Goal: Task Accomplishment & Management: Manage account settings

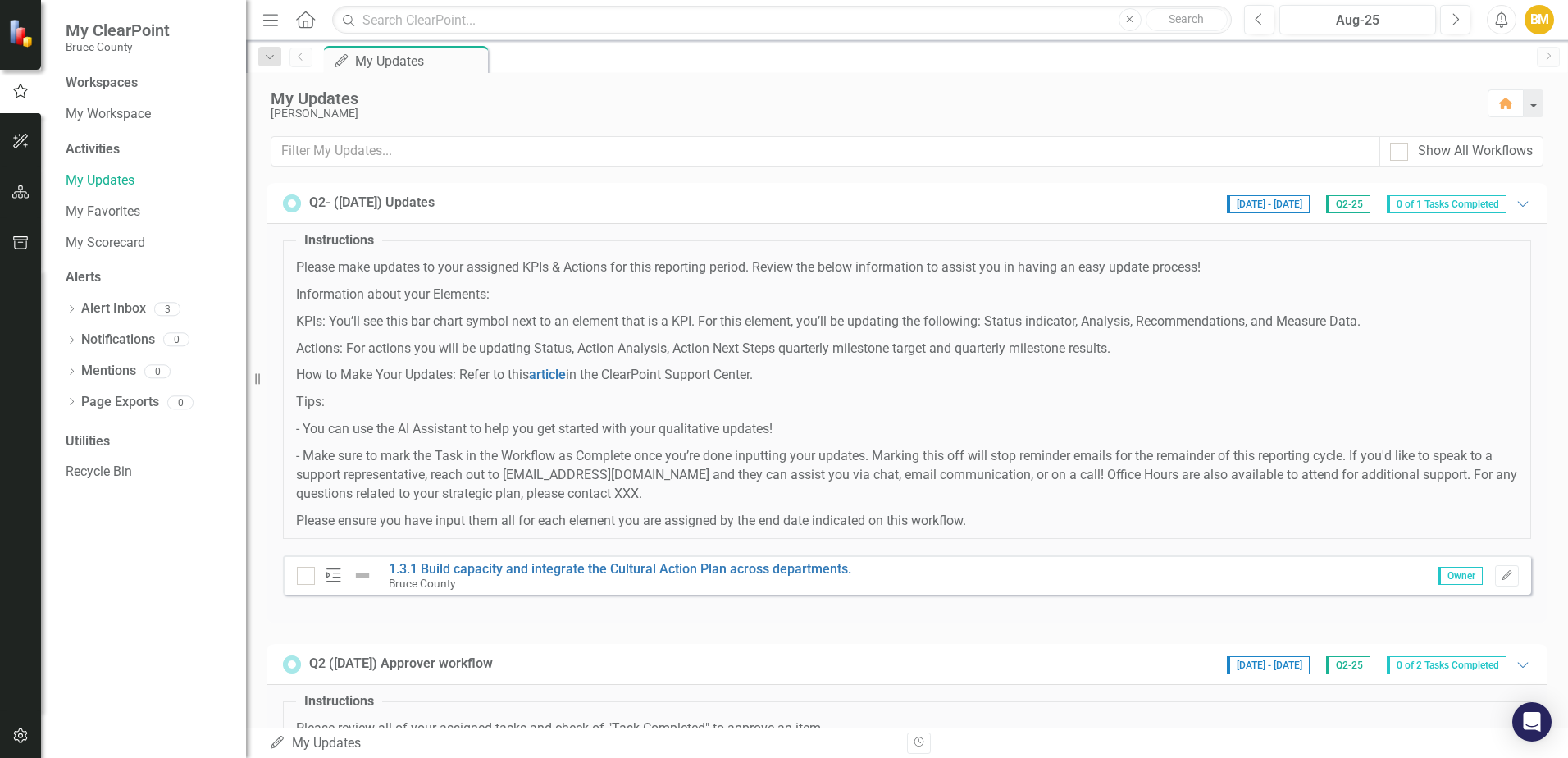
scroll to position [82, 0]
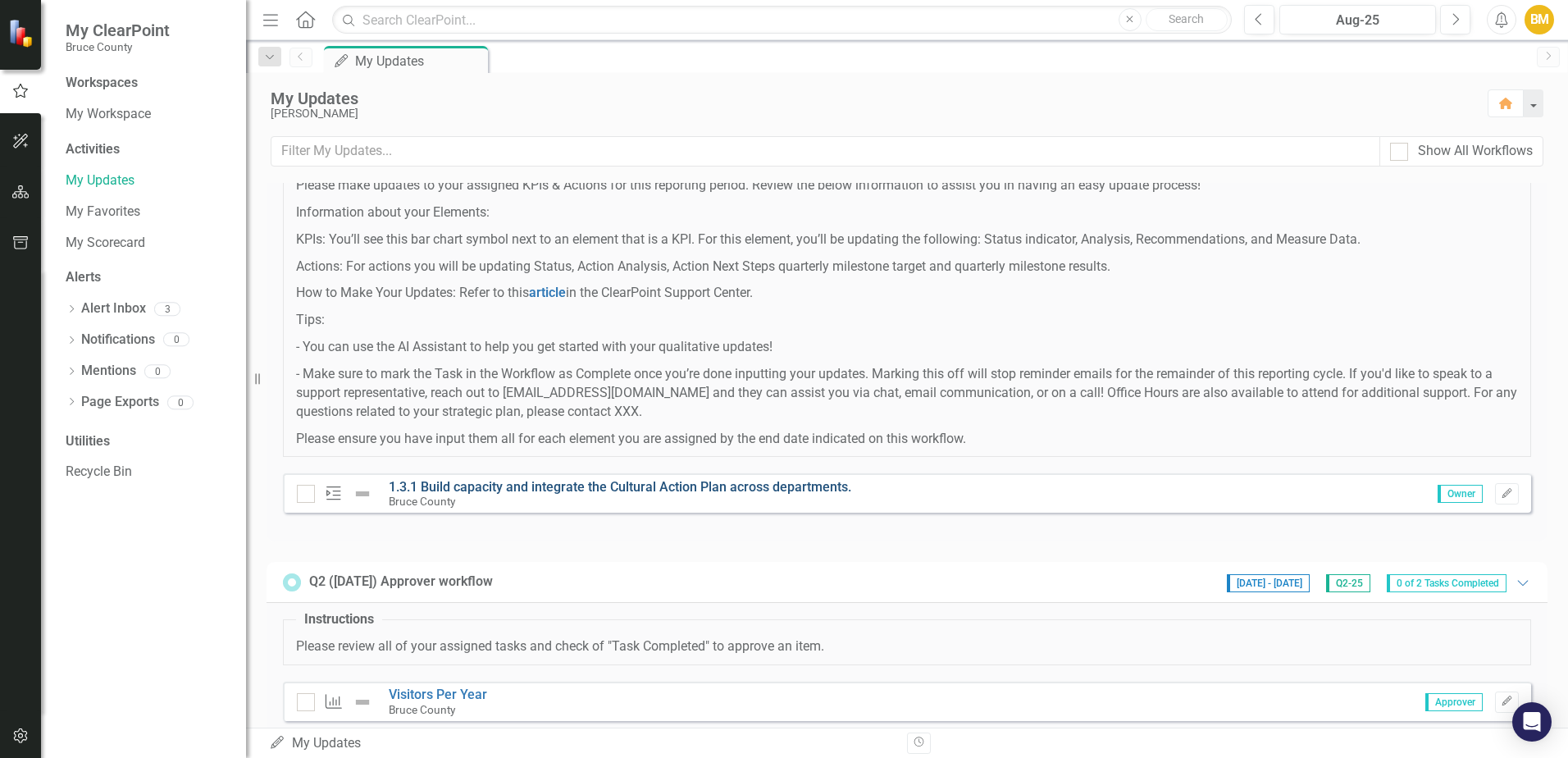
click at [595, 491] on link "1.3.1 Build capacity and integrate the Cultural Action Plan across departments." at bounding box center [620, 486] width 463 height 16
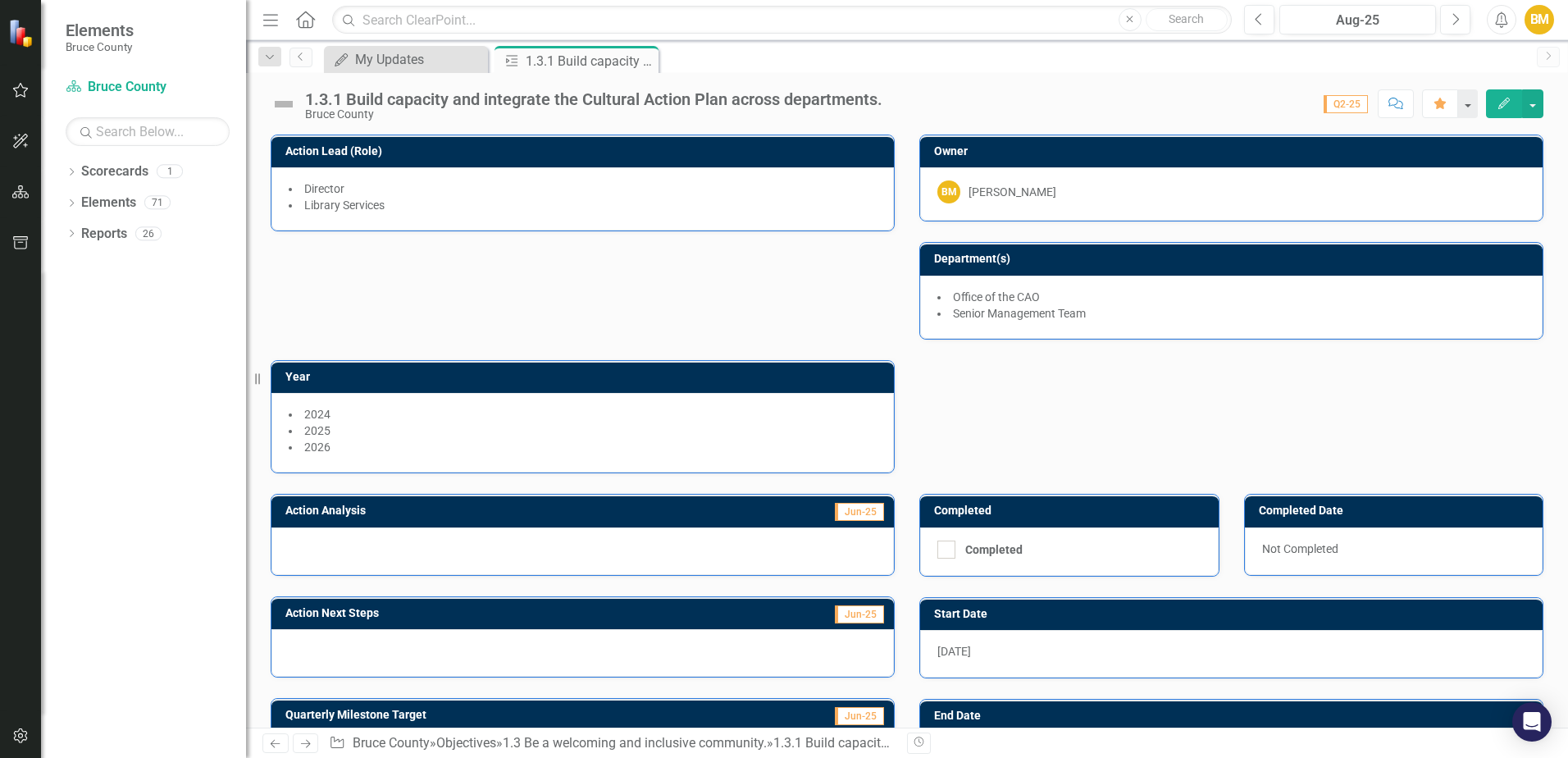
scroll to position [82, 0]
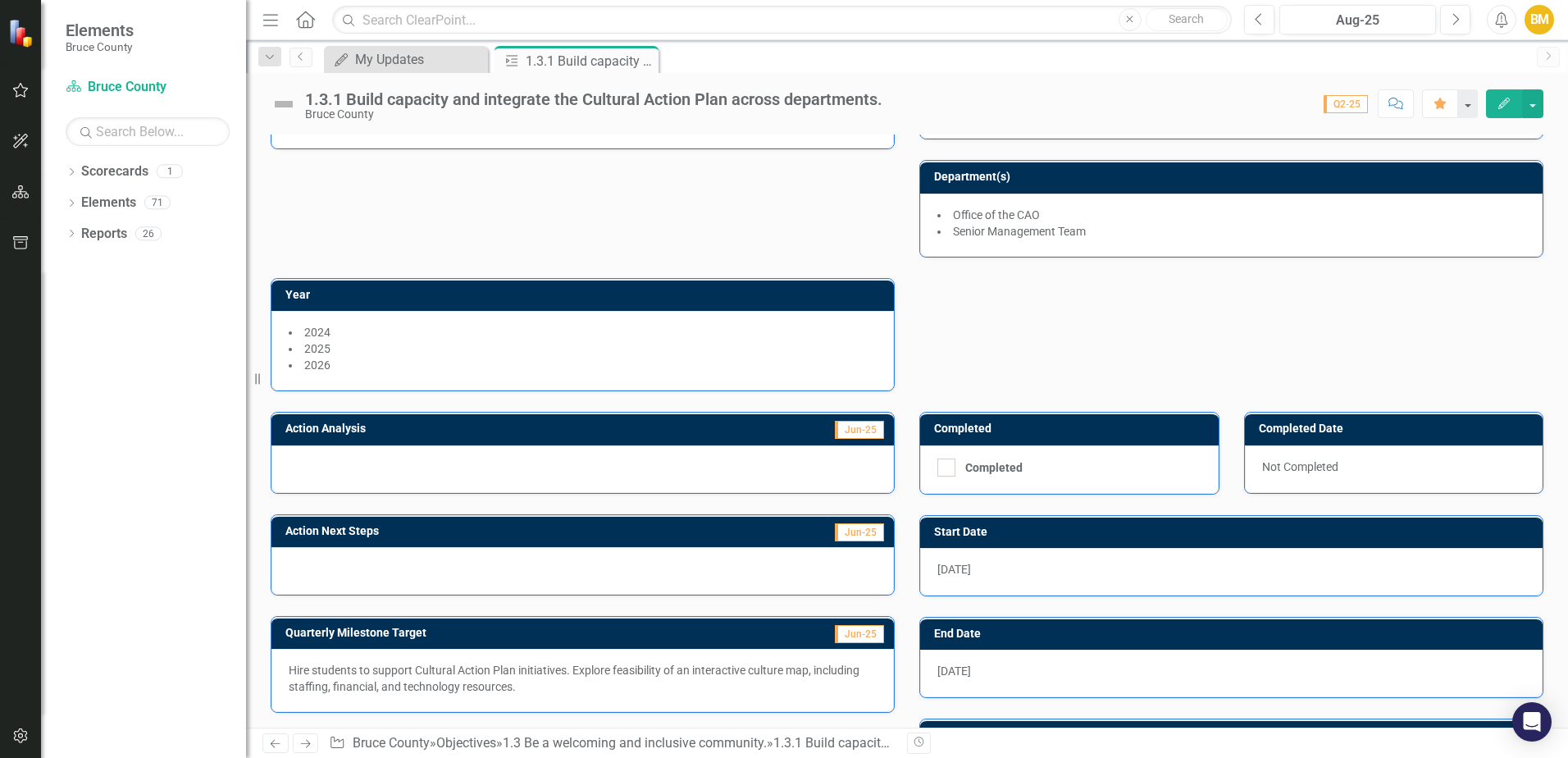
click at [341, 470] on div at bounding box center [583, 468] width 623 height 47
click at [327, 462] on div at bounding box center [583, 468] width 623 height 47
click at [398, 65] on div "My Updates" at bounding box center [409, 60] width 108 height 20
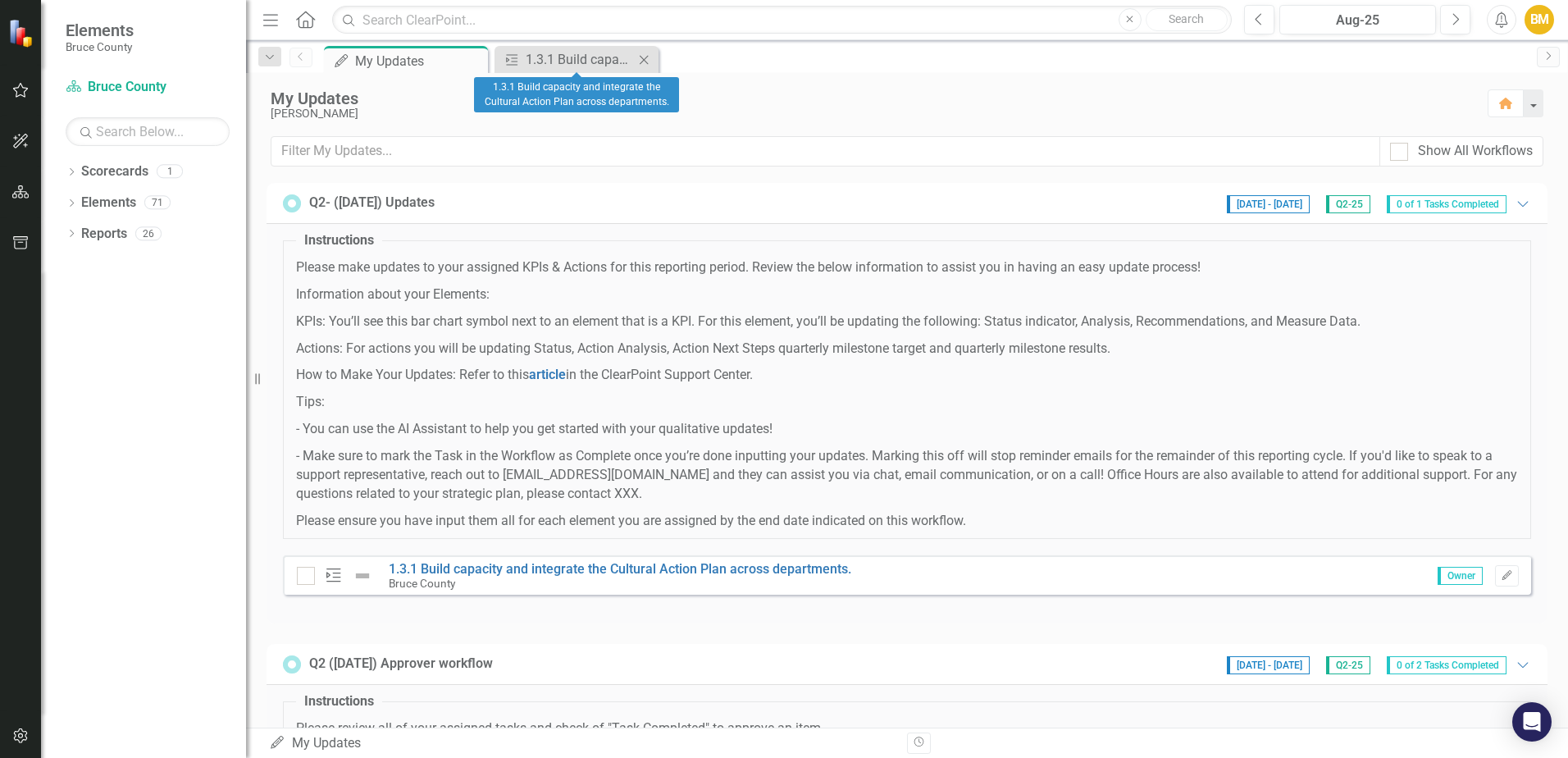
click at [648, 57] on icon "Close" at bounding box center [644, 60] width 17 height 13
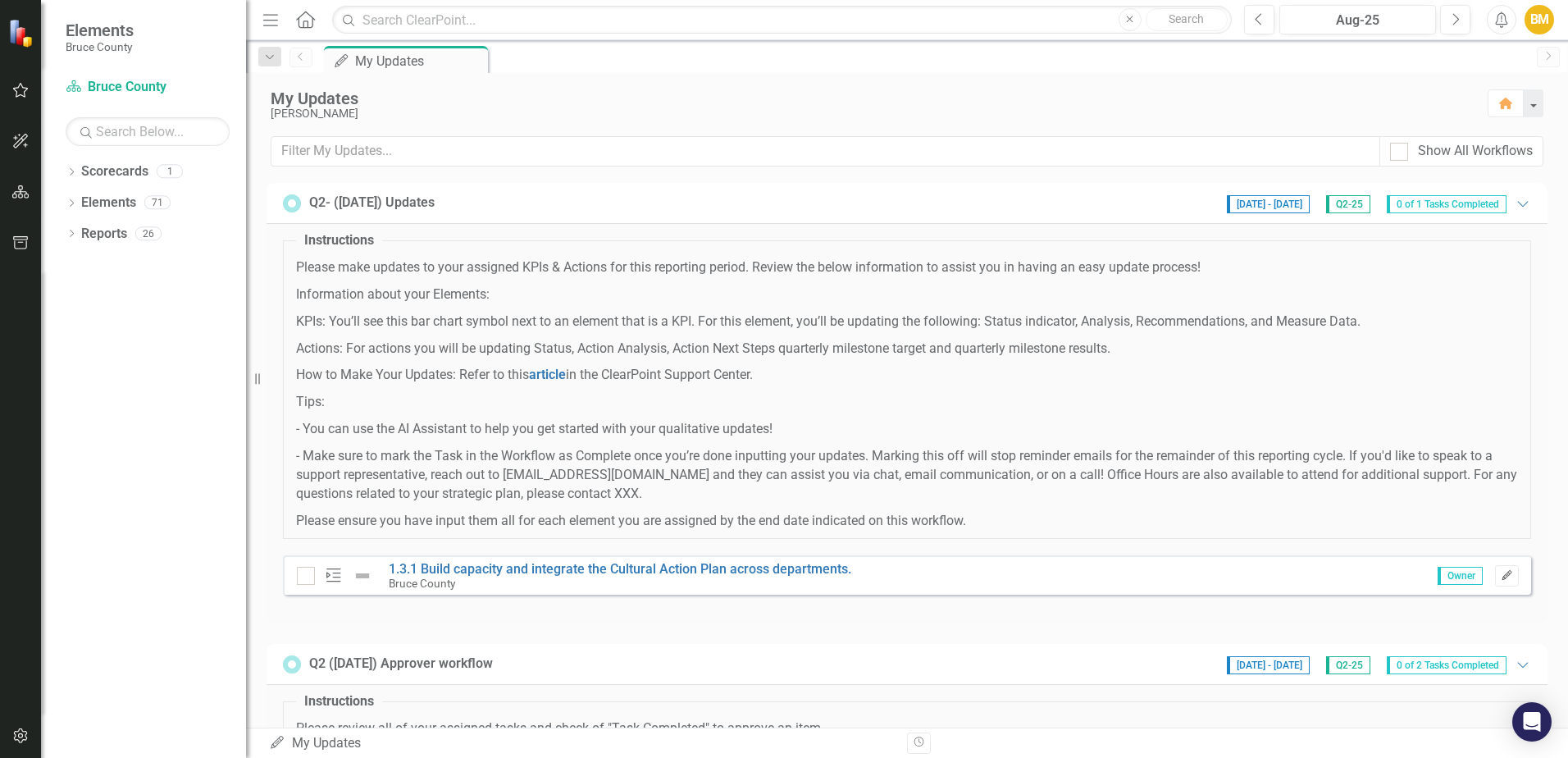
click at [1501, 575] on icon "Edit" at bounding box center [1507, 575] width 12 height 10
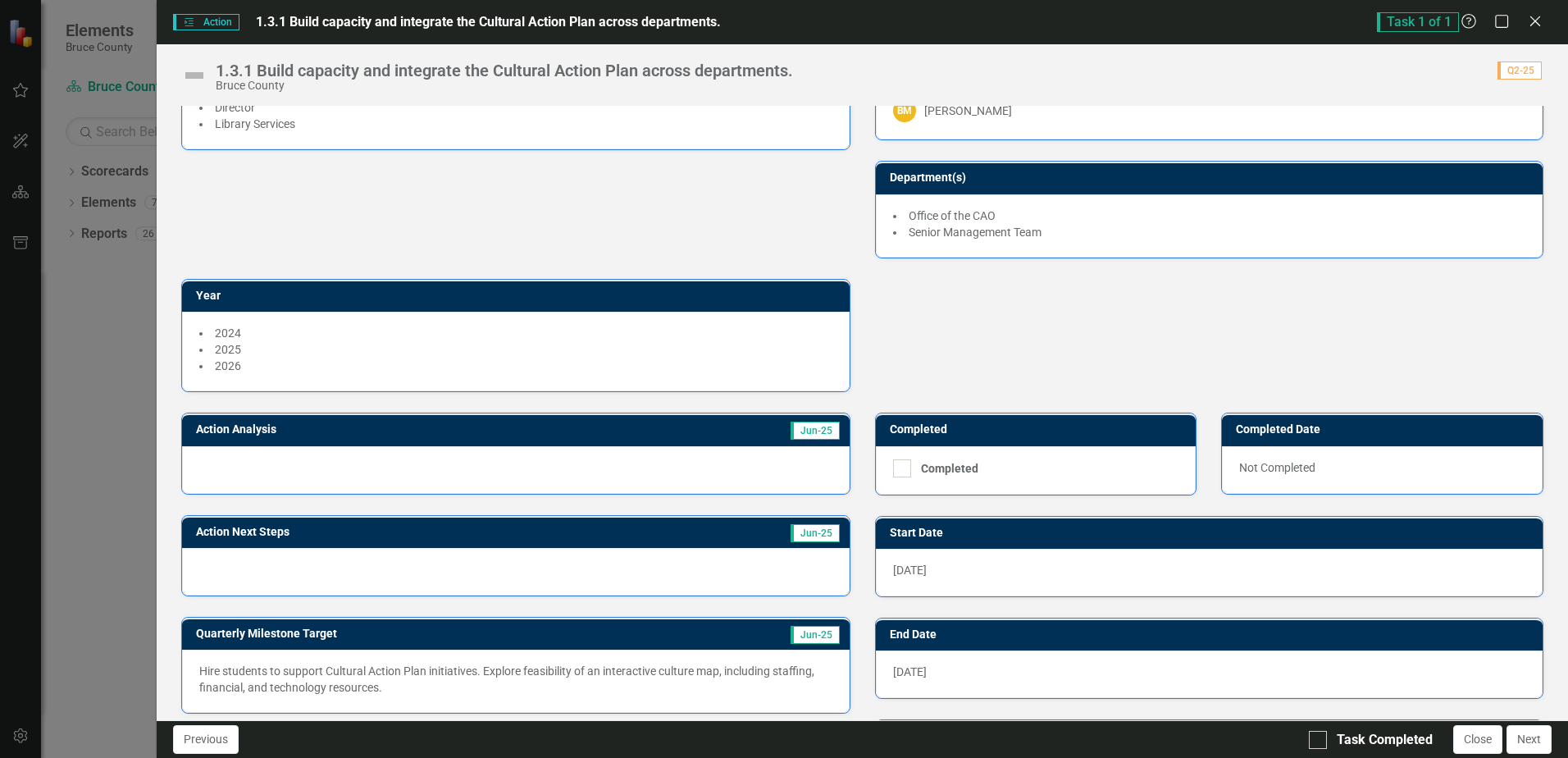
scroll to position [82, 0]
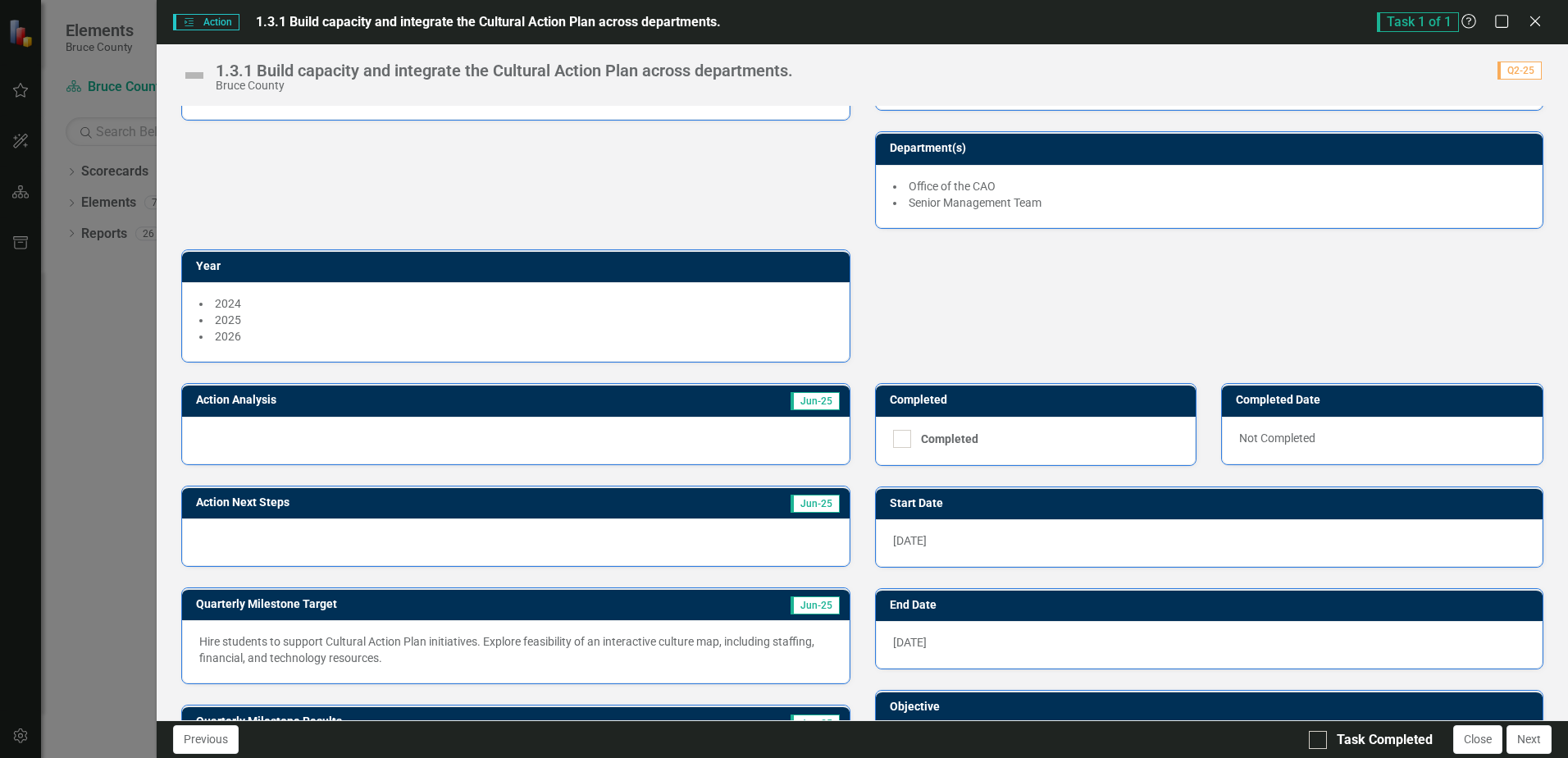
click at [366, 428] on div at bounding box center [516, 440] width 667 height 47
click at [209, 443] on div at bounding box center [516, 440] width 667 height 47
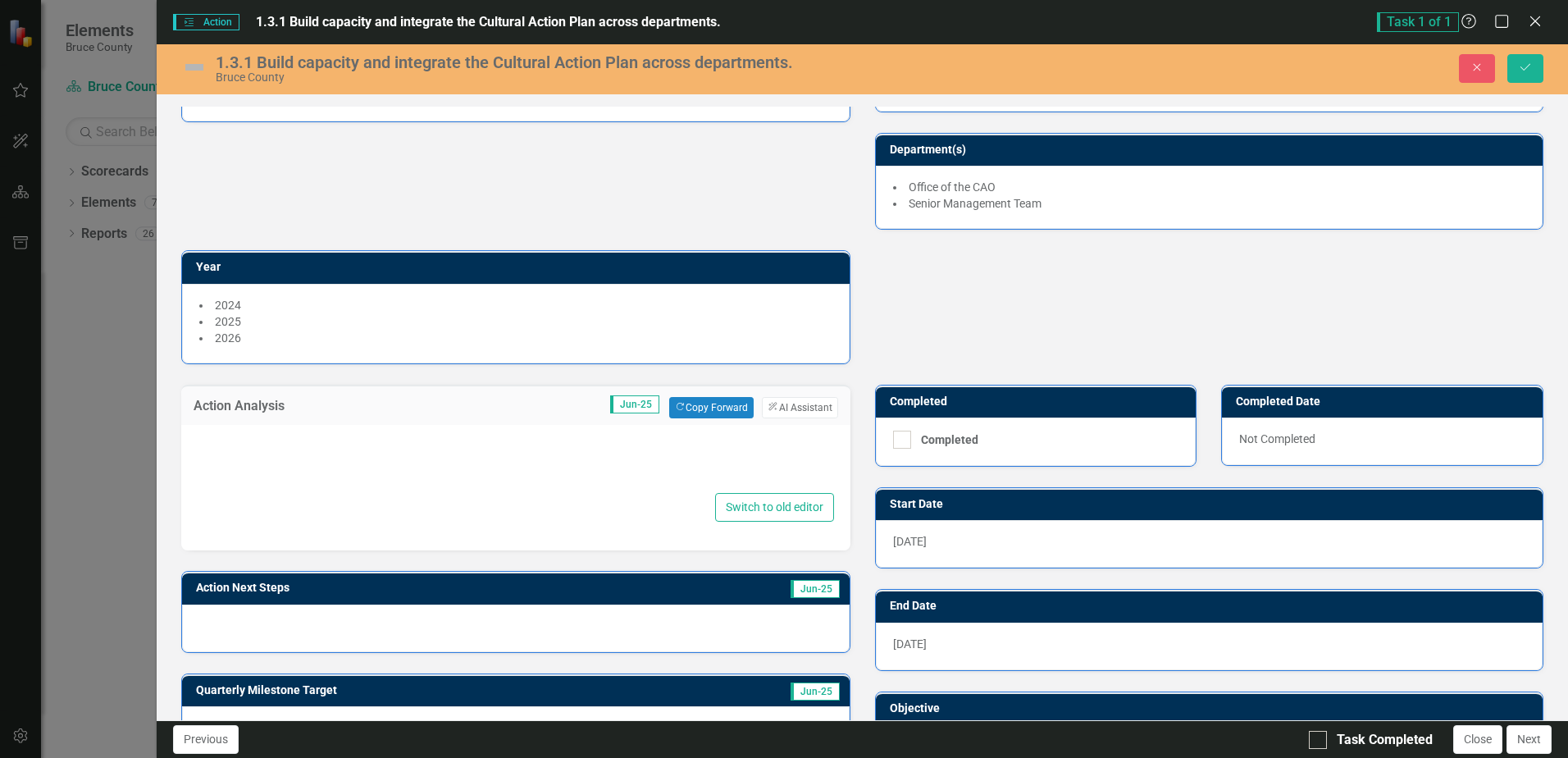
click at [209, 443] on div at bounding box center [515, 463] width 636 height 52
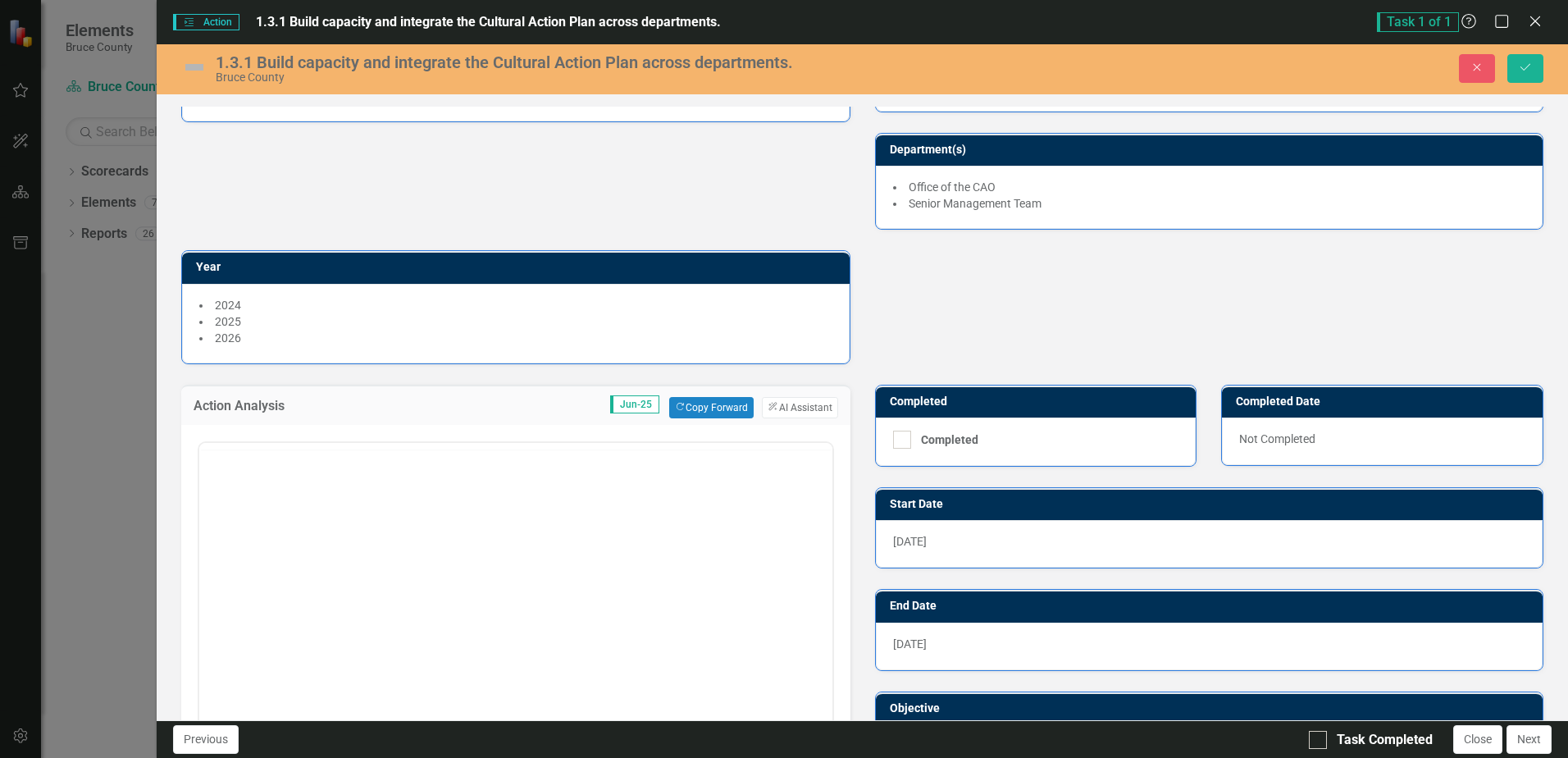
scroll to position [0, 0]
click at [239, 508] on body "Rich Text Area. Press ALT-0 for help." at bounding box center [515, 603] width 632 height 246
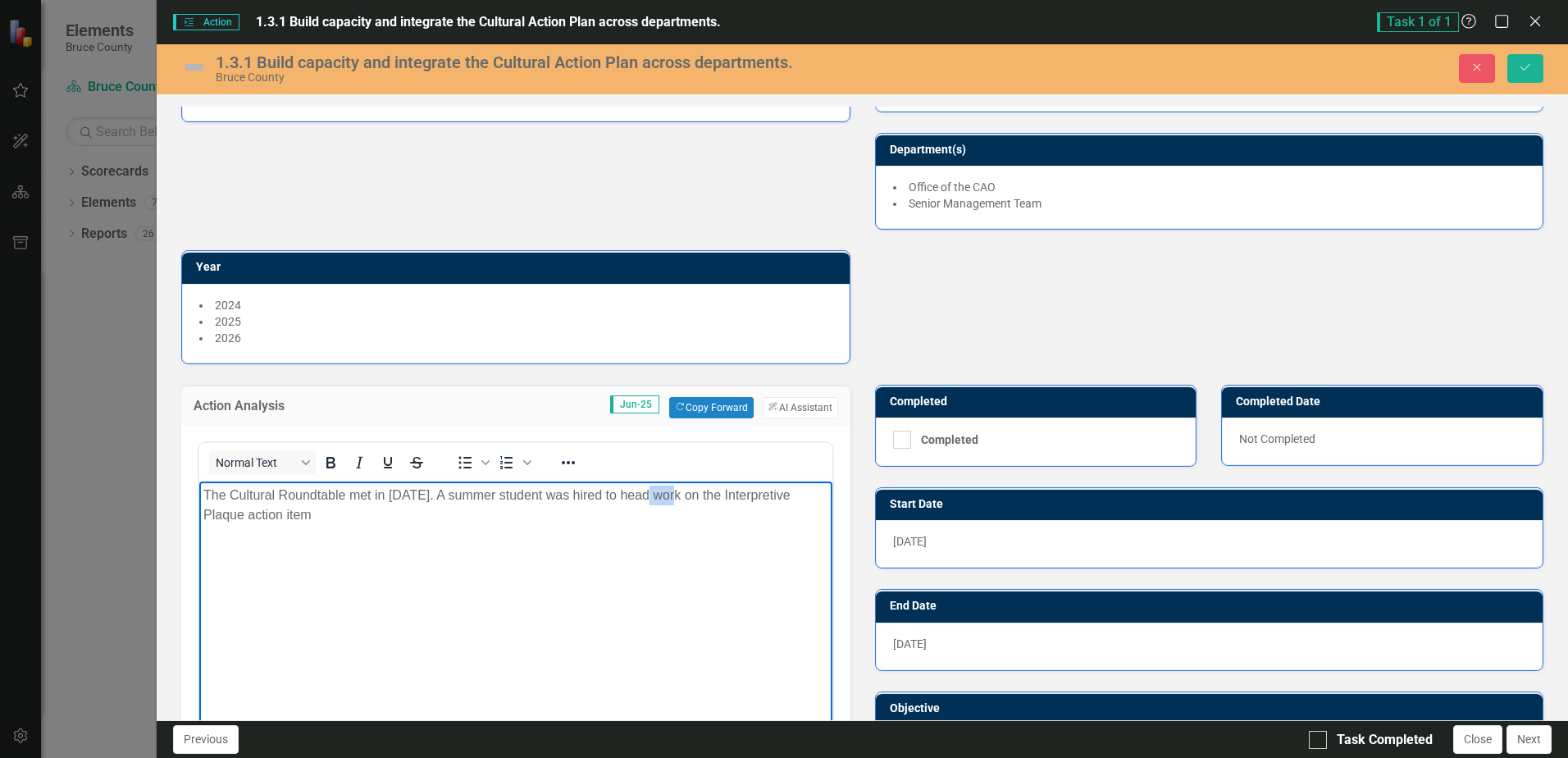
drag, startPoint x: 664, startPoint y: 494, endPoint x: 636, endPoint y: 499, distance: 28.4
click at [636, 499] on p "The Cultural Roundtable met in [DATE]. A summer student was hired to head work …" at bounding box center [515, 505] width 624 height 39
drag, startPoint x: 710, startPoint y: 493, endPoint x: 792, endPoint y: 515, distance: 84.9
click at [792, 515] on p "The Cultural Roundtable met in [DATE]. A summer student was hired to work on th…" at bounding box center [515, 505] width 624 height 39
click at [511, 538] on body "The Cultural Roundtable met in [DATE]. A summer student was hired to work on th…" at bounding box center [515, 603] width 632 height 246
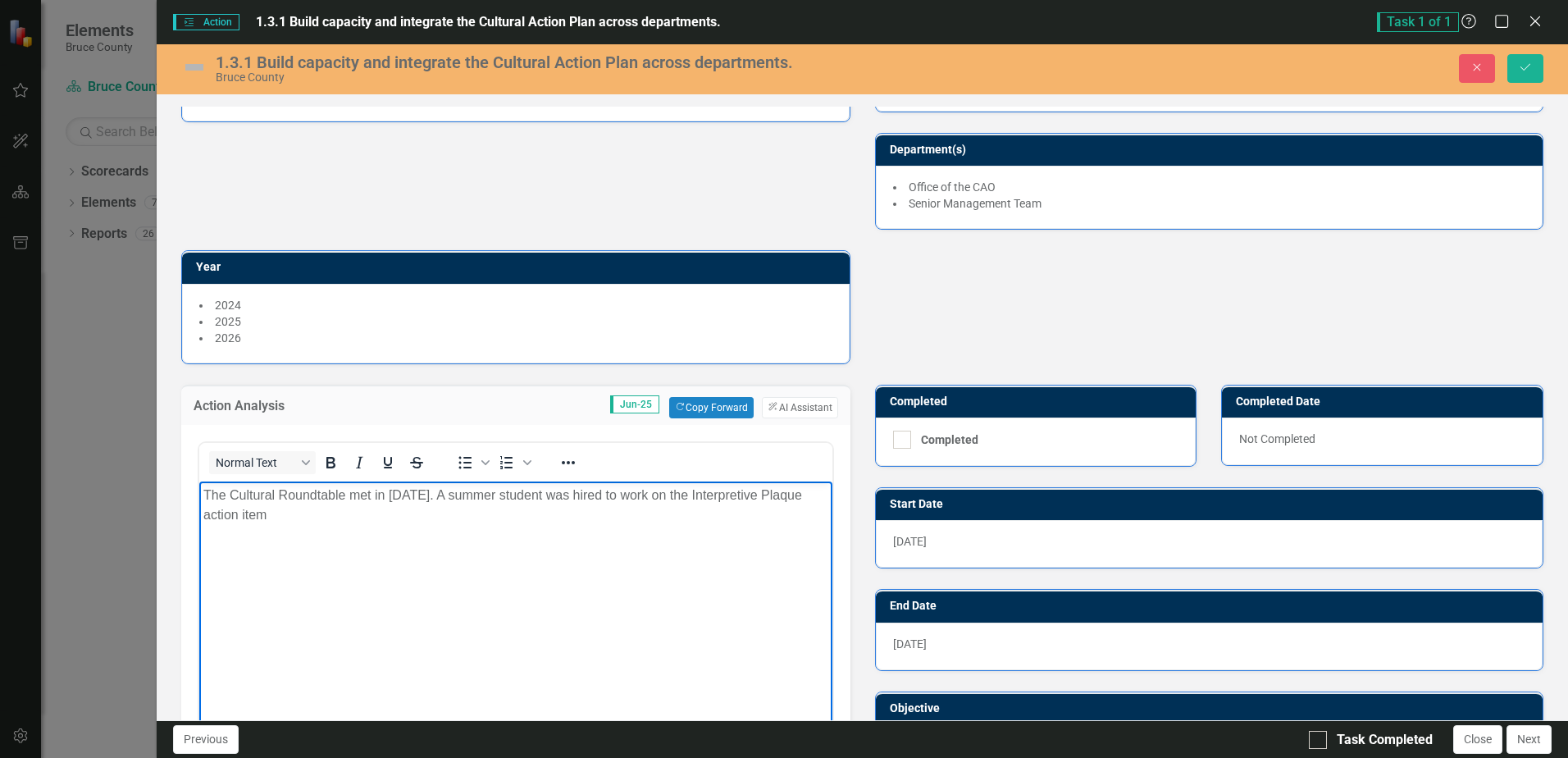
drag, startPoint x: 451, startPoint y: 495, endPoint x: 660, endPoint y: 514, distance: 209.9
click at [660, 514] on p "The Cultural Roundtable met in [DATE]. A summer student was hired to work on th…" at bounding box center [515, 505] width 624 height 39
drag, startPoint x: 588, startPoint y: 499, endPoint x: 458, endPoint y: 497, distance: 130.0
click at [458, 497] on p "The Cultural Roundtable met in [DATE]. Work on developing an inclusive interpre…" at bounding box center [515, 505] width 624 height 39
drag, startPoint x: 782, startPoint y: 495, endPoint x: 251, endPoint y: 516, distance: 531.4
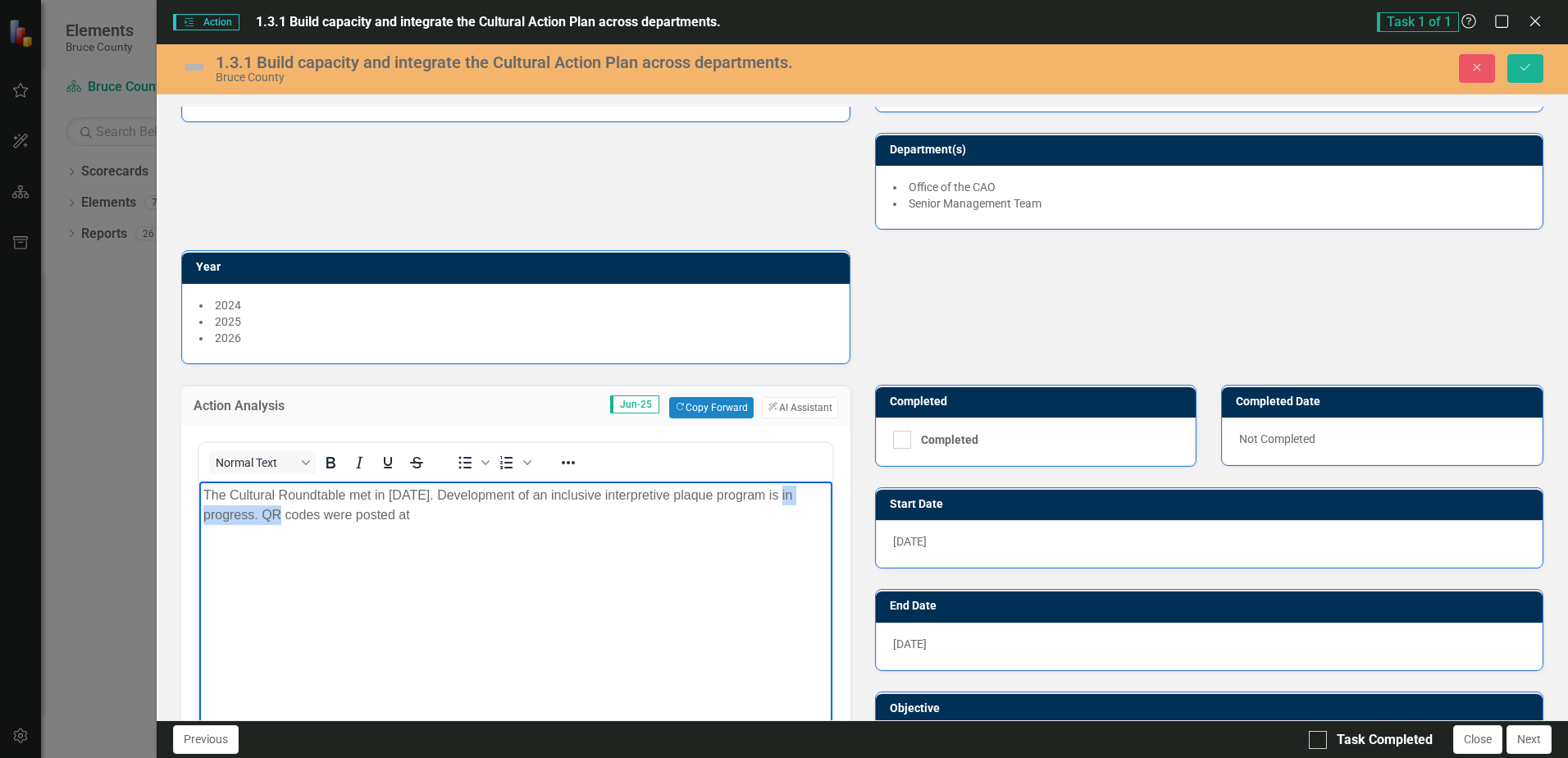
click at [251, 516] on p "The Cultural Roundtable met in [DATE]. Development of an inclusive interpretive…" at bounding box center [515, 505] width 624 height 39
click at [423, 520] on p "The Cultural Roundtable met in [DATE]. Development of an inclusive interpretive…" at bounding box center [515, 505] width 624 height 39
click at [782, 411] on button "ClearPoint AI AI Assistant" at bounding box center [799, 407] width 75 height 21
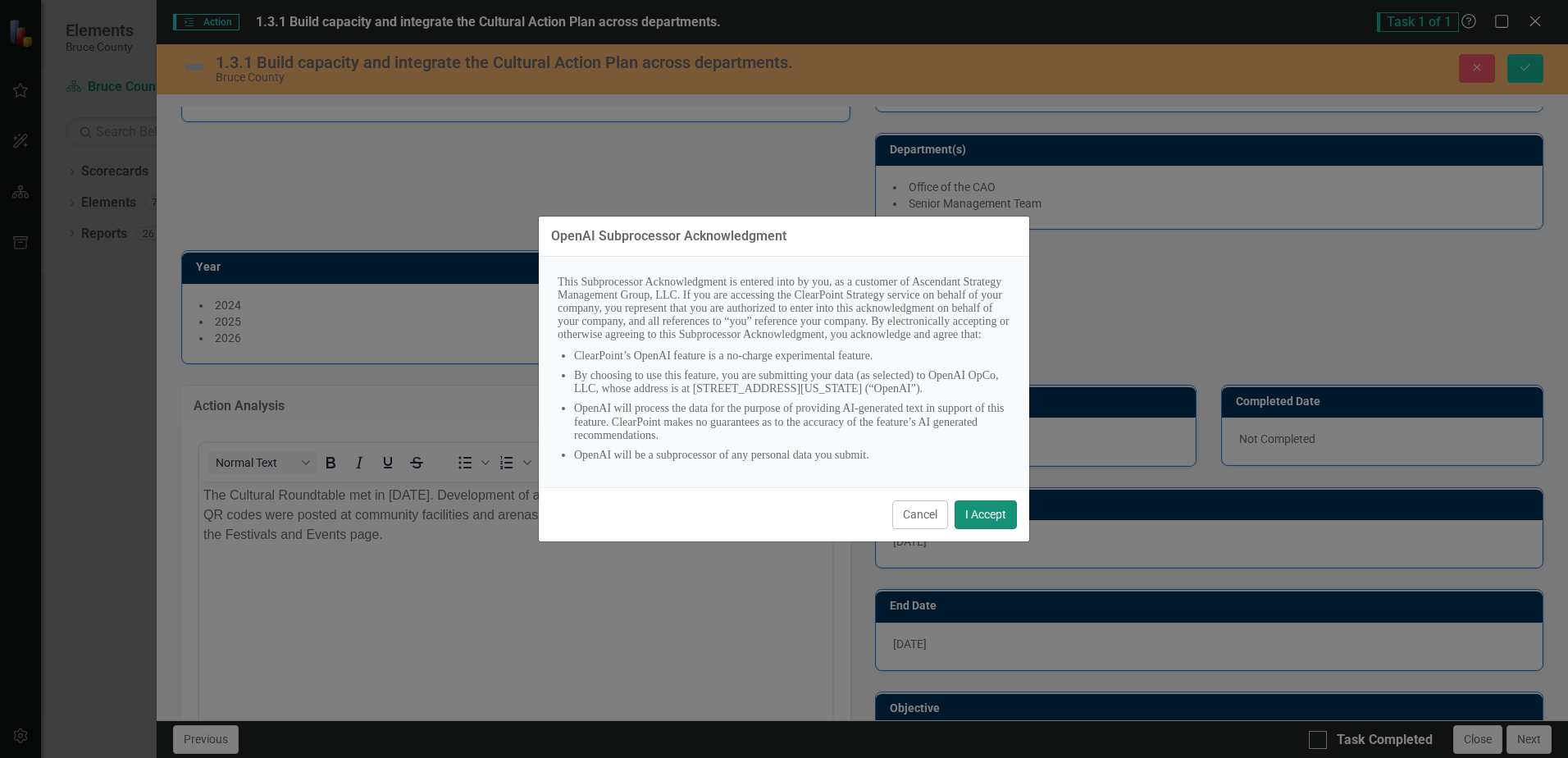
click at [970, 522] on button "I Accept" at bounding box center [985, 514] width 62 height 29
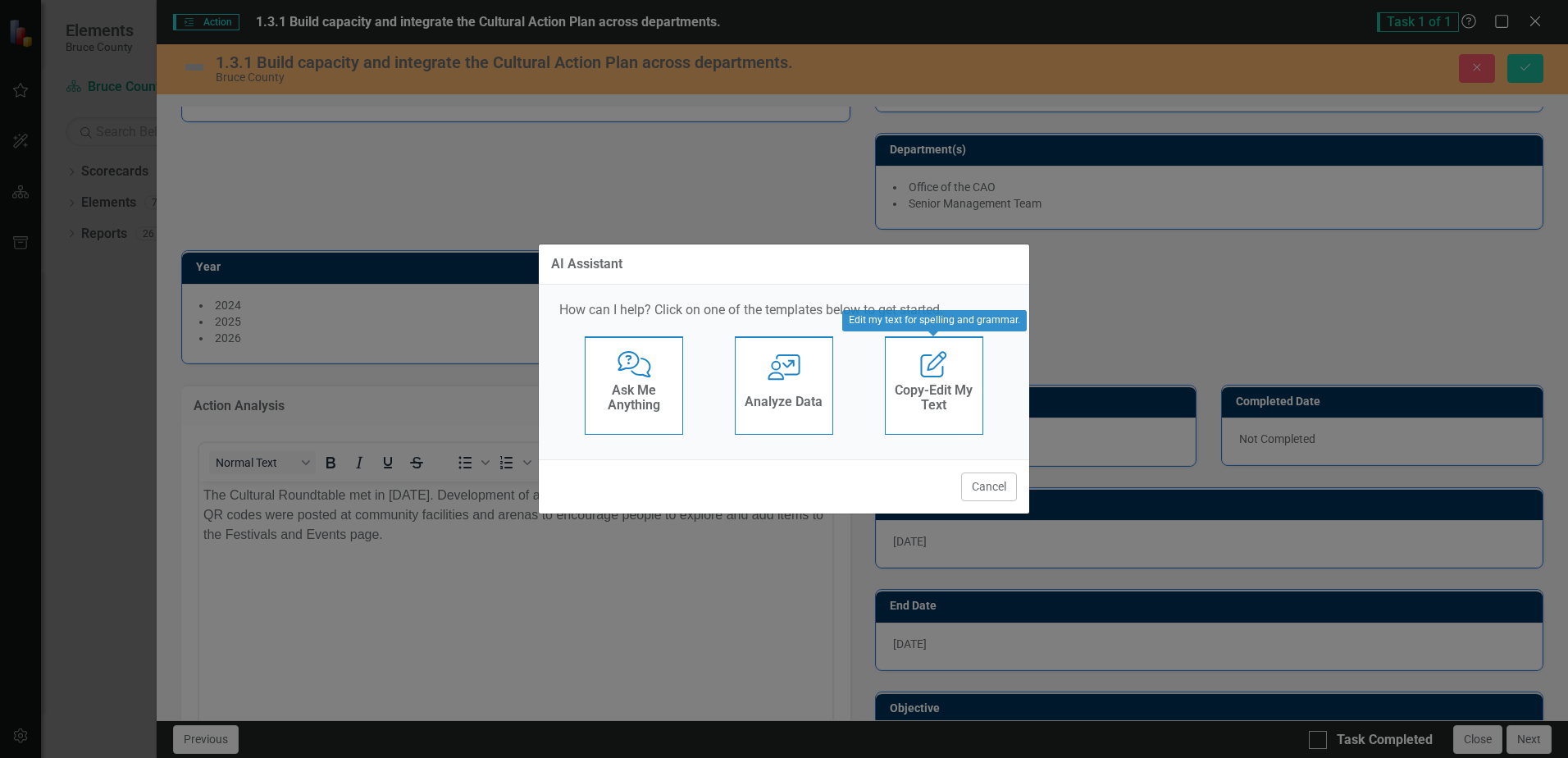
click at [965, 371] on div "Edit Report Copy-Edit My Text" at bounding box center [934, 386] width 99 height 99
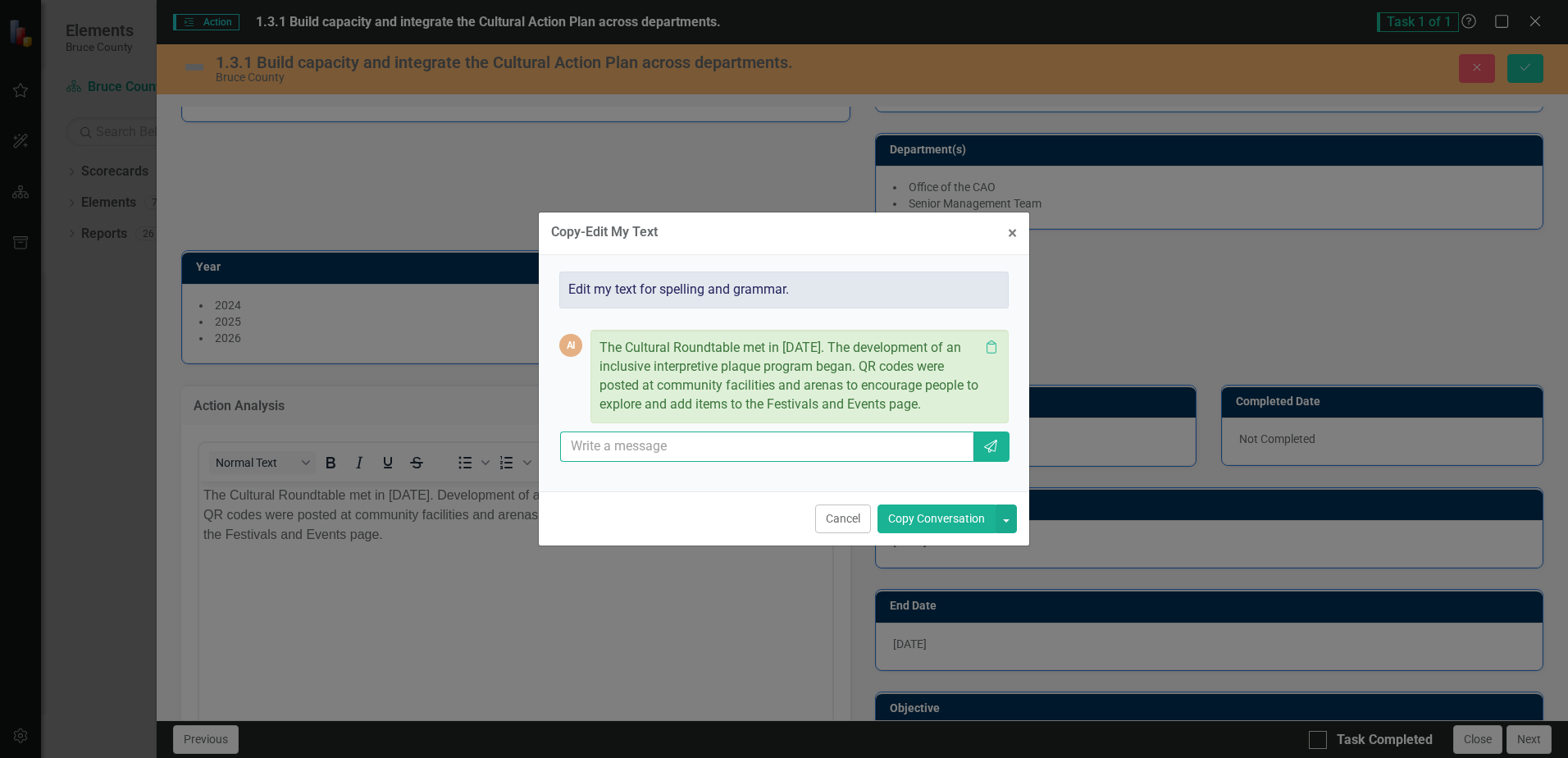
click at [671, 449] on input "text" at bounding box center [767, 446] width 413 height 31
type input "improvements?"
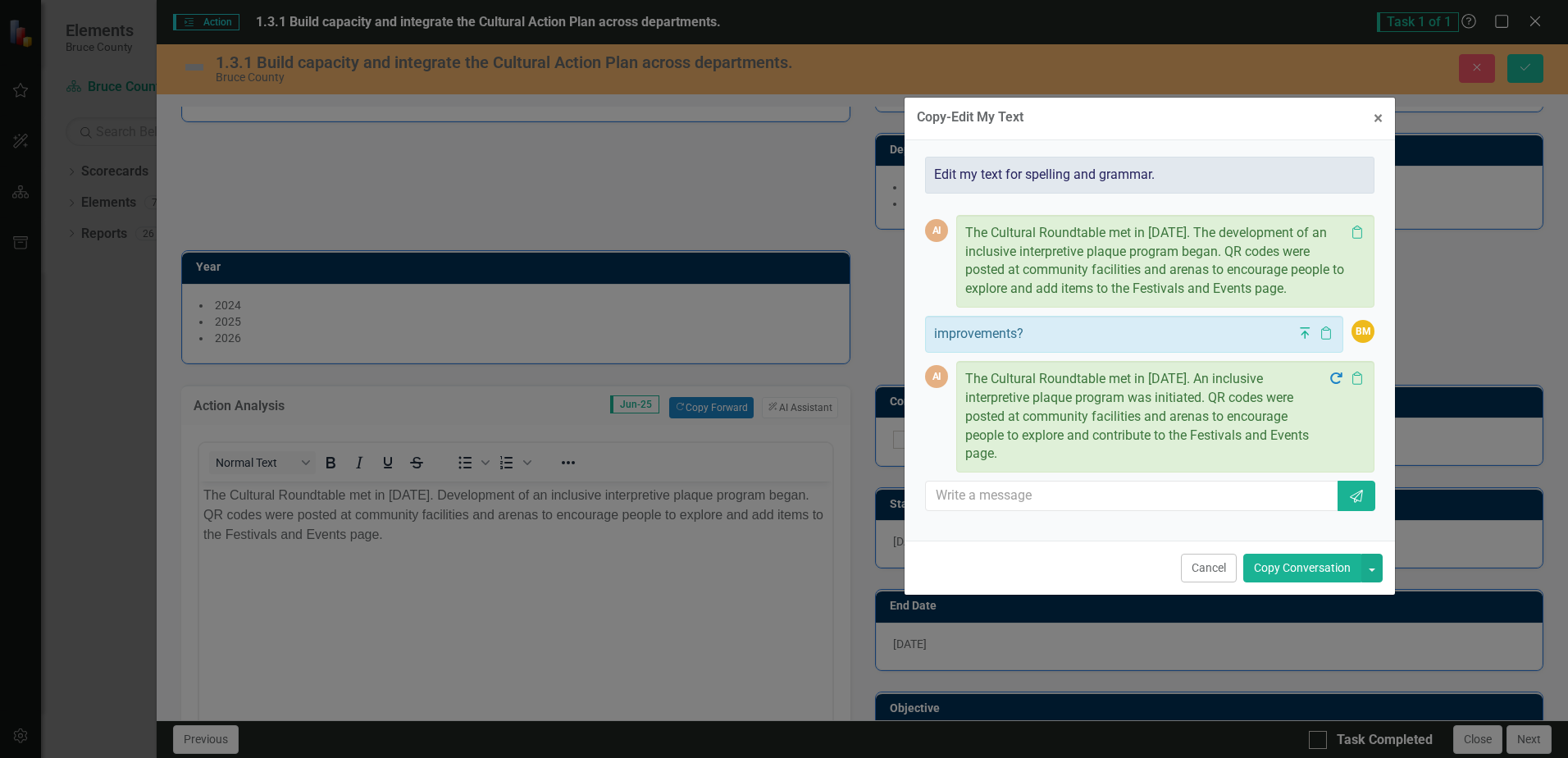
drag, startPoint x: 810, startPoint y: 158, endPoint x: 1176, endPoint y: 126, distance: 367.4
click at [1176, 126] on div "Copy-Edit My Text × Close" at bounding box center [1150, 119] width 491 height 43
click at [718, 527] on div "Copy-Edit My Text × Close Edit my text for spelling and grammar. AI The Cultura…" at bounding box center [784, 379] width 493 height 758
click at [1199, 568] on button "Cancel" at bounding box center [1209, 568] width 56 height 29
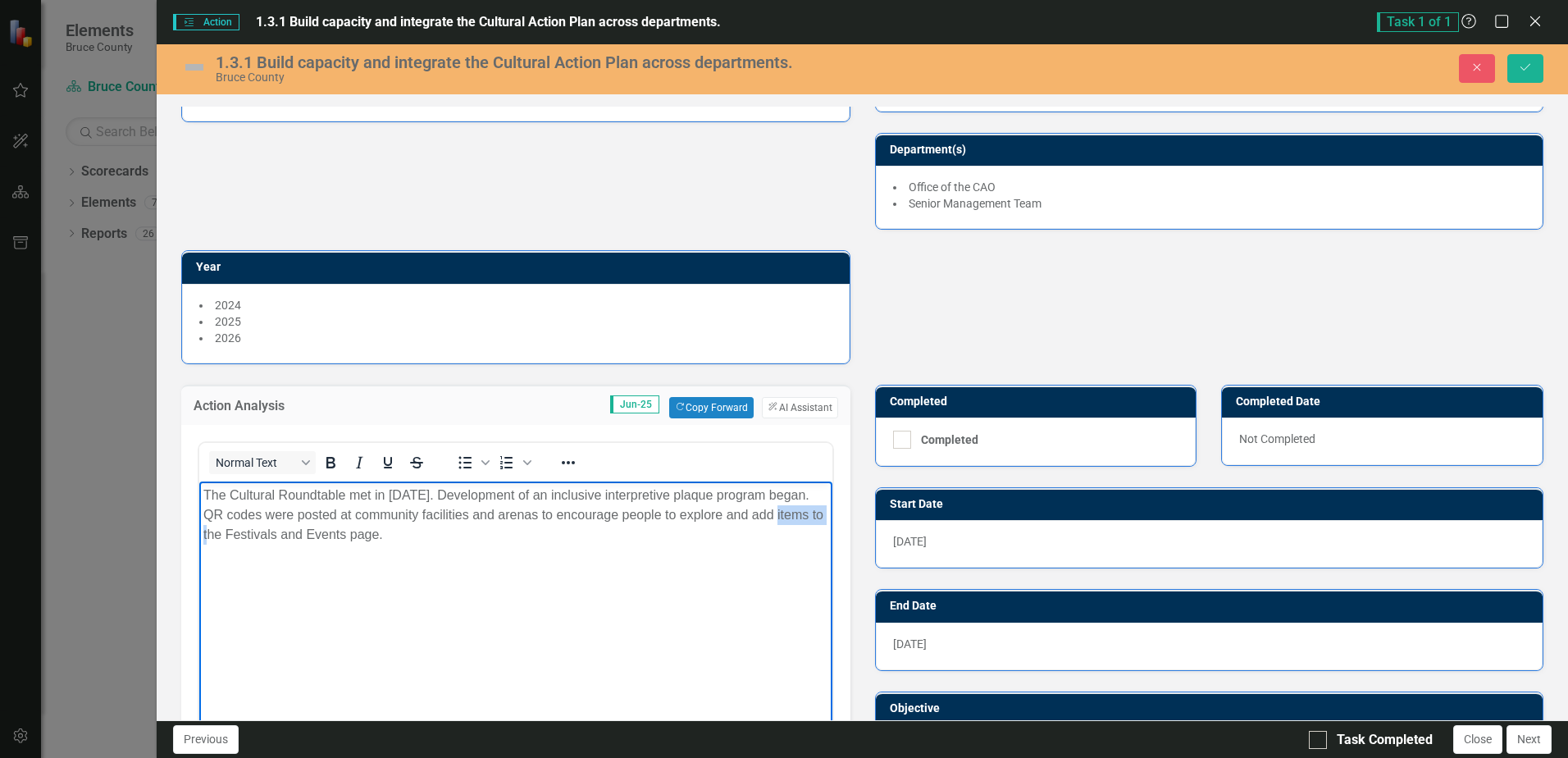
drag, startPoint x: 796, startPoint y: 512, endPoint x: 237, endPoint y: 541, distance: 559.8
click at [237, 541] on p "The Cultural Roundtable met in [DATE]. Development of an inclusive interpretive…" at bounding box center [515, 514] width 624 height 59
click at [510, 540] on p "The Cultural Roundtable met in [DATE]. Development of an inclusive interpretive…" at bounding box center [515, 514] width 624 height 59
drag, startPoint x: 466, startPoint y: 539, endPoint x: 201, endPoint y: 499, distance: 268.0
click at [201, 499] on body "The Cultural Roundtable met in [DATE]. Development of an inclusive interpretive…" at bounding box center [515, 603] width 632 height 246
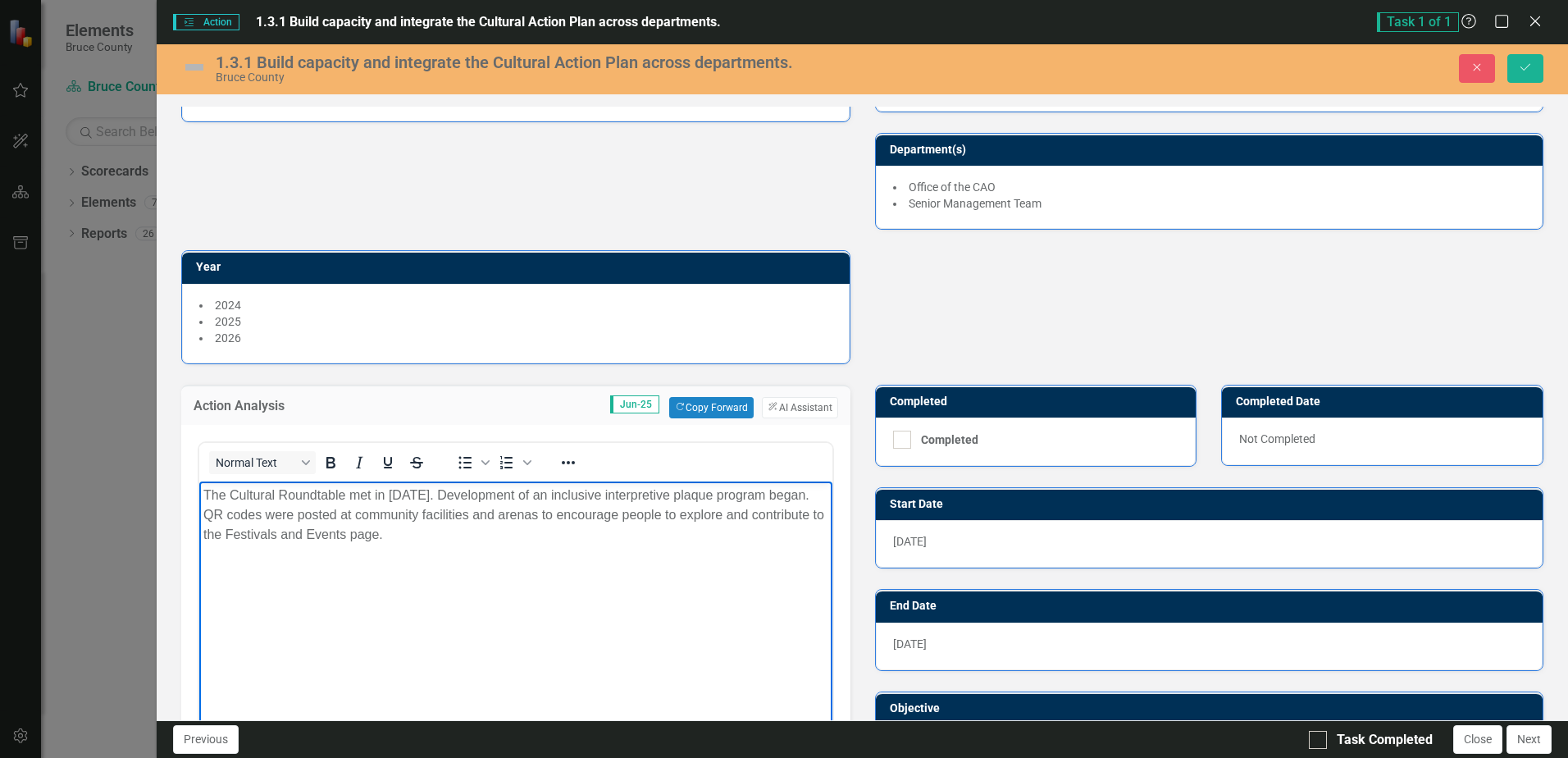
copy p "The Cultural Roundtable met in [DATE]. Development of an inclusive interpretive…"
click at [526, 560] on body "The Cultural Roundtable met in [DATE]. Development of an inclusive interpretive…" at bounding box center [515, 603] width 632 height 246
drag, startPoint x: 566, startPoint y: 494, endPoint x: 456, endPoint y: 492, distance: 110.0
click at [456, 492] on p "The Cultural Roundtable met in [DATE]. Development of an inclusive interpretive…" at bounding box center [515, 514] width 624 height 59
click at [241, 519] on p "The Cultural Roundtable met in [DATE]. Work on developing an inclusive interpre…" at bounding box center [515, 514] width 624 height 59
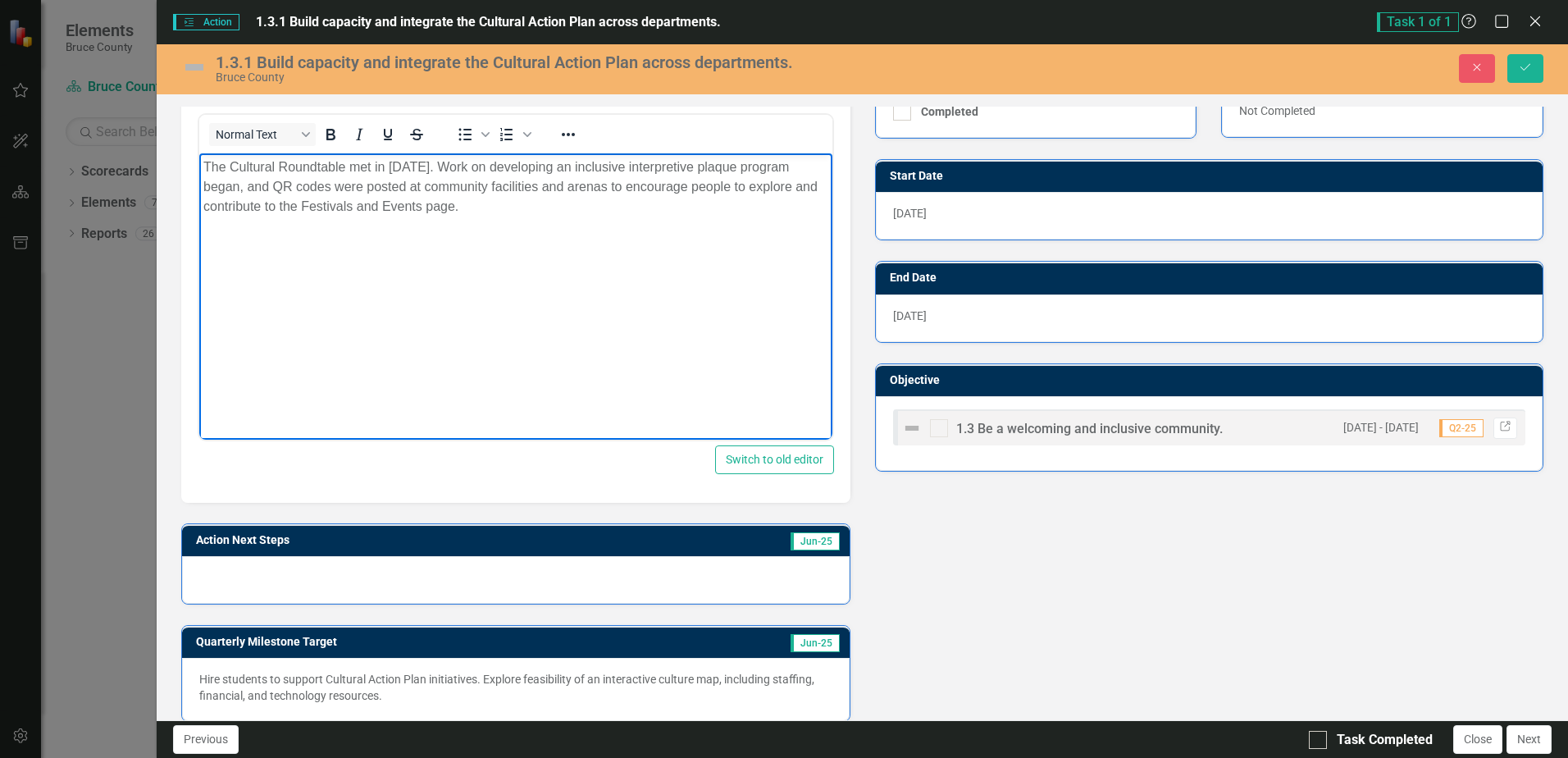
scroll to position [493, 0]
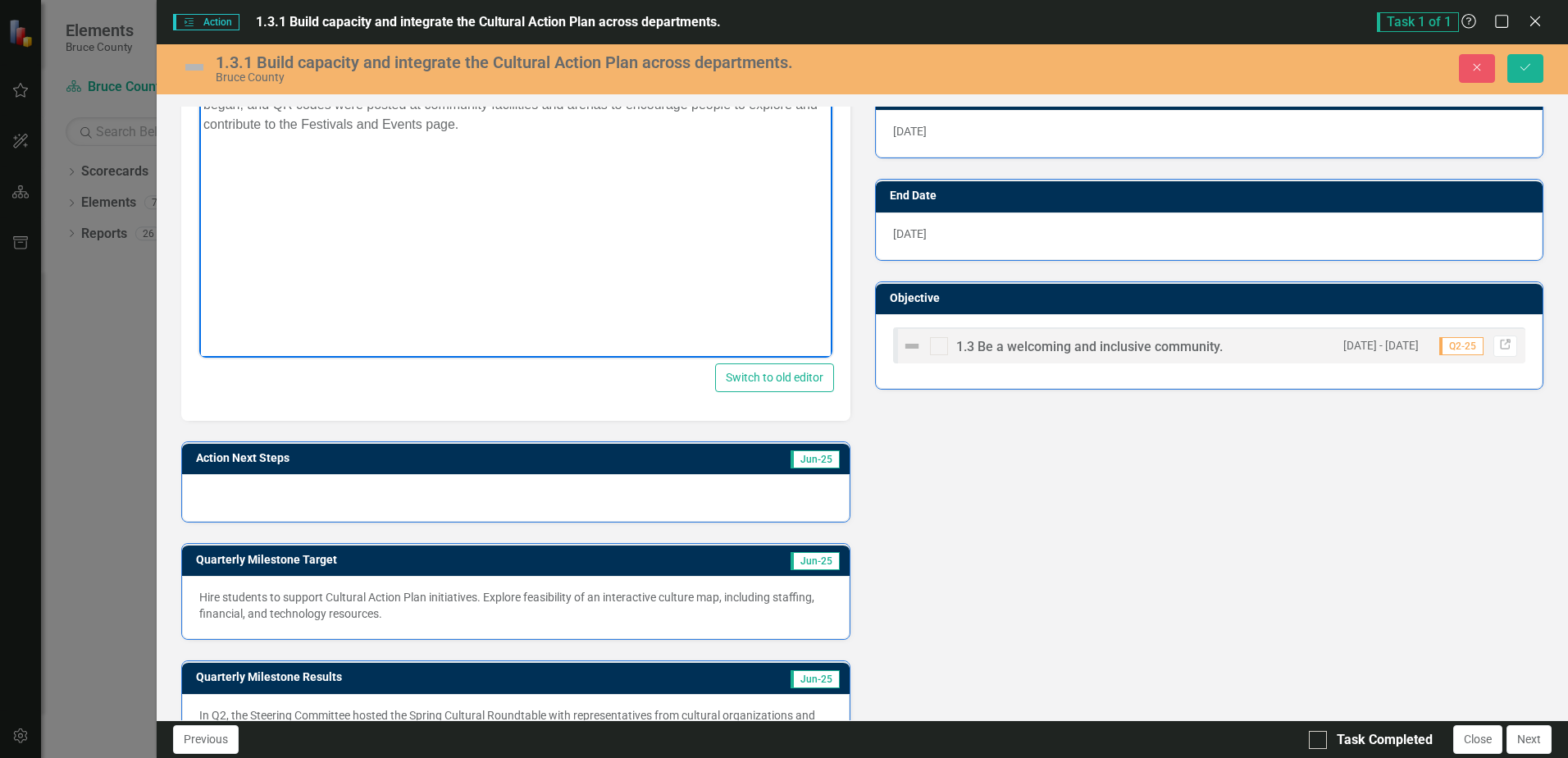
click at [353, 490] on div at bounding box center [516, 497] width 667 height 47
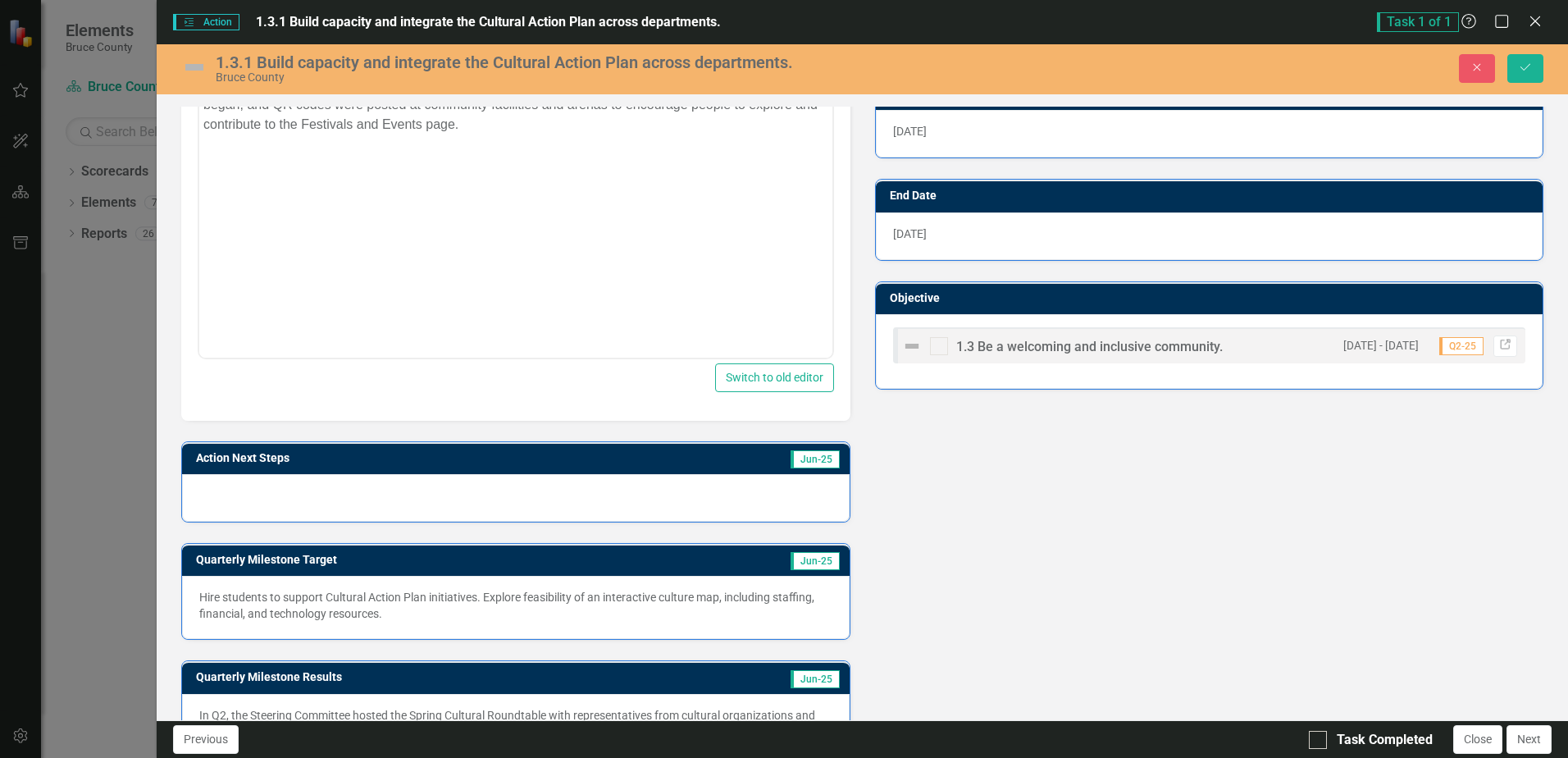
click at [307, 497] on div at bounding box center [516, 497] width 667 height 47
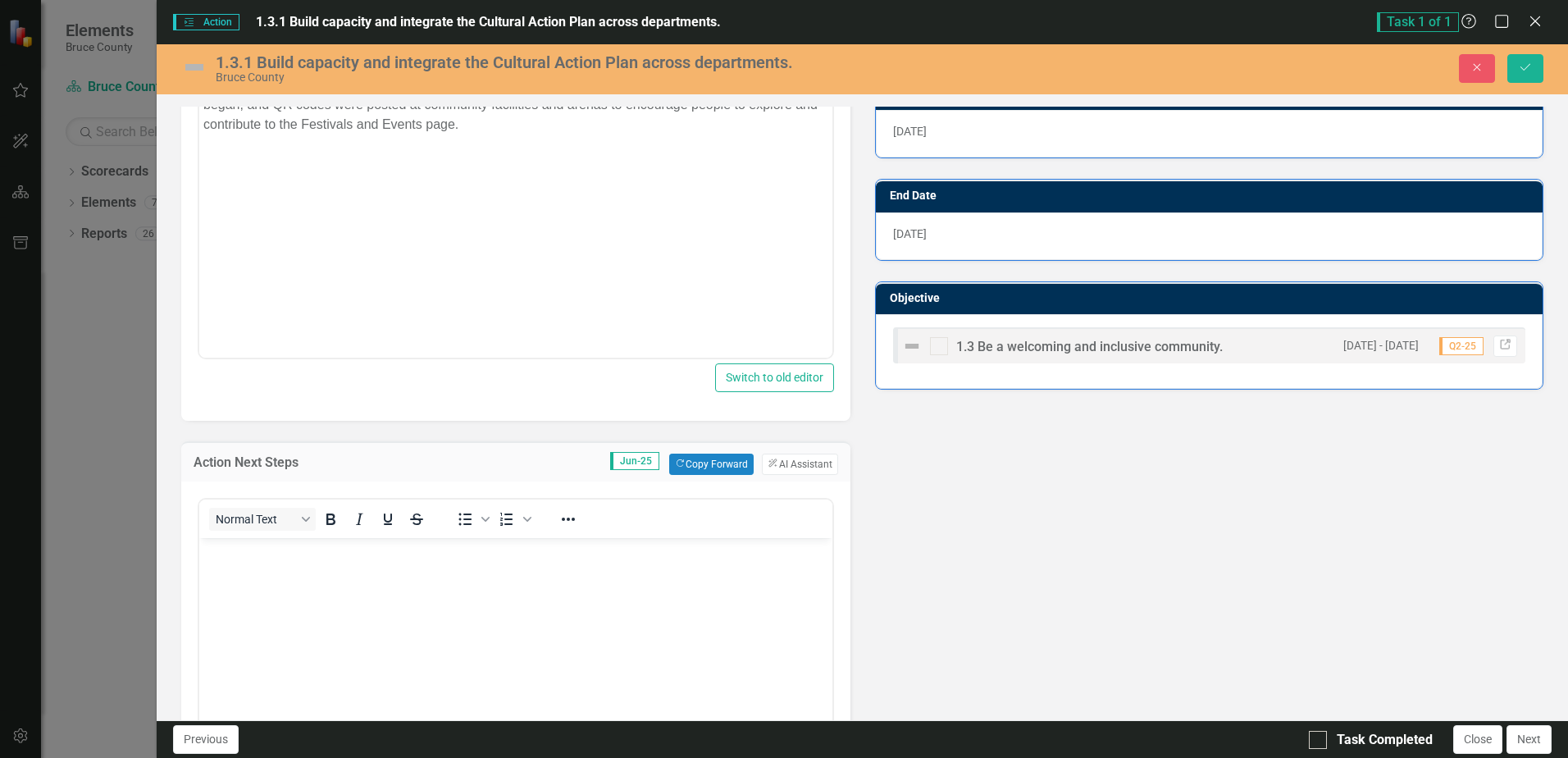
scroll to position [0, 0]
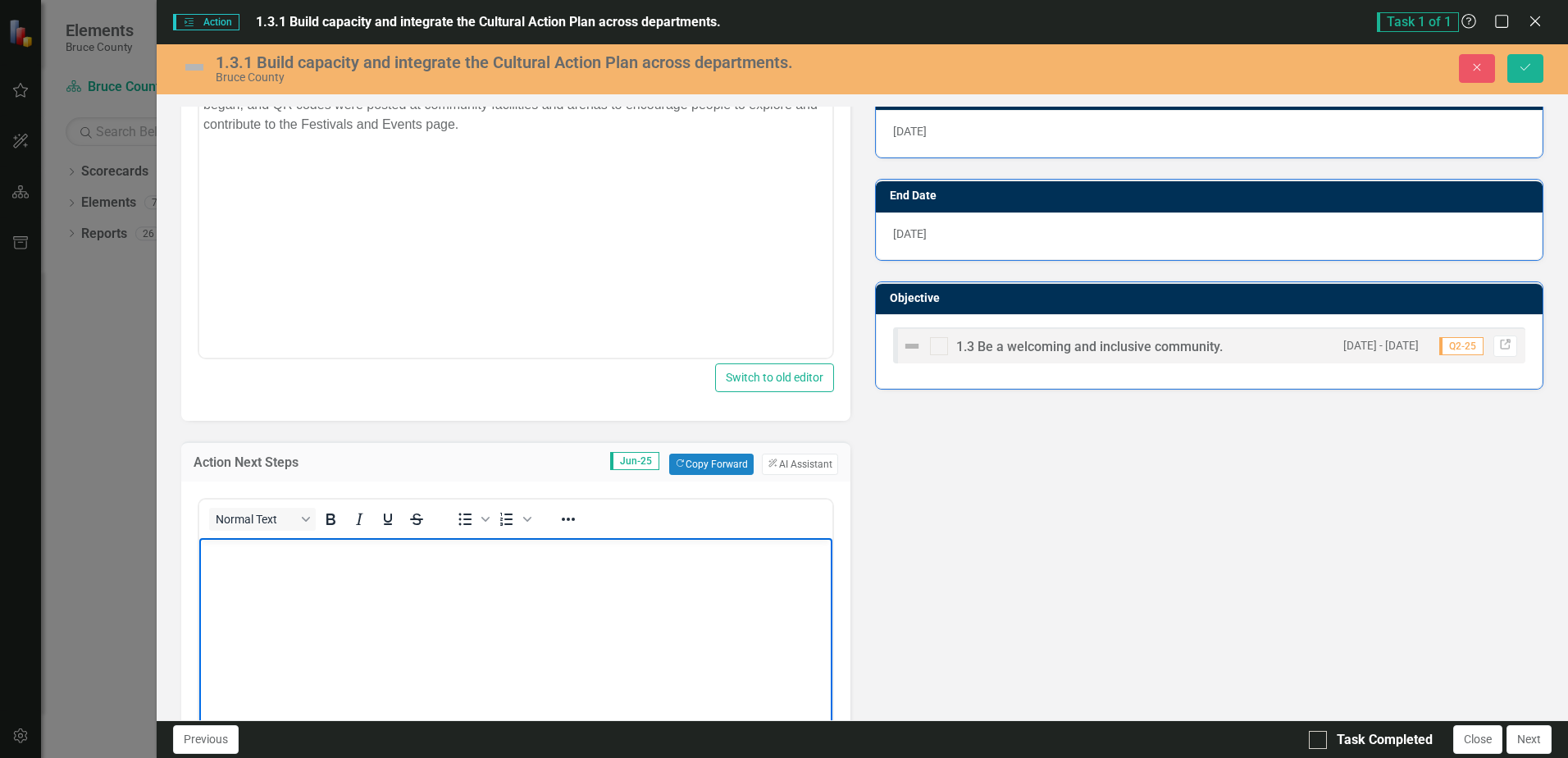
click at [292, 594] on body "Rich Text Area. Press ALT-0 for help." at bounding box center [515, 660] width 632 height 246
click at [362, 589] on body "Rich Text Area. Press ALT-0 for help." at bounding box center [515, 660] width 632 height 246
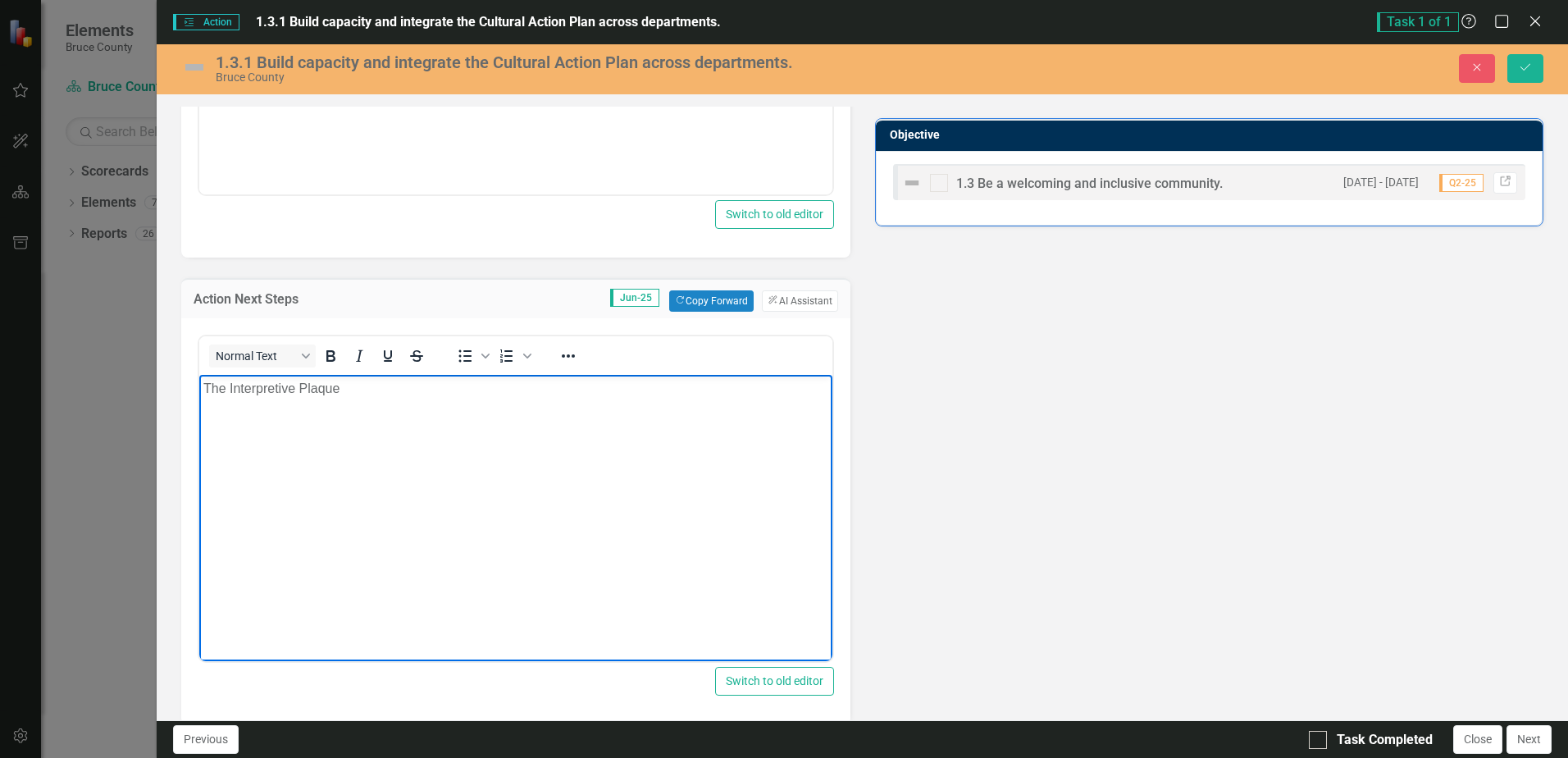
scroll to position [656, 0]
drag, startPoint x: 352, startPoint y: 388, endPoint x: 225, endPoint y: 382, distance: 127.1
click at [225, 382] on p "The Interpretive Plaque" at bounding box center [515, 386] width 624 height 20
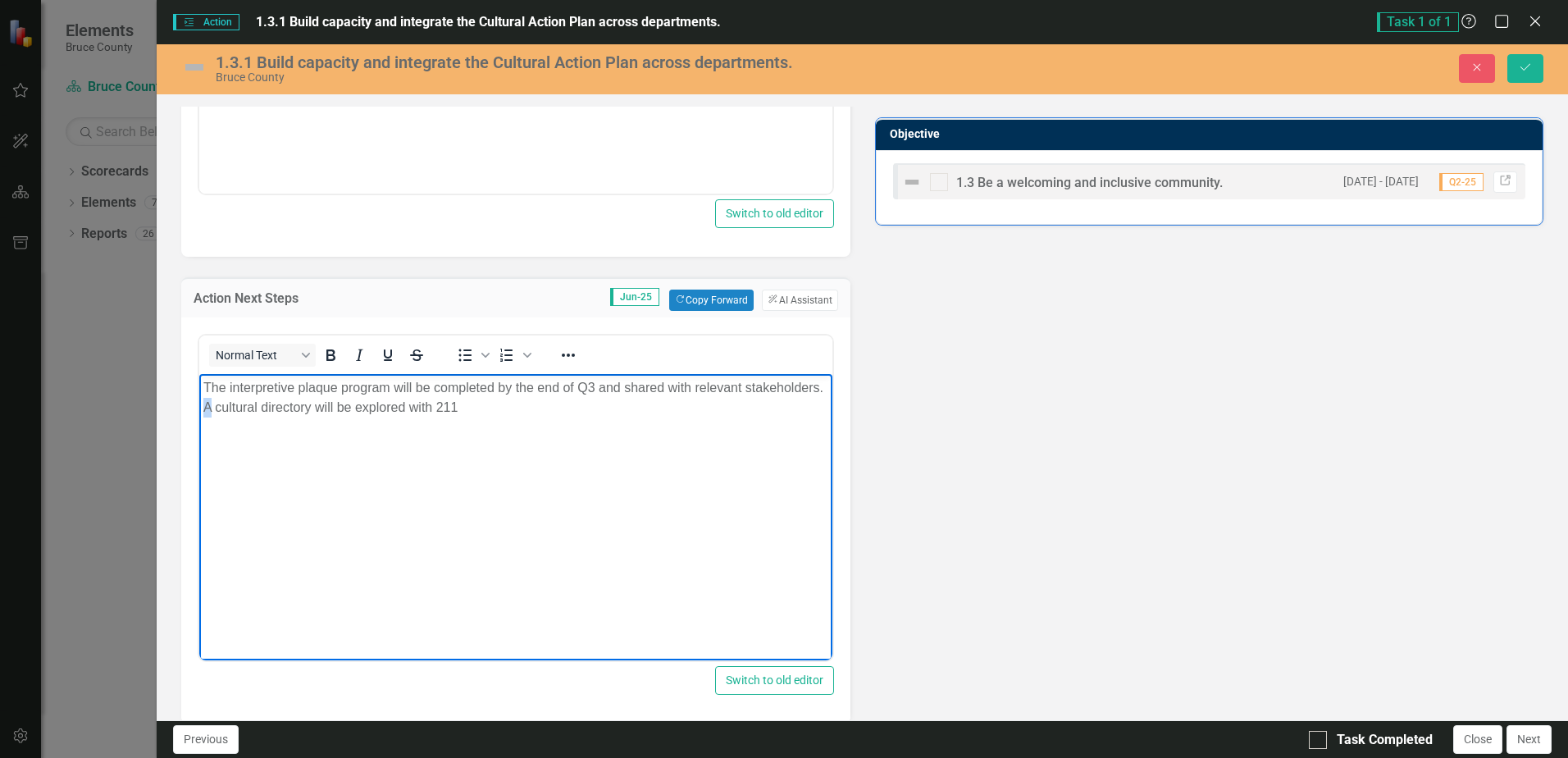
drag, startPoint x: 292, startPoint y: 412, endPoint x: 284, endPoint y: 410, distance: 8.2
click at [284, 410] on p "The interpretive plaque program will be completed by the end of Q3 and shared w…" at bounding box center [515, 397] width 624 height 39
click at [640, 403] on p "The interpretive plaque program will be completed by the end of Q3 and shared w…" at bounding box center [515, 397] width 624 height 39
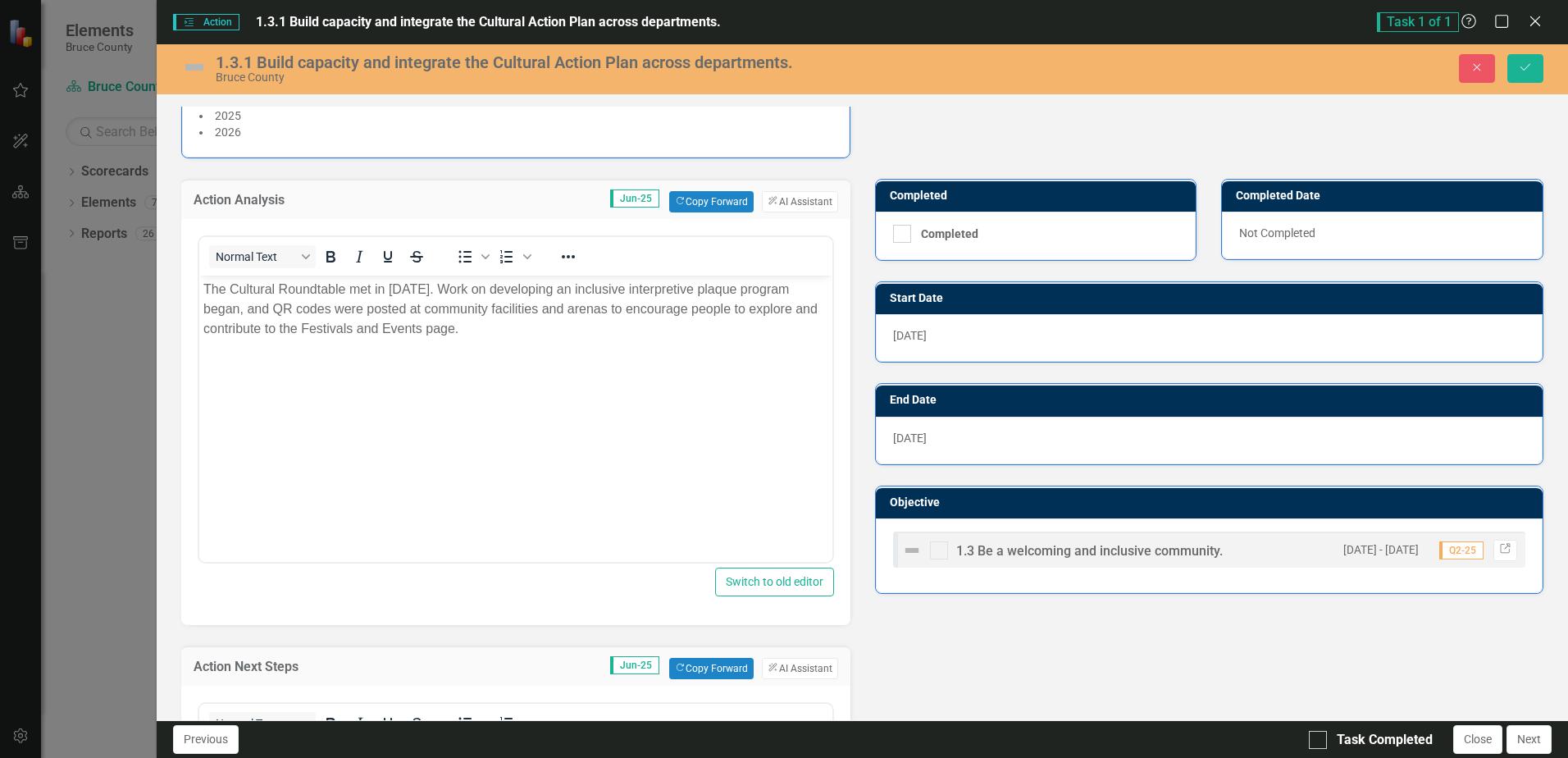
scroll to position [246, 0]
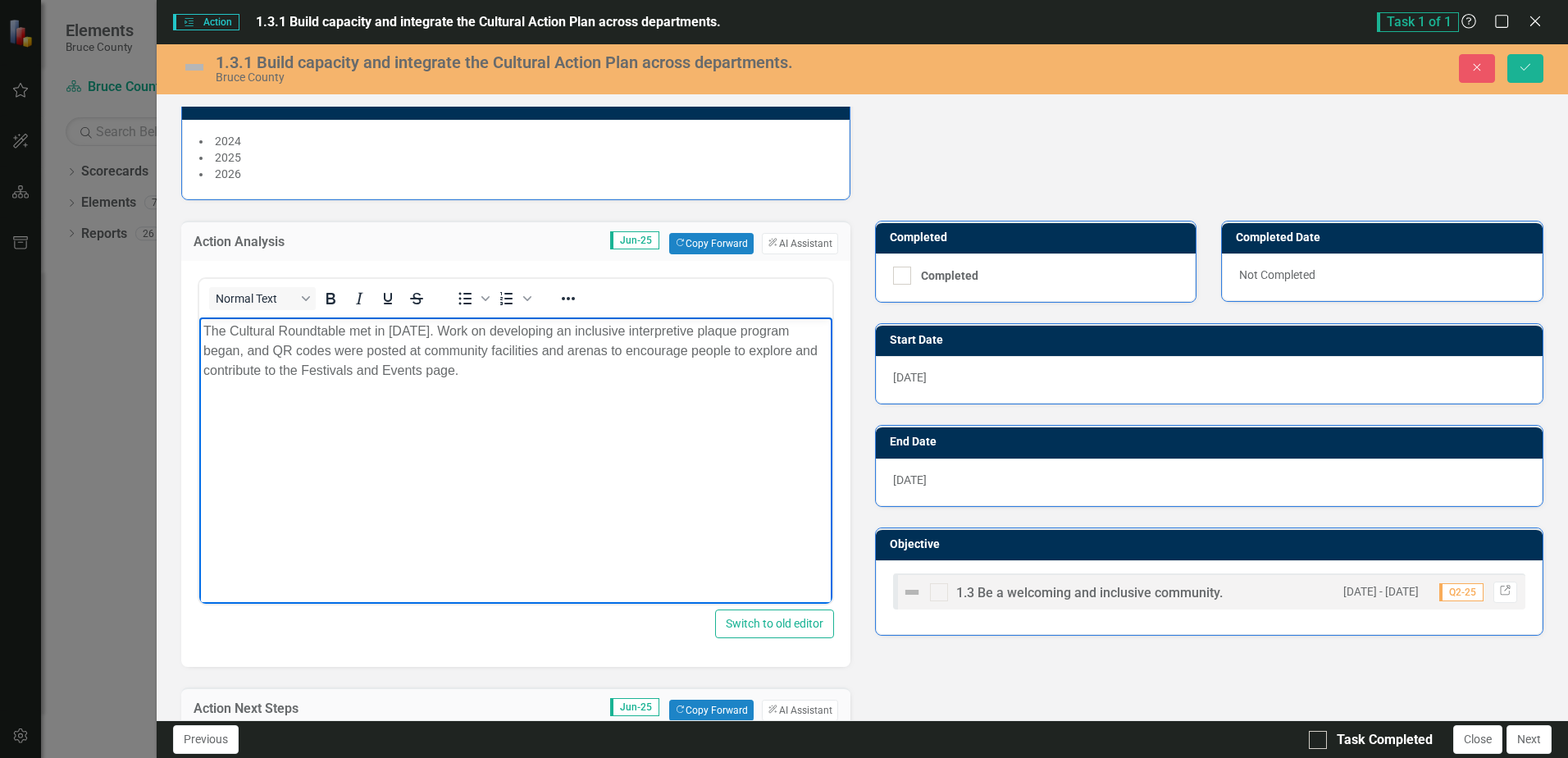
click at [502, 371] on p "The Cultural Roundtable met in [DATE]. Work on developing an inclusive interpre…" at bounding box center [515, 349] width 624 height 59
drag, startPoint x: 499, startPoint y: 370, endPoint x: 466, endPoint y: 368, distance: 33.1
click at [466, 368] on p "The Cultural Roundtable met in [DATE]. Work on developing an inclusive interpre…" at bounding box center [515, 349] width 624 height 59
click at [490, 372] on p "The Cultural Roundtable met in [DATE]. Work on developing an inclusive interpre…" at bounding box center [515, 349] width 624 height 59
drag, startPoint x: 503, startPoint y: 369, endPoint x: 466, endPoint y: 372, distance: 37.1
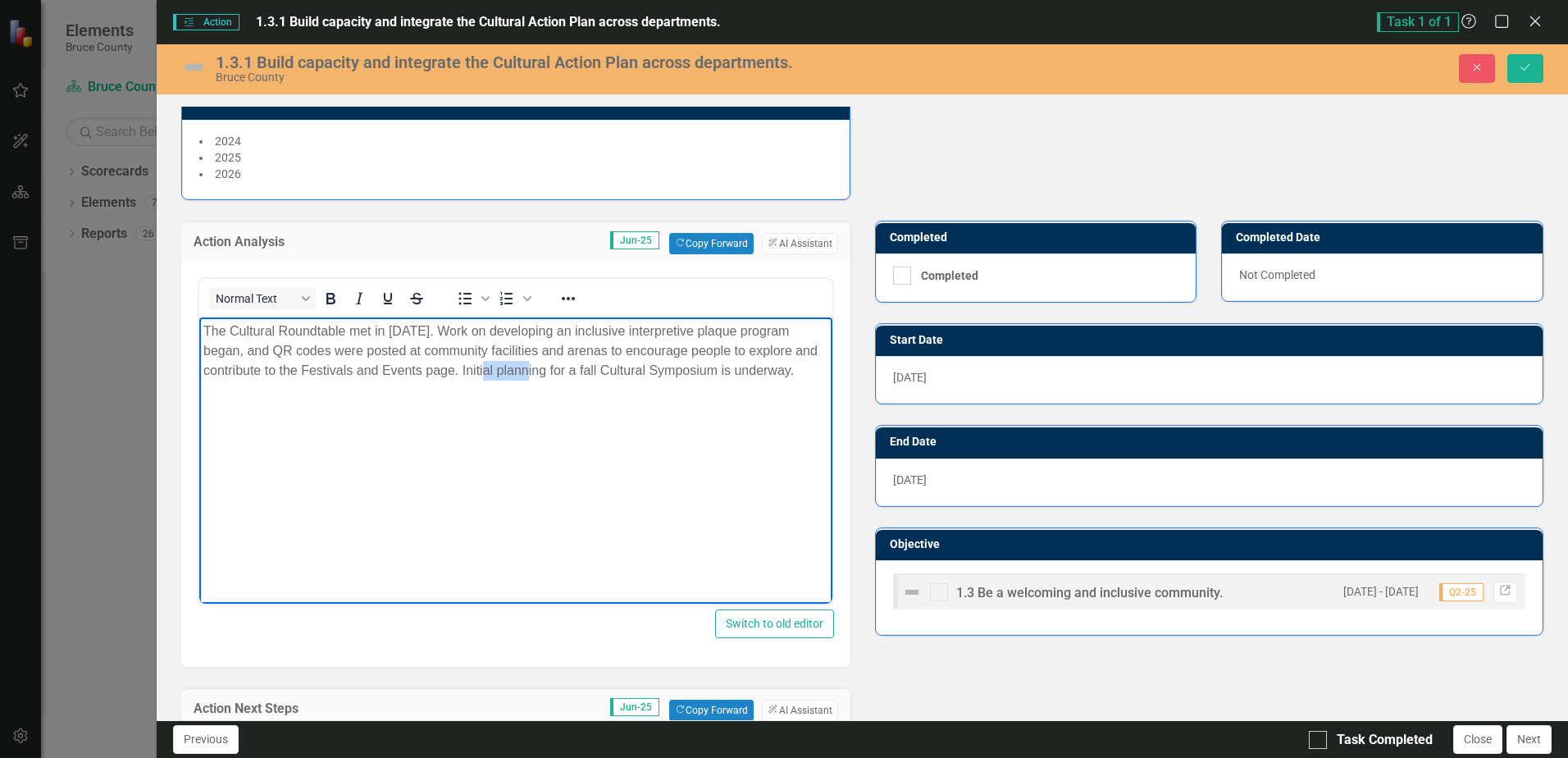
click at [466, 372] on p "The Cultural Roundtable met in [DATE]. Work on developing an inclusive interpre…" at bounding box center [515, 349] width 624 height 59
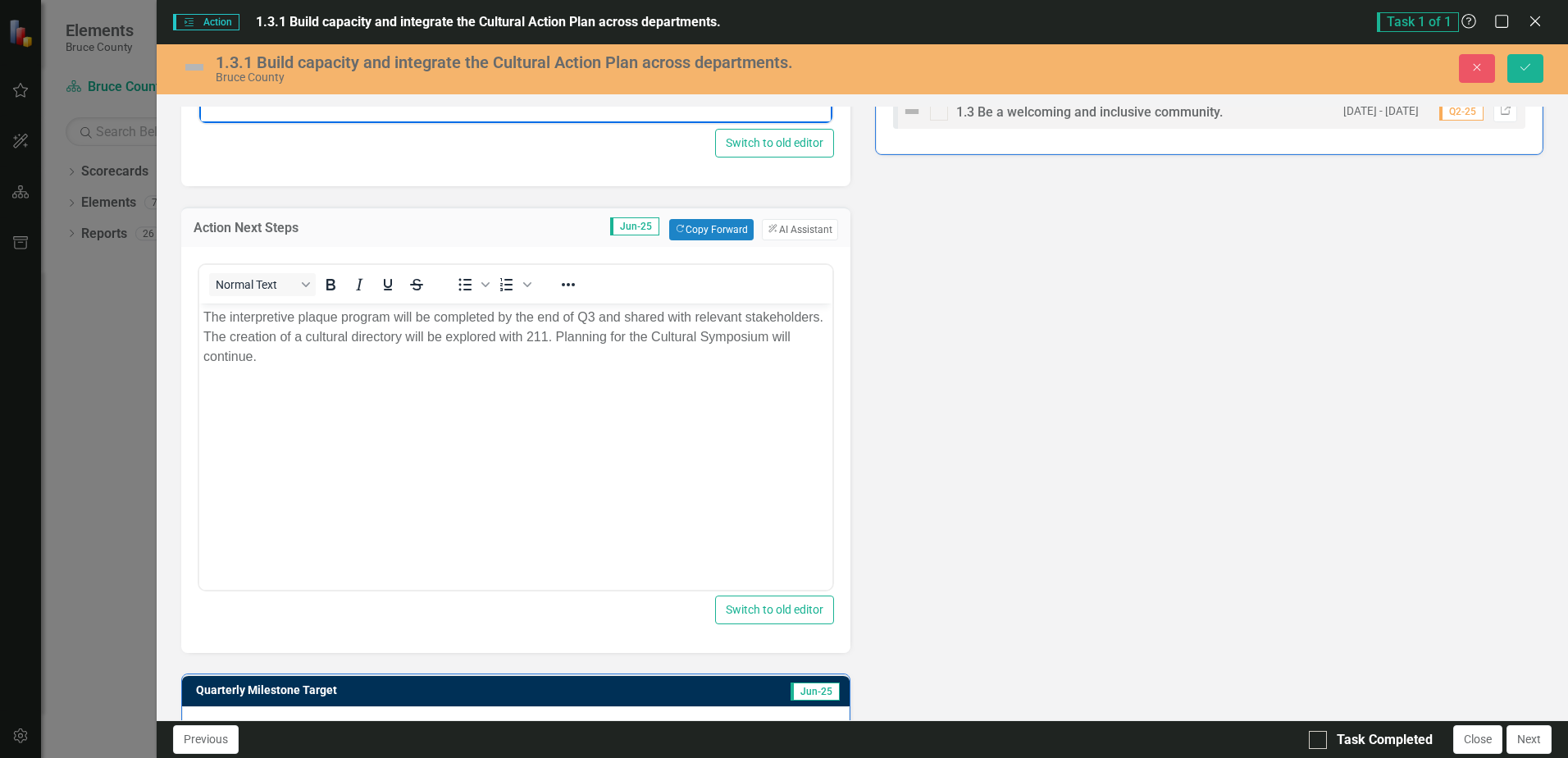
scroll to position [738, 0]
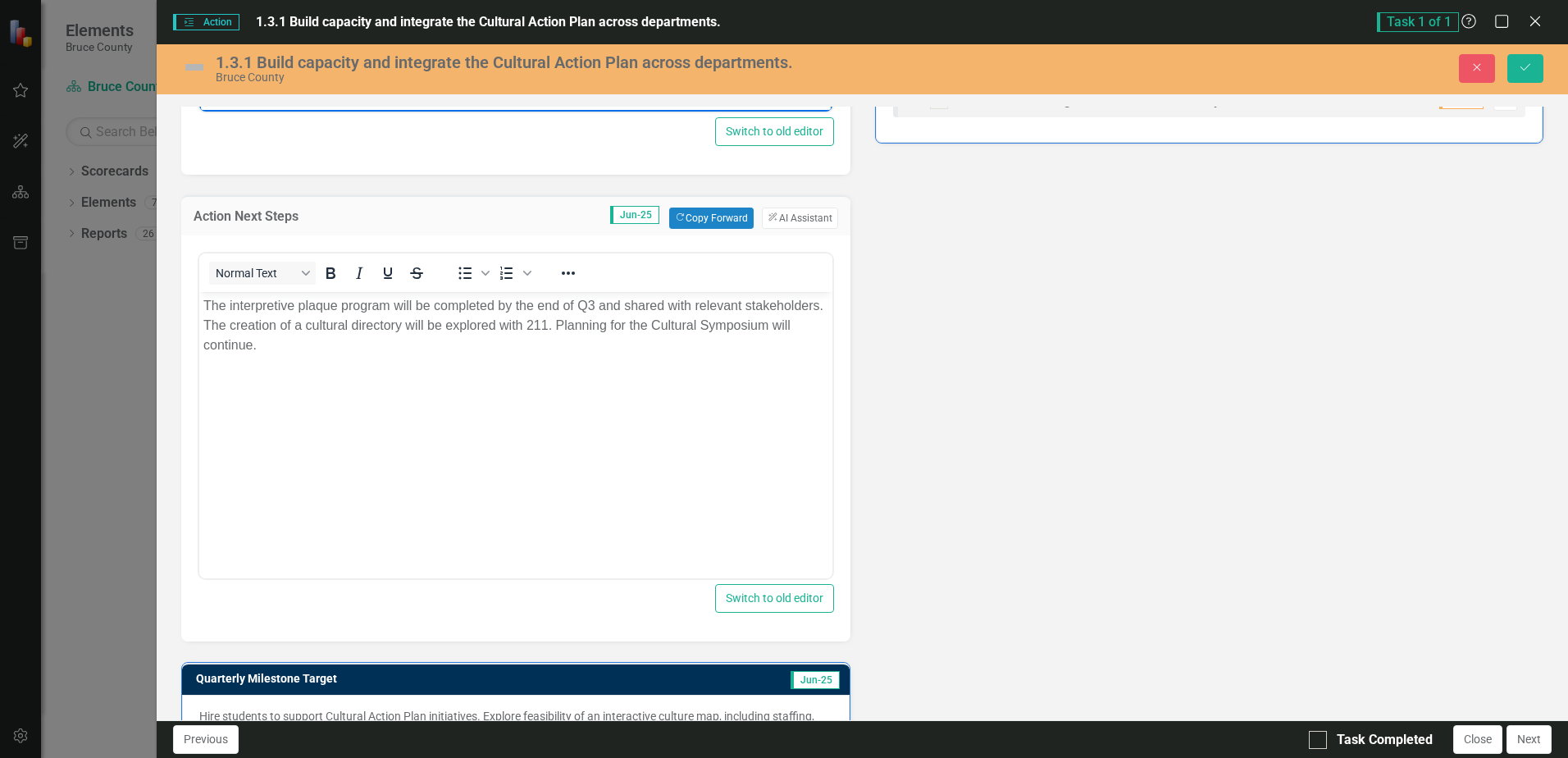
click at [356, 341] on p "The interpretive plaque program will be completed by the end of Q3 and shared w…" at bounding box center [515, 324] width 624 height 59
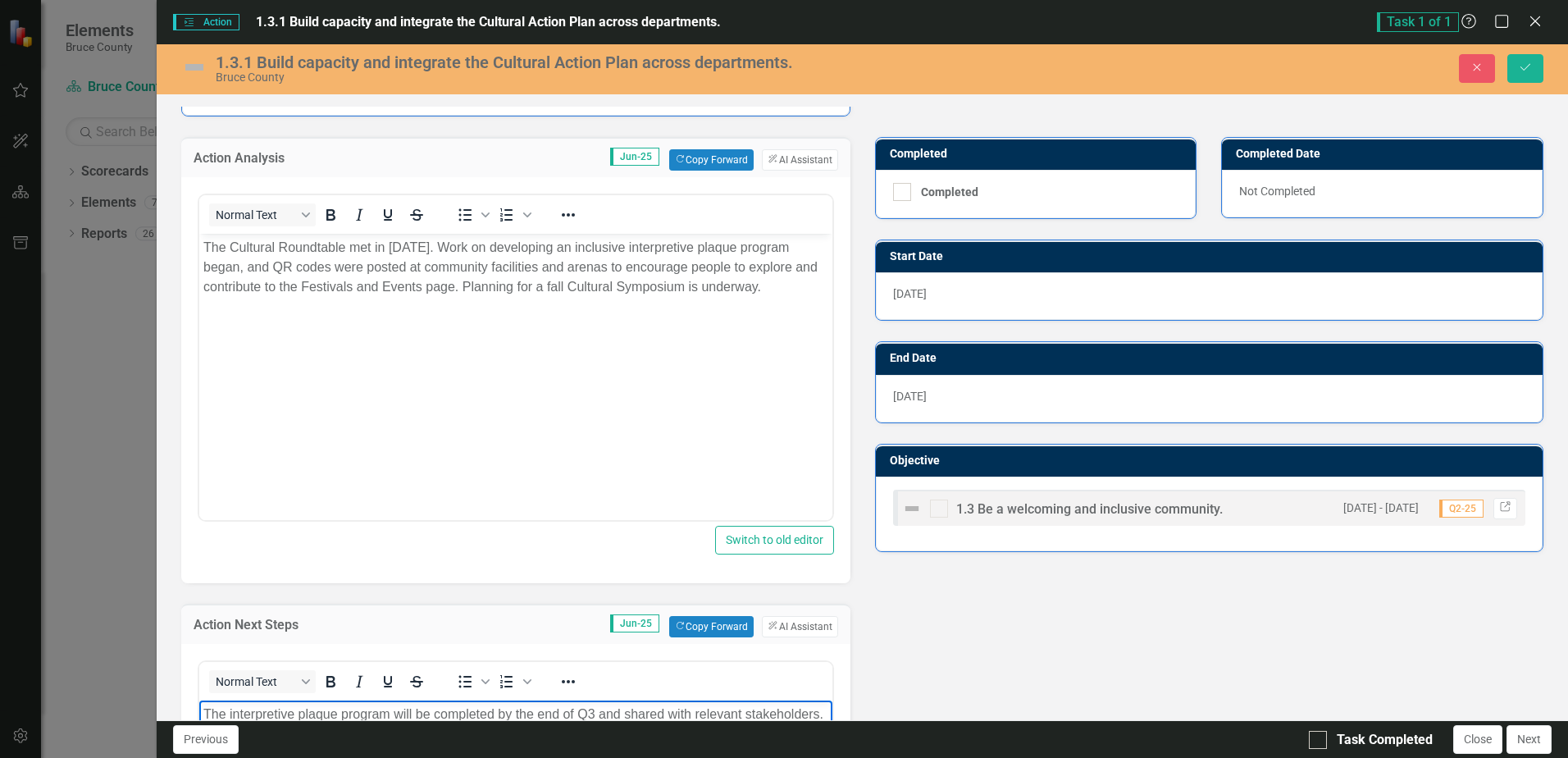
scroll to position [328, 0]
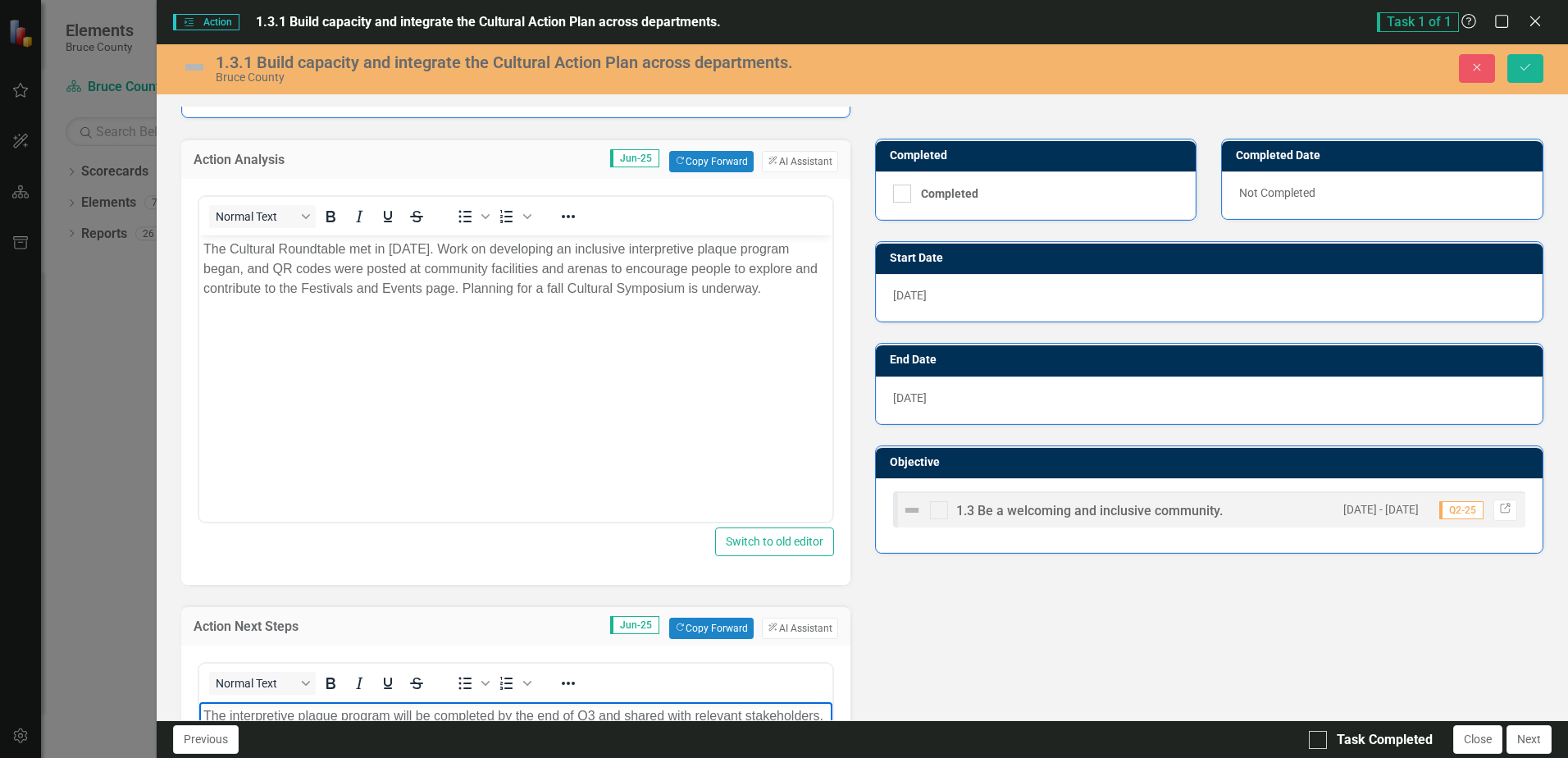
click at [783, 293] on p "The Cultural Roundtable met in [DATE]. Work on developing an inclusive interpre…" at bounding box center [515, 267] width 624 height 59
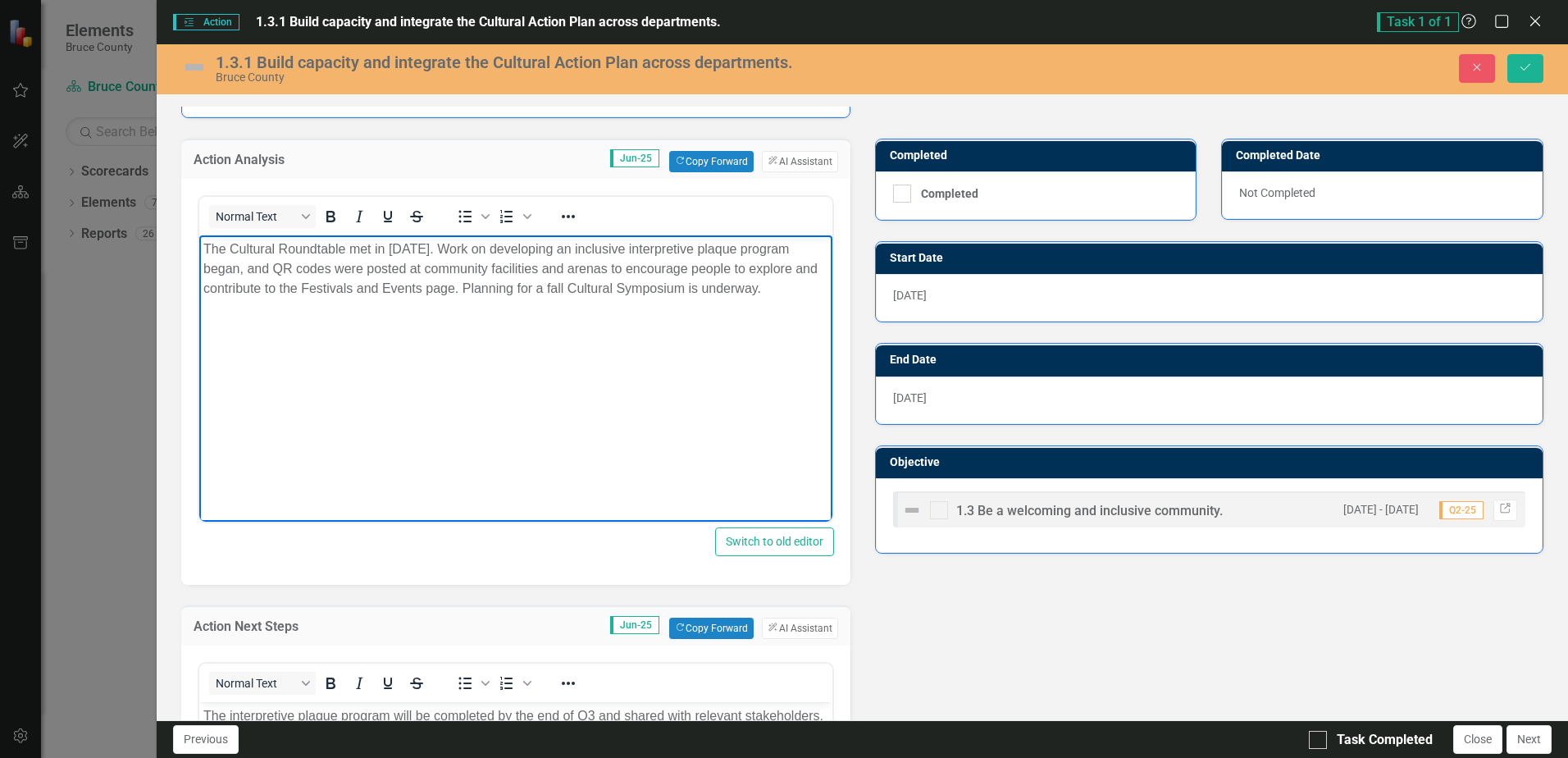
drag, startPoint x: 780, startPoint y: 292, endPoint x: 466, endPoint y: 295, distance: 314.0
click at [466, 295] on p "The Cultural Roundtable met in [DATE]. Work on developing an inclusive interpre…" at bounding box center [515, 267] width 624 height 59
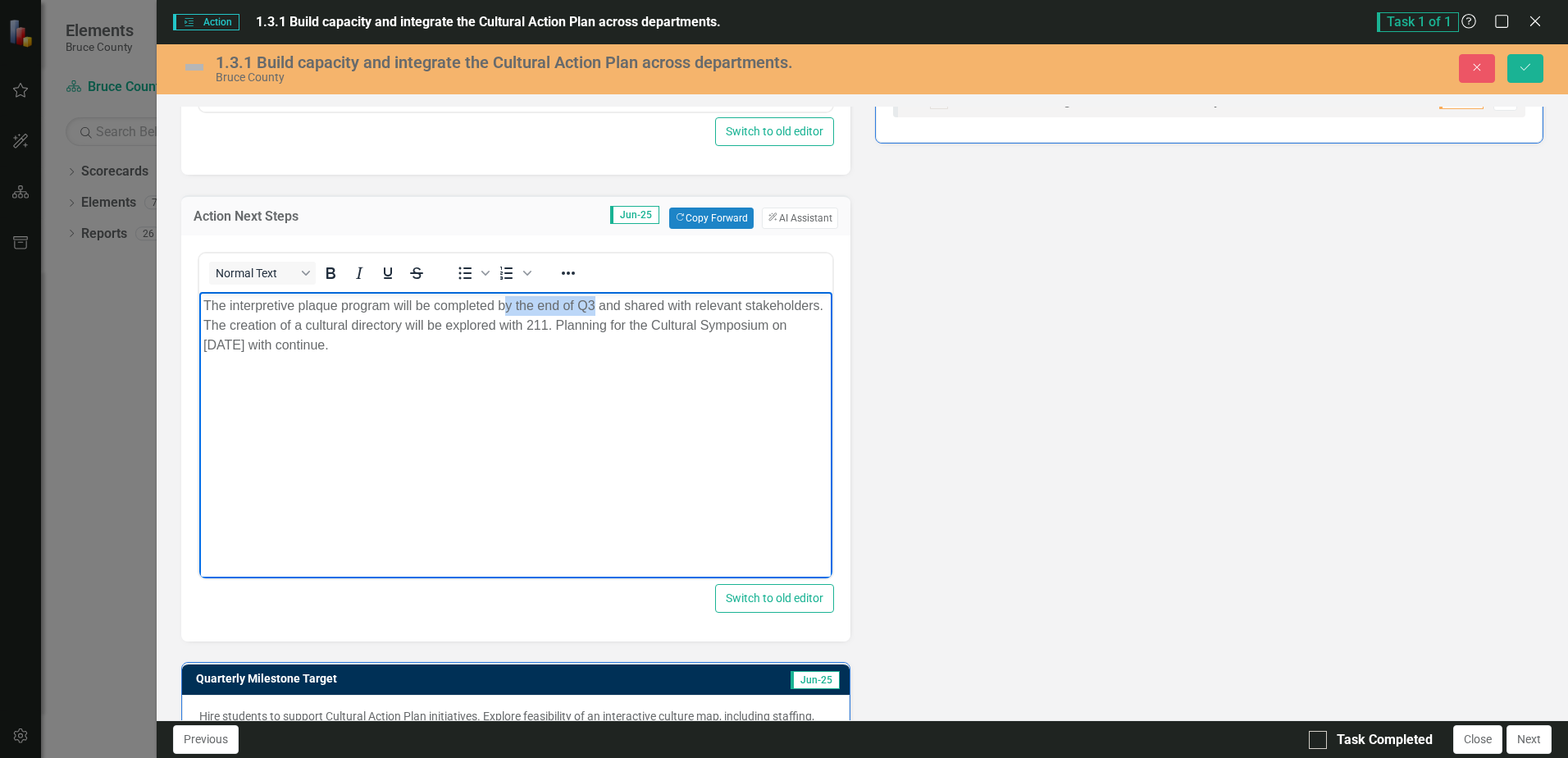
drag, startPoint x: 595, startPoint y: 305, endPoint x: 501, endPoint y: 305, distance: 94.0
click at [501, 305] on p "The interpretive plaque program will be completed by the end of Q3 and shared w…" at bounding box center [515, 324] width 624 height 59
click at [782, 325] on p "The interpretive plaque program will be completed and shared with relevant stak…" at bounding box center [515, 315] width 624 height 39
click at [266, 334] on p "The interpretive plaque program will be completed and shared with relevant stak…" at bounding box center [515, 315] width 624 height 39
drag, startPoint x: 247, startPoint y: 335, endPoint x: 204, endPoint y: 295, distance: 58.7
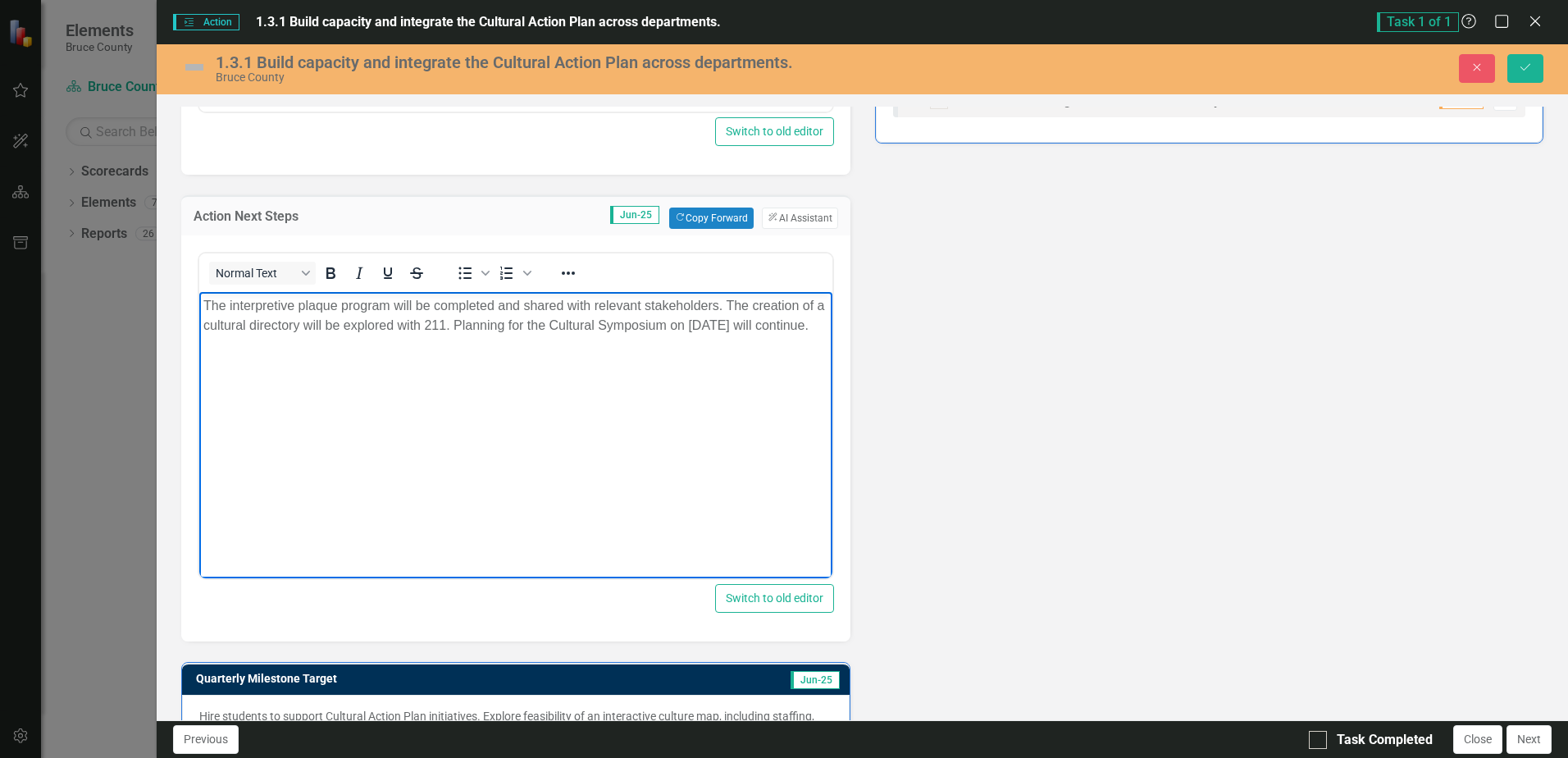
click at [204, 295] on p "The interpretive plaque program will be completed and shared with relevant stak…" at bounding box center [515, 315] width 624 height 39
copy p "The interpretive plaque program will be completed and shared with relevant stak…"
click at [565, 372] on body "The interpretive plaque program will be completed and shared with relevant stak…" at bounding box center [515, 414] width 632 height 246
drag, startPoint x: 761, startPoint y: 326, endPoint x: 781, endPoint y: 341, distance: 25.0
click at [781, 334] on p "The interpretive plaque program will be completed and shared with relevant stak…" at bounding box center [515, 315] width 624 height 39
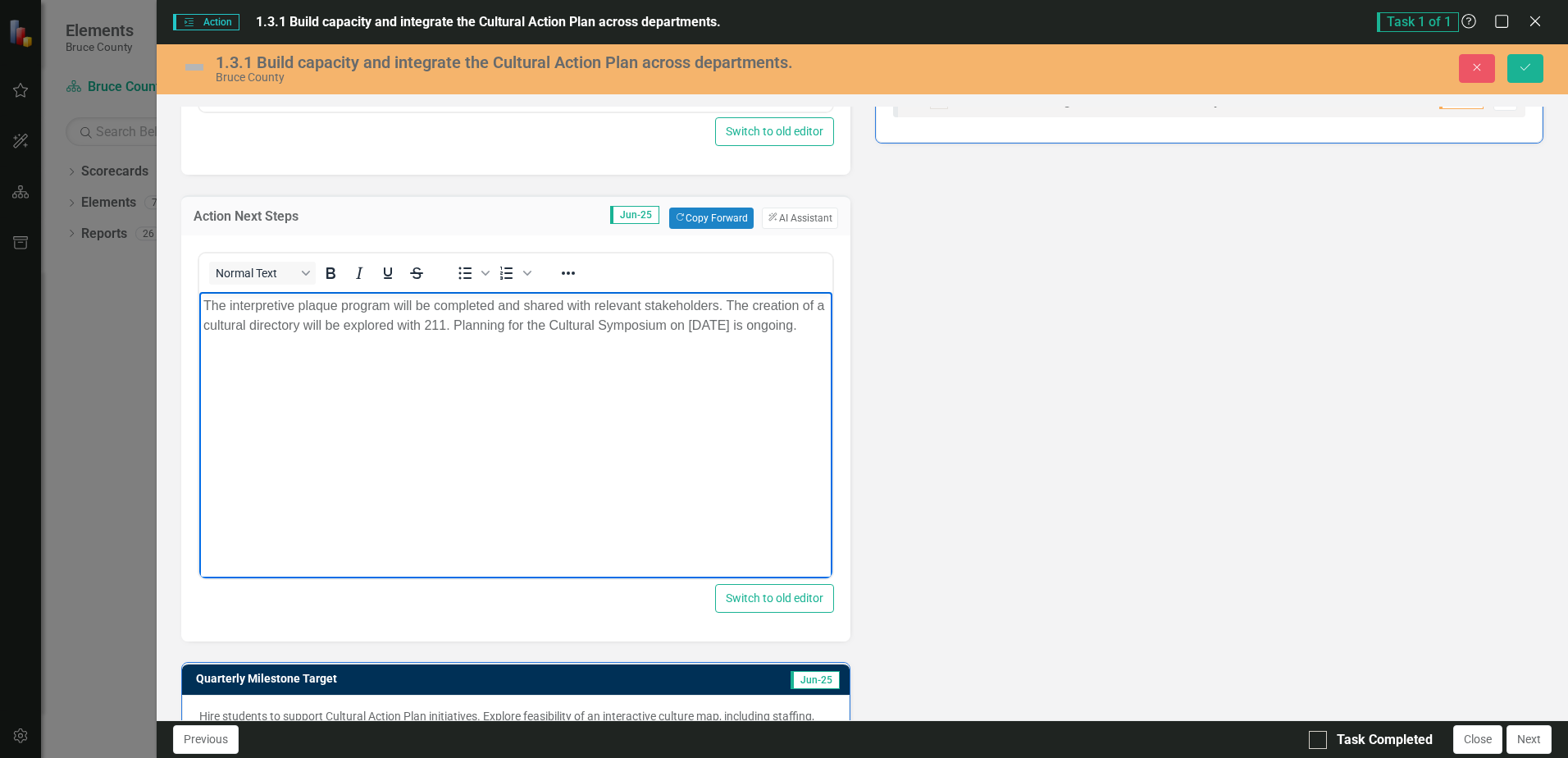
click at [493, 308] on p "The interpretive plaque program will be completed and shared with relevant stak…" at bounding box center [515, 315] width 624 height 39
drag, startPoint x: 496, startPoint y: 305, endPoint x: 437, endPoint y: 303, distance: 59.0
click at [437, 303] on p "The interpretive plaque program will be completed and shared with relevant stak…" at bounding box center [515, 315] width 624 height 39
drag, startPoint x: 814, startPoint y: 307, endPoint x: 715, endPoint y: 305, distance: 99.0
click at [715, 305] on p "The interpretive plaque program will be finalized and shared with relevant stak…" at bounding box center [515, 315] width 624 height 39
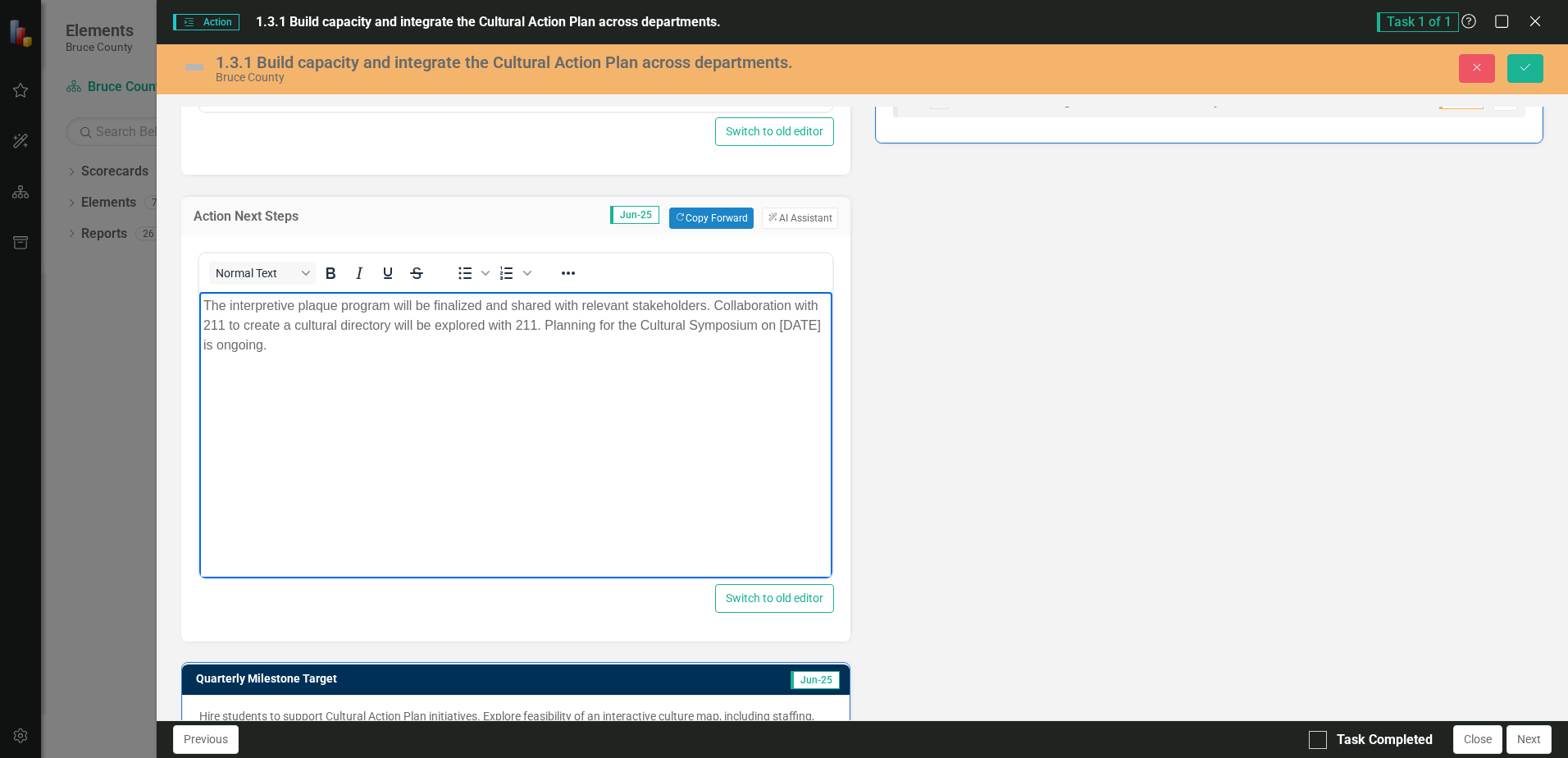
click at [534, 324] on p "The interpretive plaque program will be finalized and shared with relevant stak…" at bounding box center [515, 324] width 624 height 59
click at [538, 362] on body "The interpretive plaque program will be finalized and shared with relevant stak…" at bounding box center [515, 414] width 632 height 246
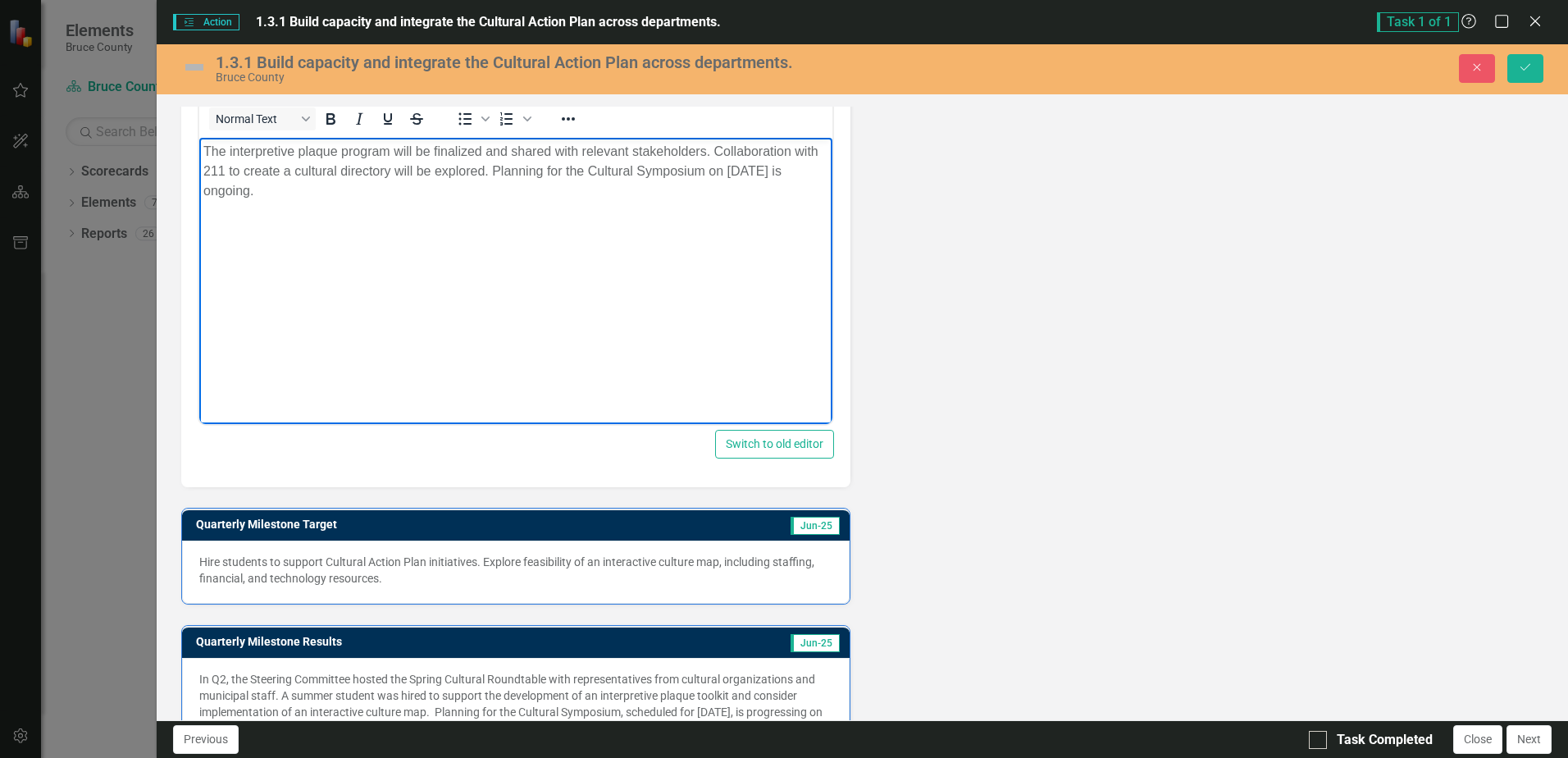
scroll to position [943, 0]
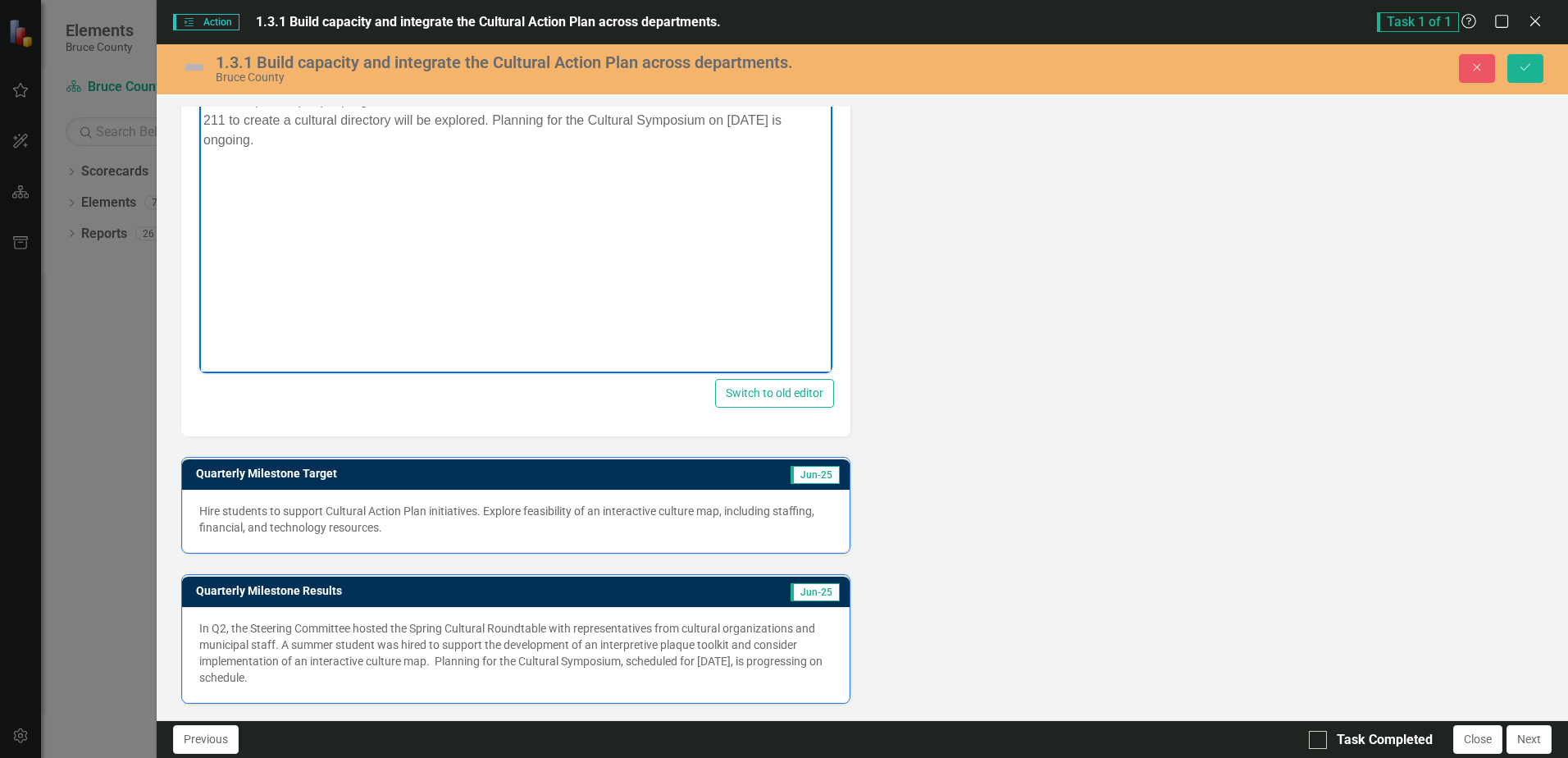
click at [391, 521] on p "Hire students to support Cultural Action Plan initiatives. Explore feasibility …" at bounding box center [515, 519] width 632 height 33
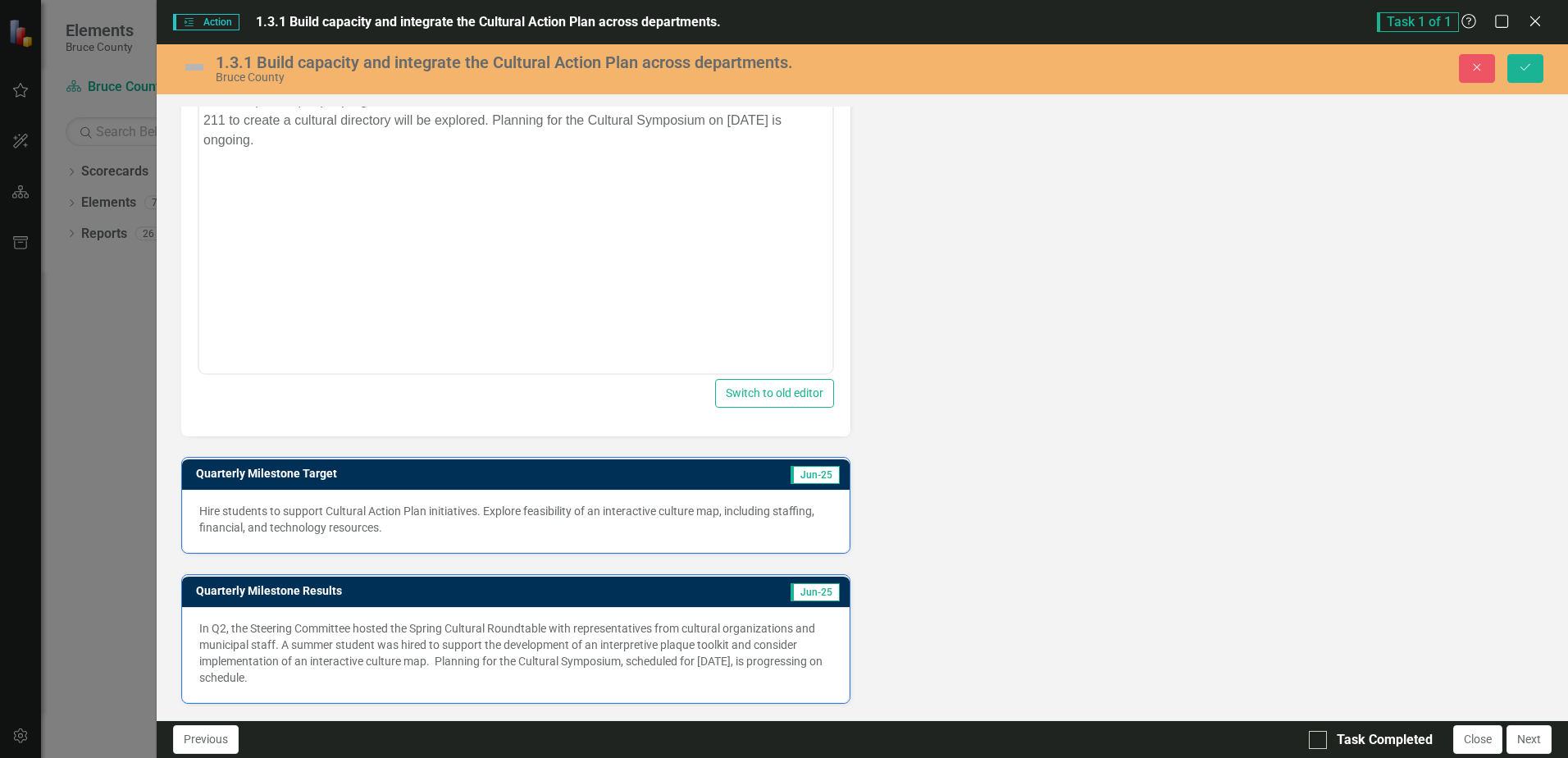
click at [418, 656] on p "In Q2, the Steering Committee hosted the Spring Cultural Roundtable with repres…" at bounding box center [515, 653] width 632 height 65
click at [339, 645] on p "In Q2, the Steering Committee hosted the Spring Cultural Roundtable with repres…" at bounding box center [515, 653] width 632 height 65
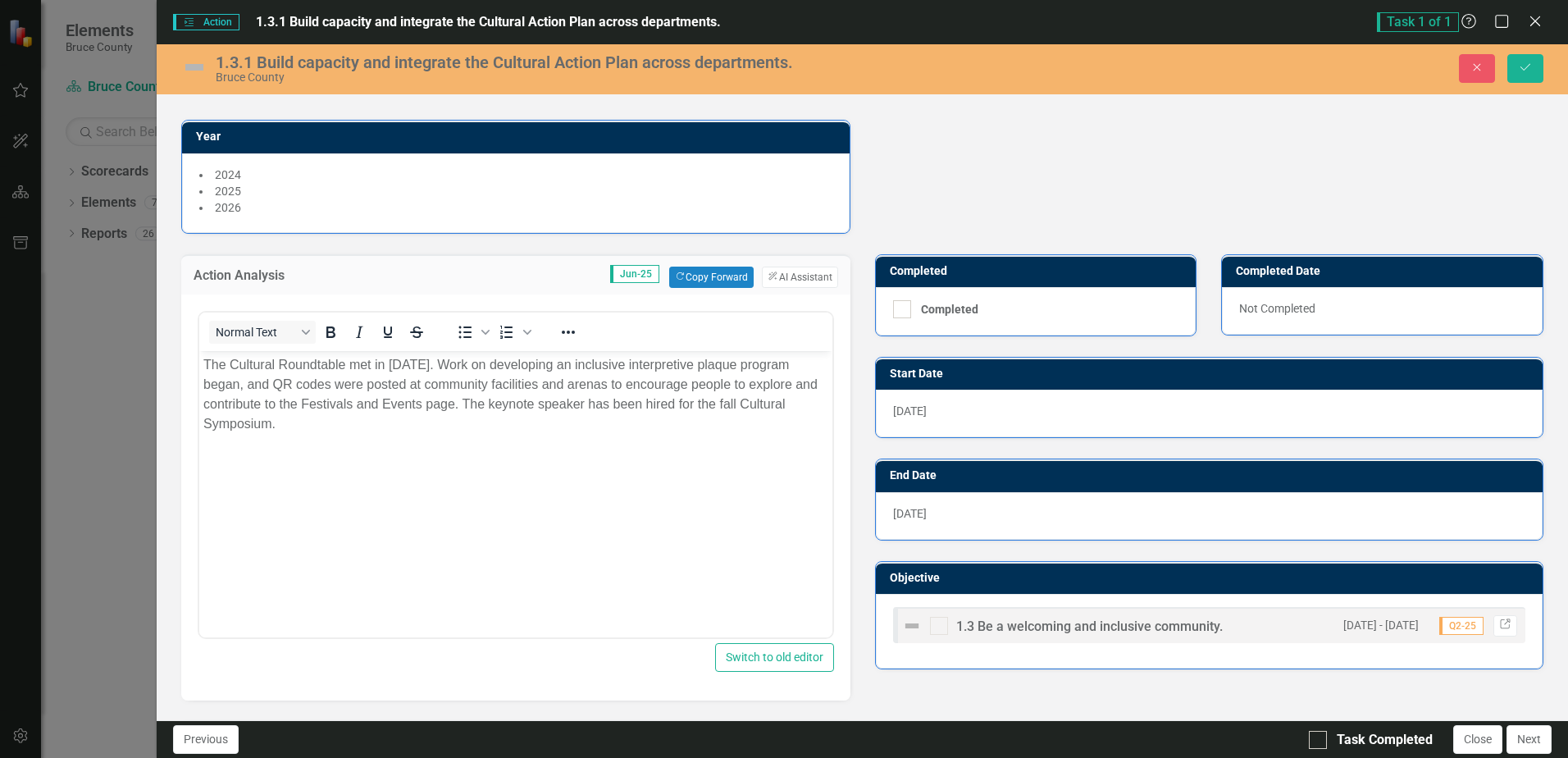
scroll to position [205, 0]
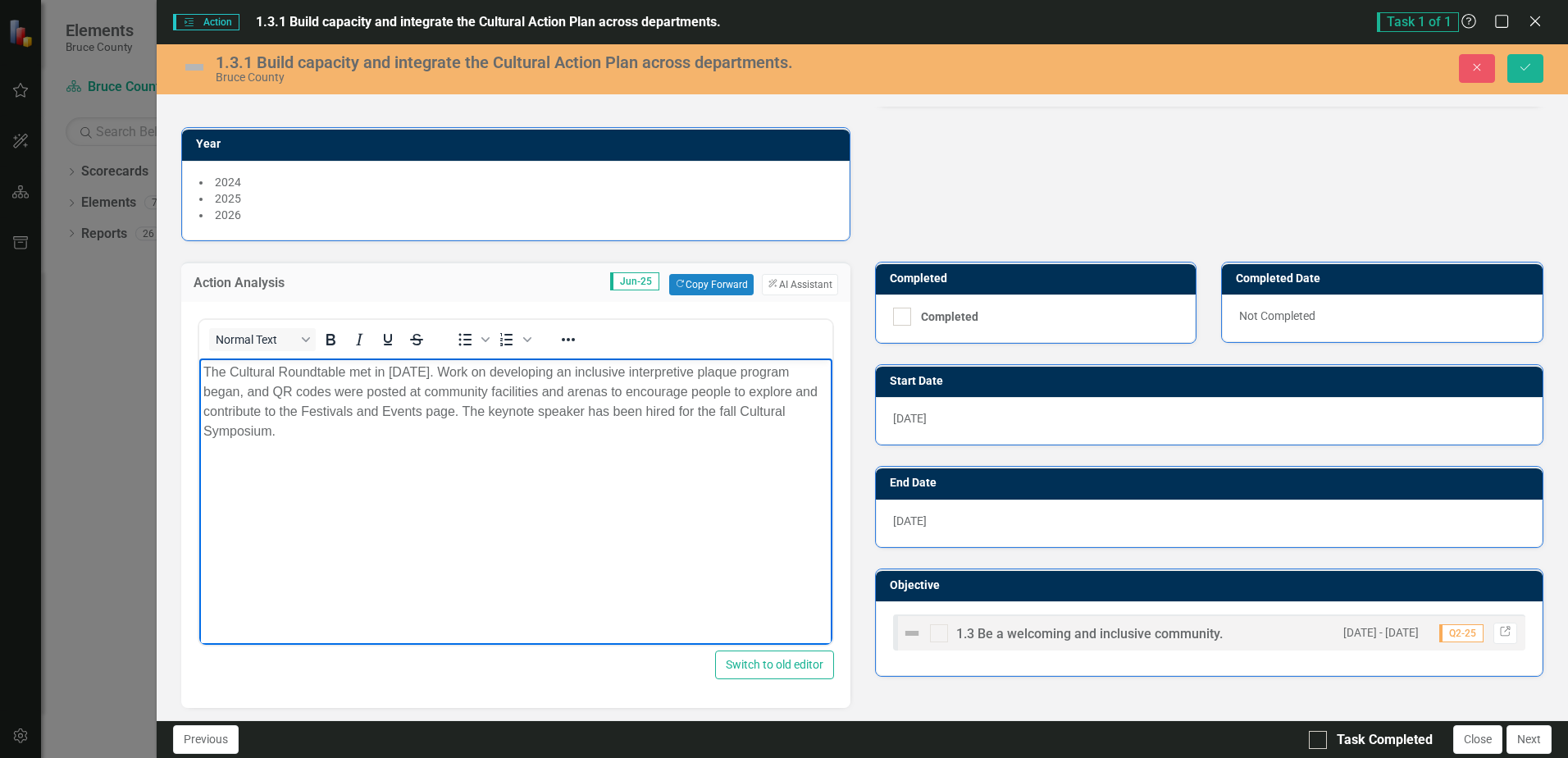
click at [278, 454] on body "The Cultural Roundtable met in [DATE]. Work on developing an inclusive interpre…" at bounding box center [515, 481] width 632 height 246
click at [334, 440] on p "The Cultural Roundtable met in [DATE]. Work on developing an inclusive interpre…" at bounding box center [515, 400] width 624 height 79
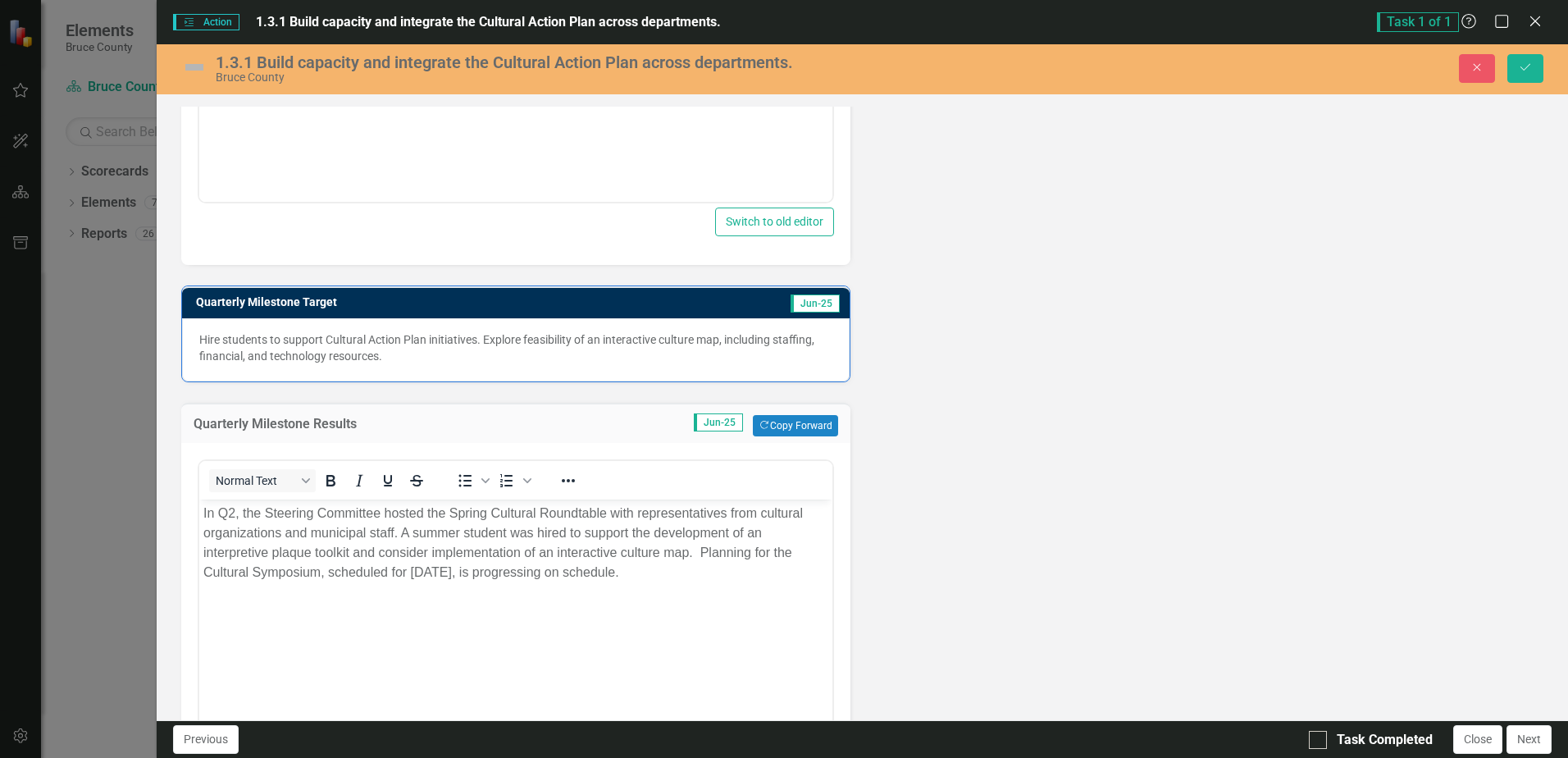
scroll to position [1178, 0]
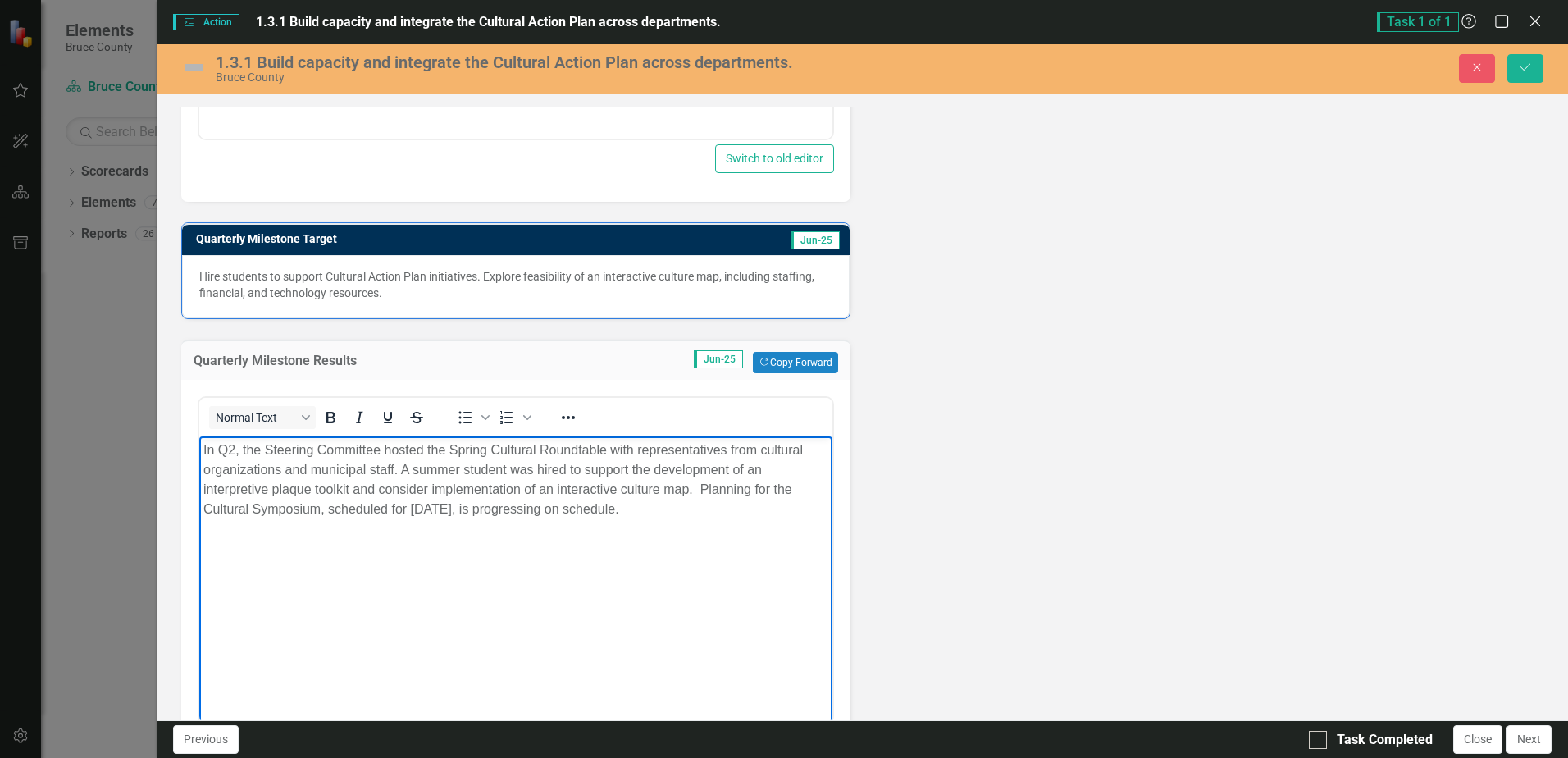
drag, startPoint x: 710, startPoint y: 503, endPoint x: 204, endPoint y: 448, distance: 509.0
click at [204, 448] on p "In Q2, the Steering Committee hosted the Spring Cultural Roundtable with repres…" at bounding box center [515, 480] width 624 height 79
copy p "In Q2, the Steering Committee hosted the Spring Cultural Roundtable with repres…"
click at [704, 432] on div "Normal Text To open the popup, press Shift+Enter To open the popup, press Shift…" at bounding box center [515, 417] width 632 height 32
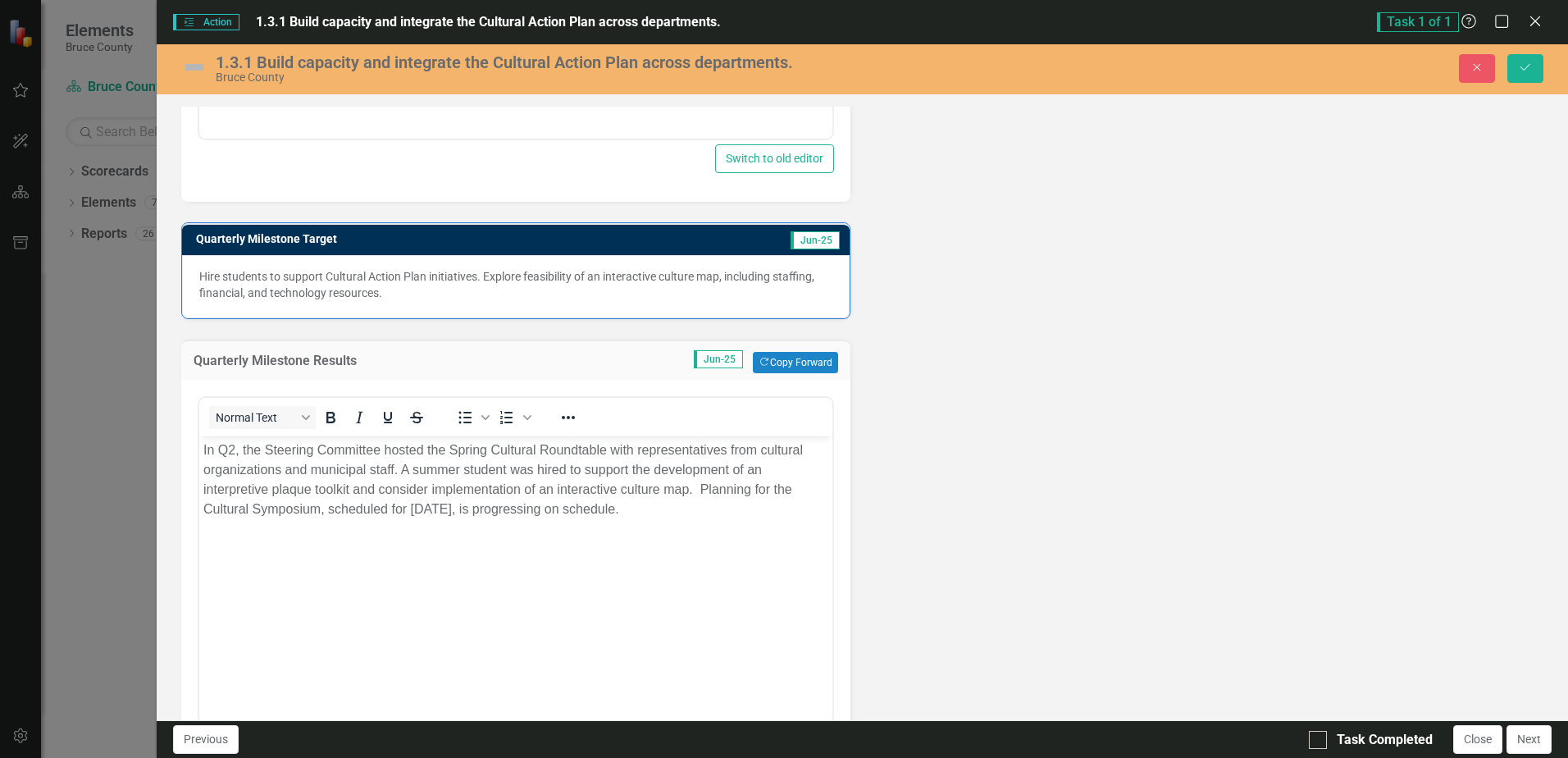
click at [731, 453] on p "In Q2, the Steering Committee hosted the Spring Cultural Roundtable with repres…" at bounding box center [515, 480] width 624 height 79
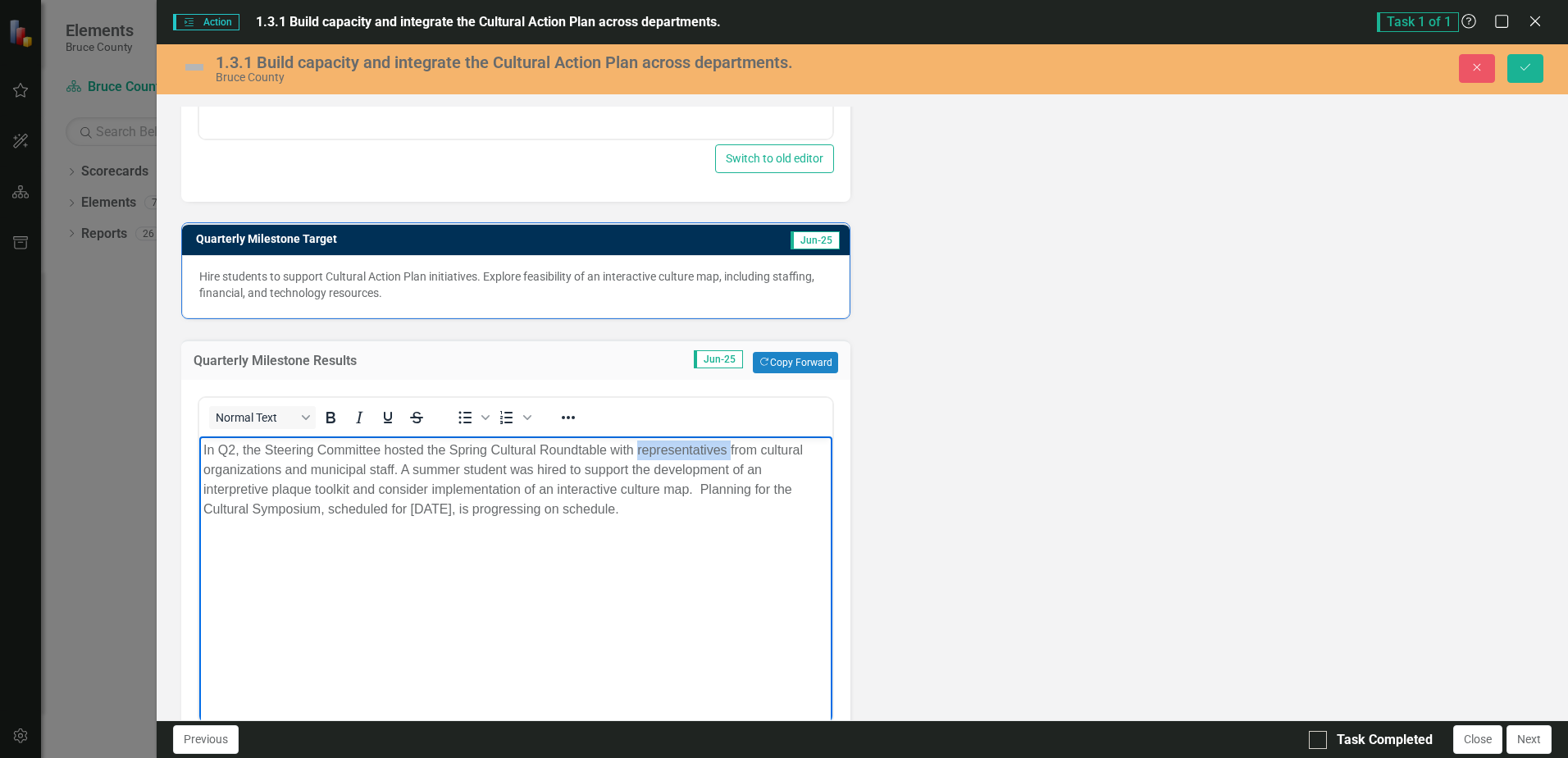
drag, startPoint x: 731, startPoint y: 451, endPoint x: 637, endPoint y: 455, distance: 94.1
click at [637, 455] on p "In Q2, the Steering Committee hosted the Spring Cultural Roundtable with repres…" at bounding box center [515, 480] width 624 height 79
drag, startPoint x: 553, startPoint y: 488, endPoint x: 434, endPoint y: 494, distance: 119.2
click at [434, 494] on p "In Q2, the Steering Committee hosted the Spring Cultural Roundtable with partic…" at bounding box center [515, 480] width 624 height 79
click at [662, 564] on body "In Q2, the Steering Committee hosted the Spring Cultural Roundtable with partic…" at bounding box center [515, 560] width 632 height 246
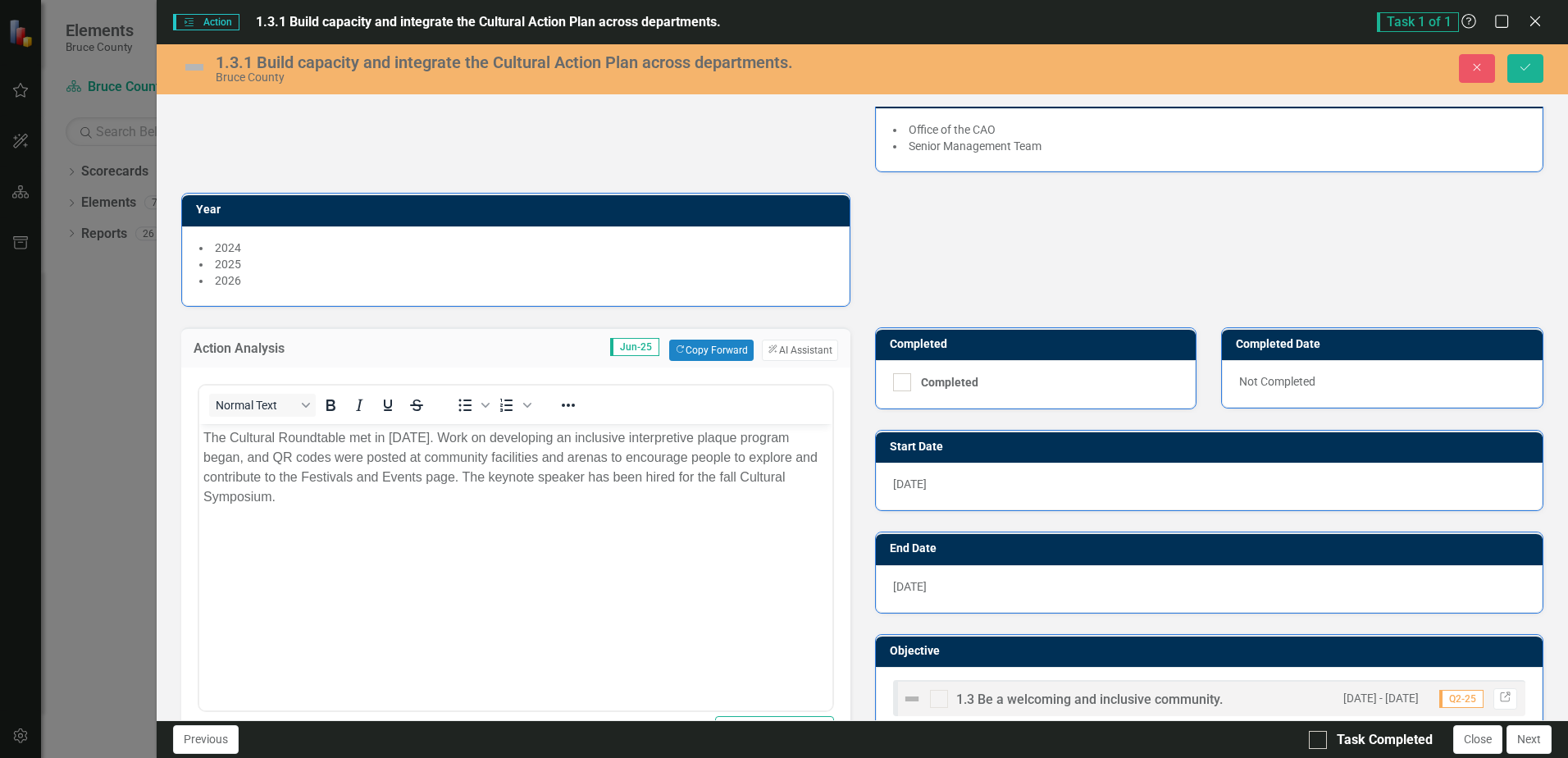
scroll to position [0, 0]
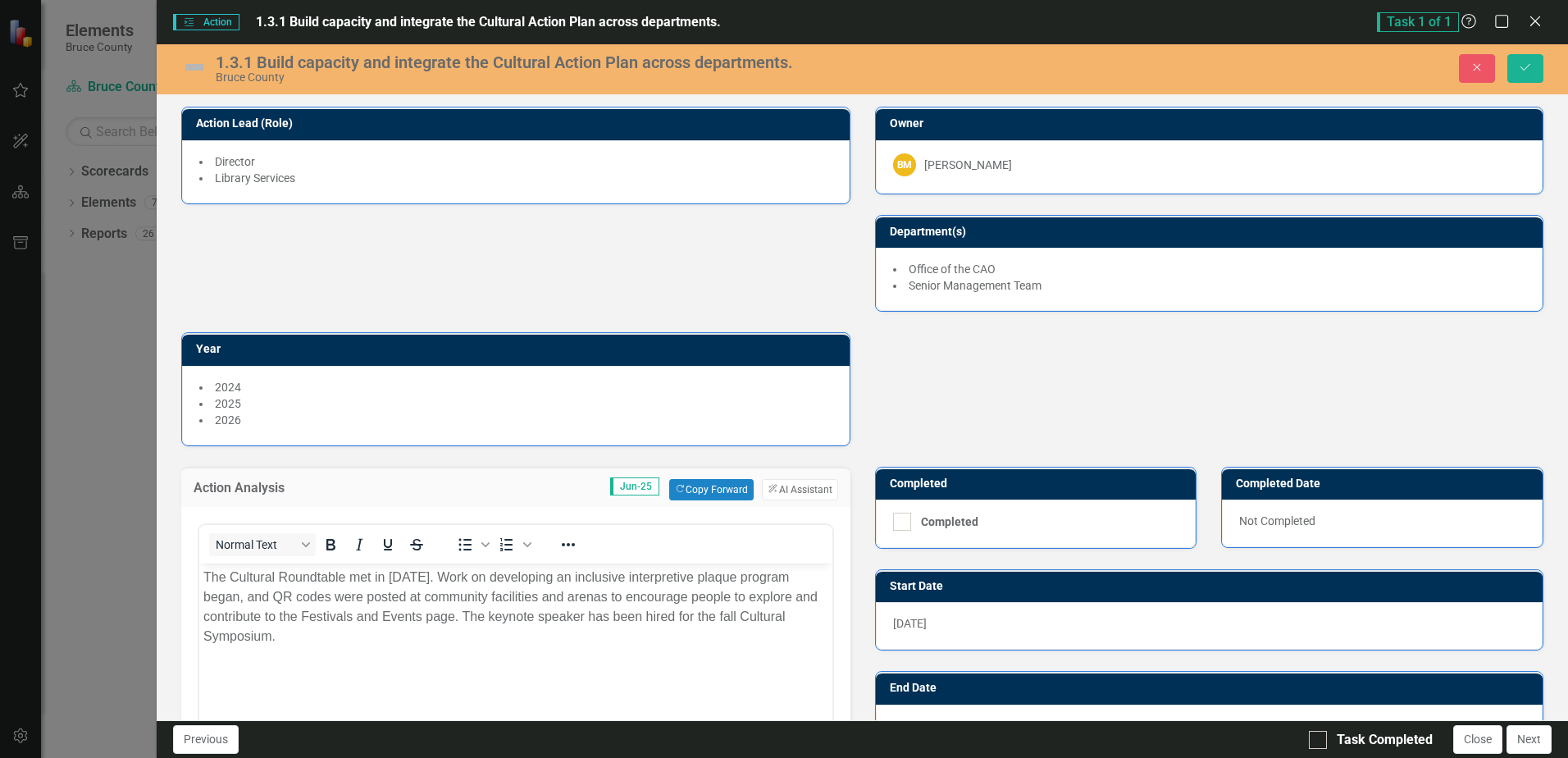
click at [192, 68] on img at bounding box center [195, 67] width 26 height 26
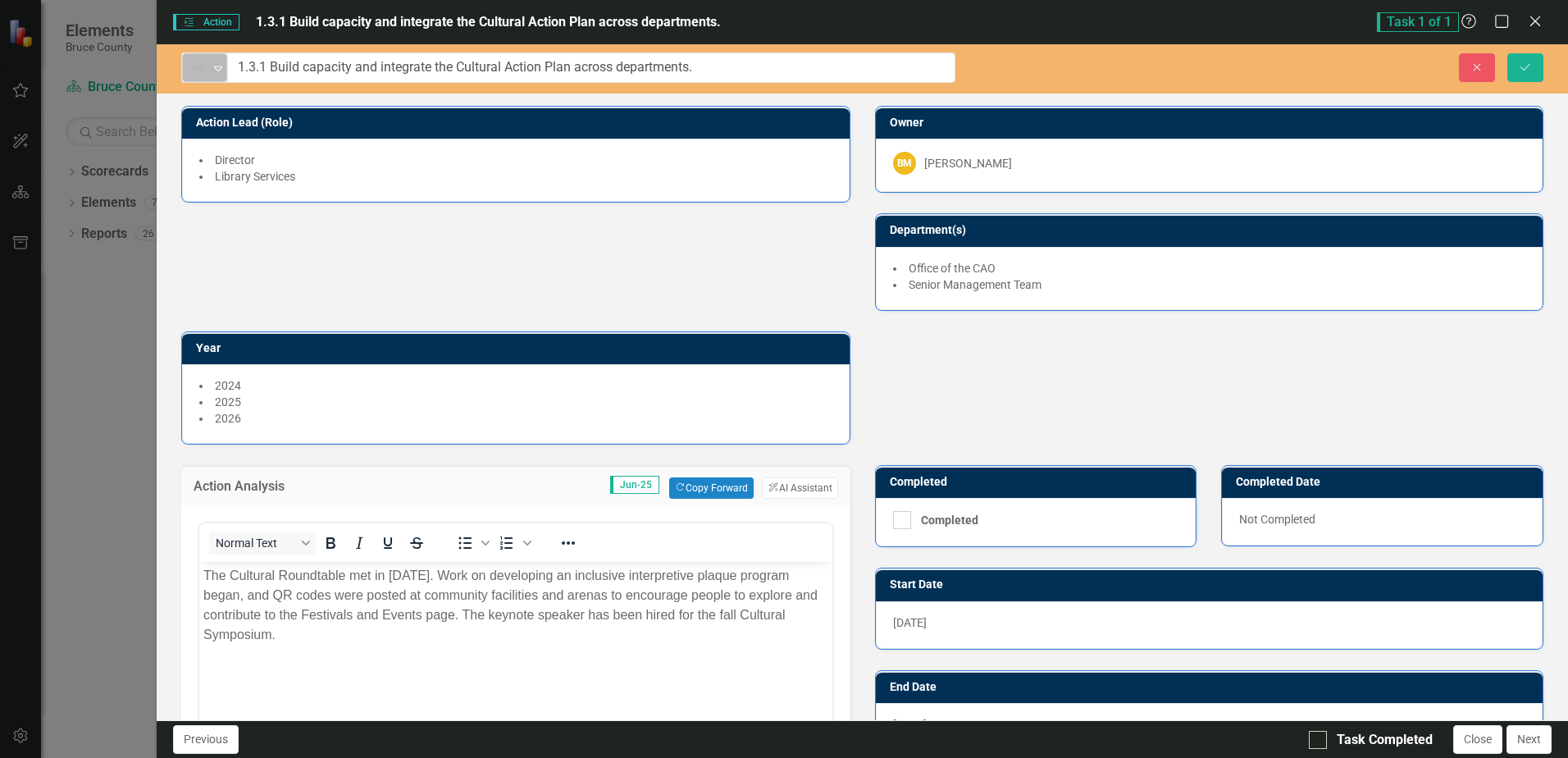
click at [216, 70] on icon "Expand" at bounding box center [218, 68] width 17 height 13
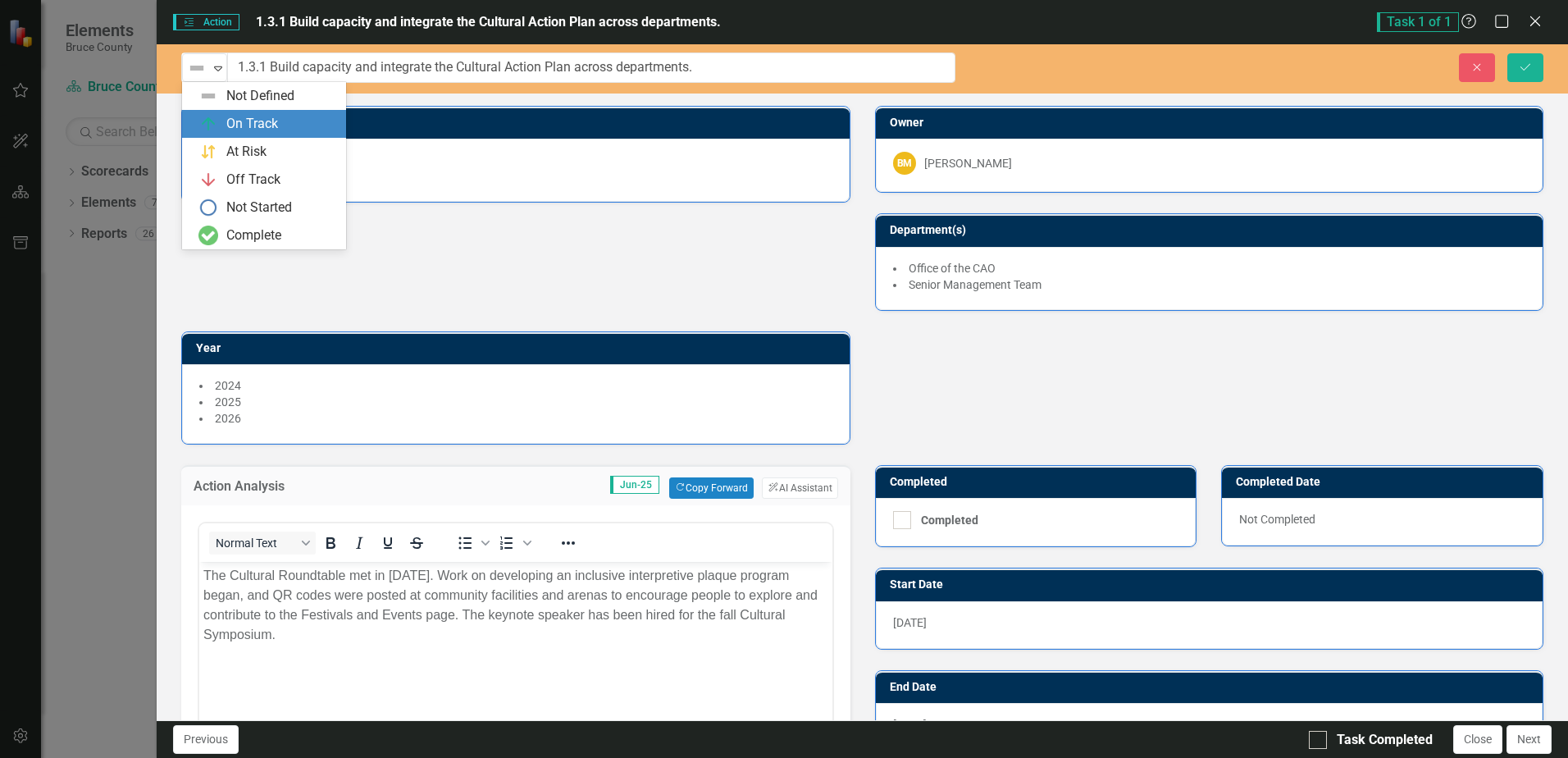
click at [214, 115] on img at bounding box center [208, 123] width 20 height 20
click at [222, 71] on icon "Expand" at bounding box center [218, 68] width 17 height 13
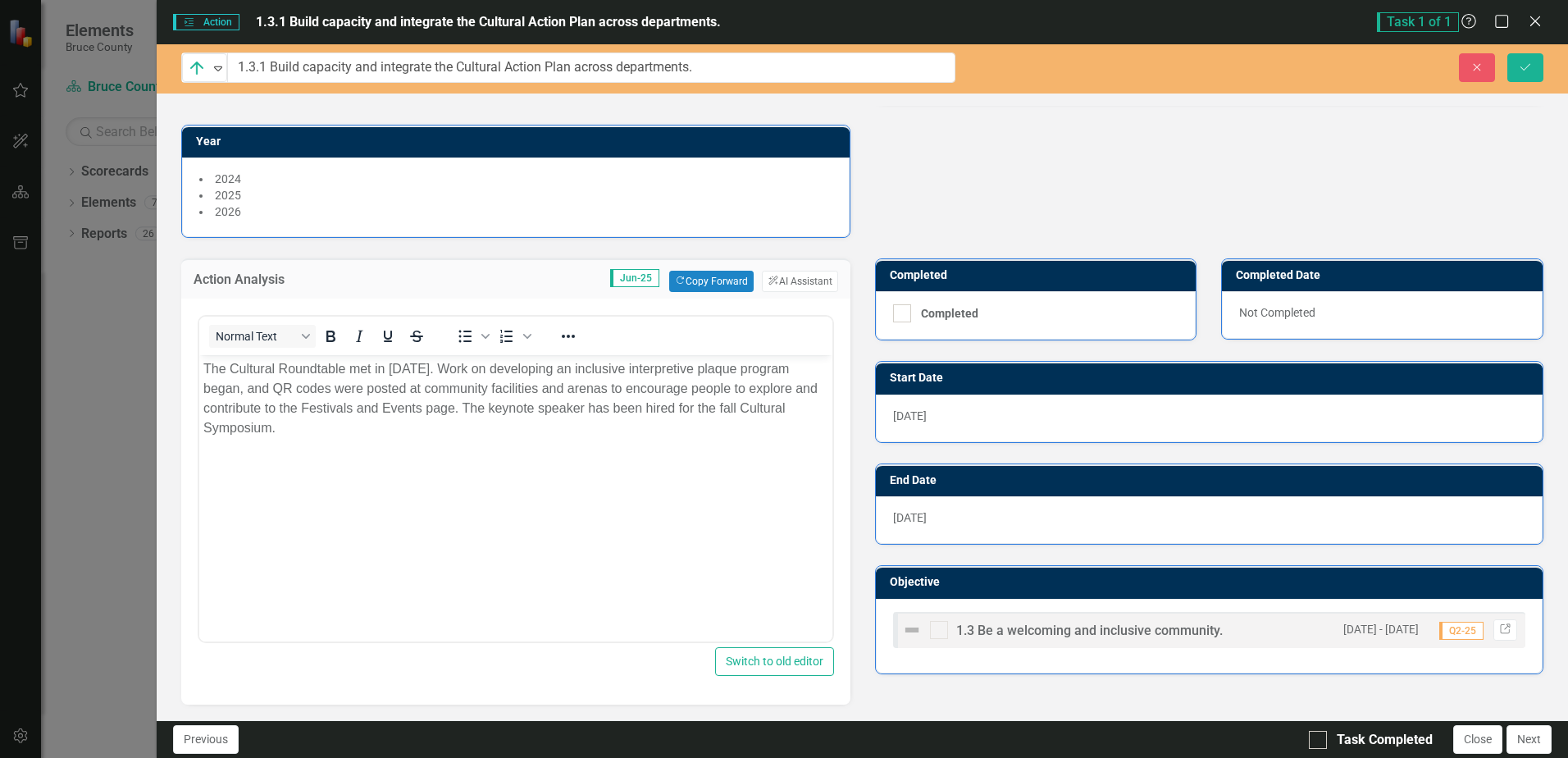
scroll to position [328, 0]
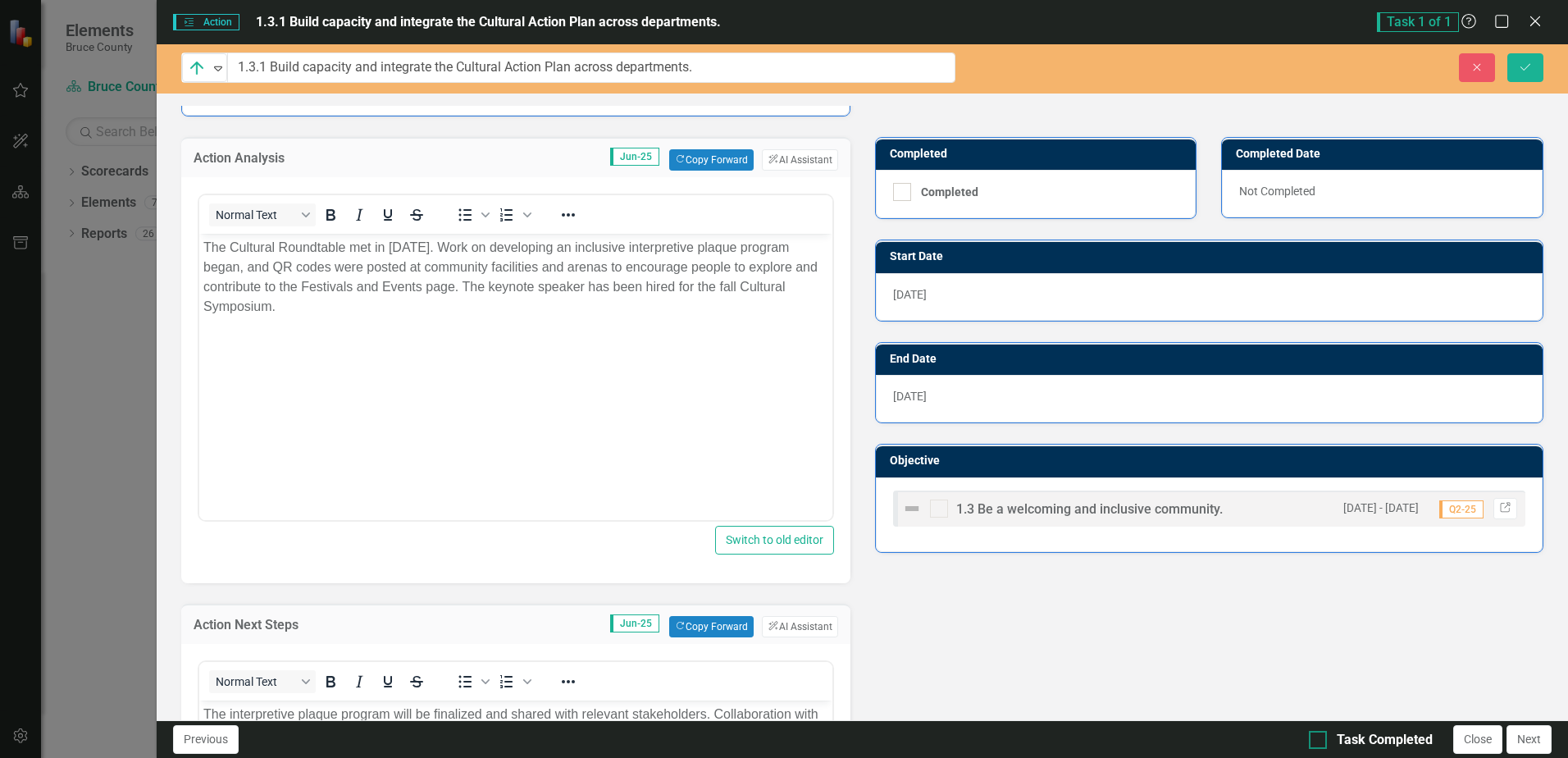
click at [1323, 738] on div at bounding box center [1318, 739] width 18 height 18
click at [1319, 738] on input "Task Completed" at bounding box center [1314, 736] width 10 height 10
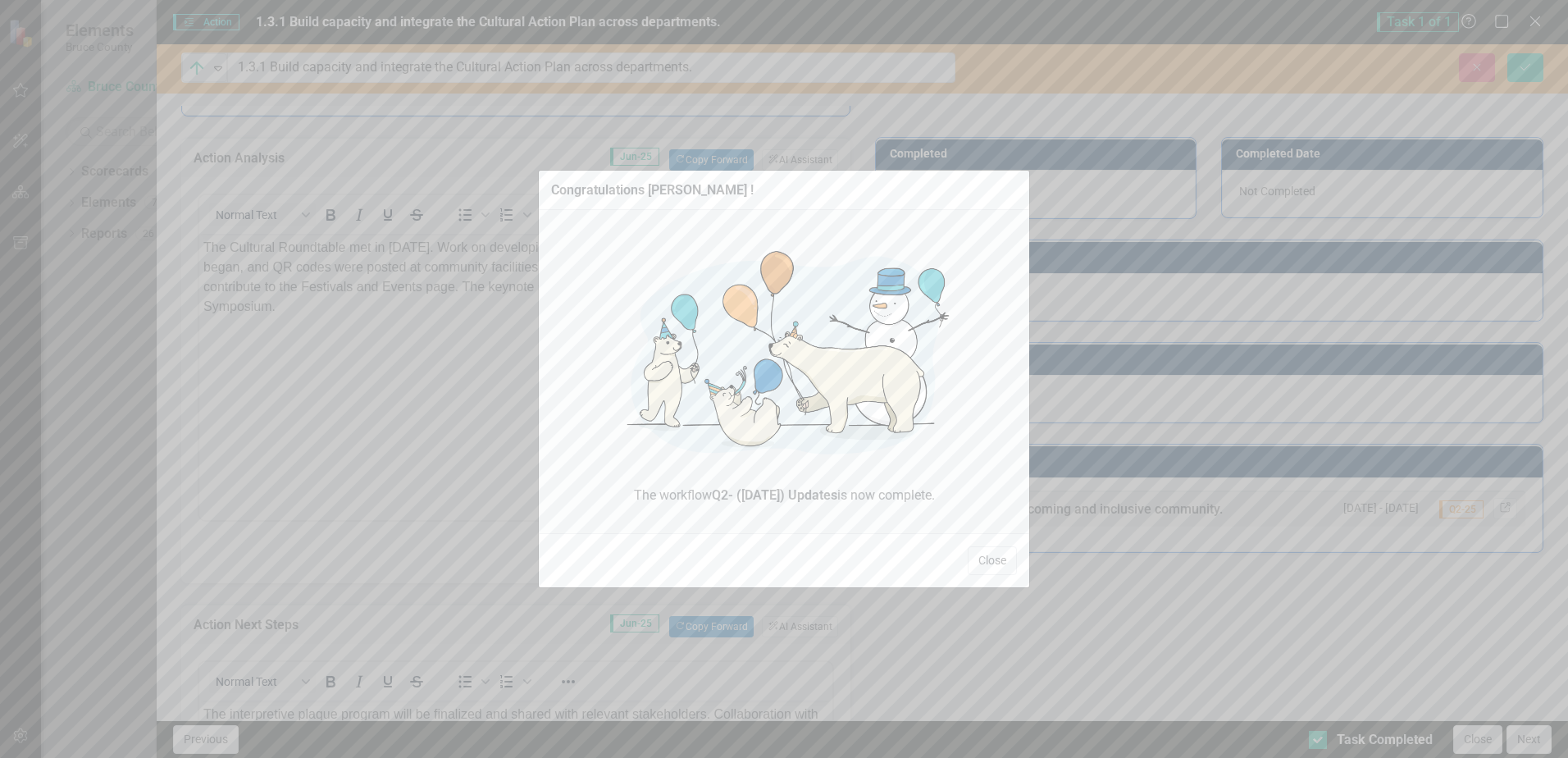
checkbox input "true"
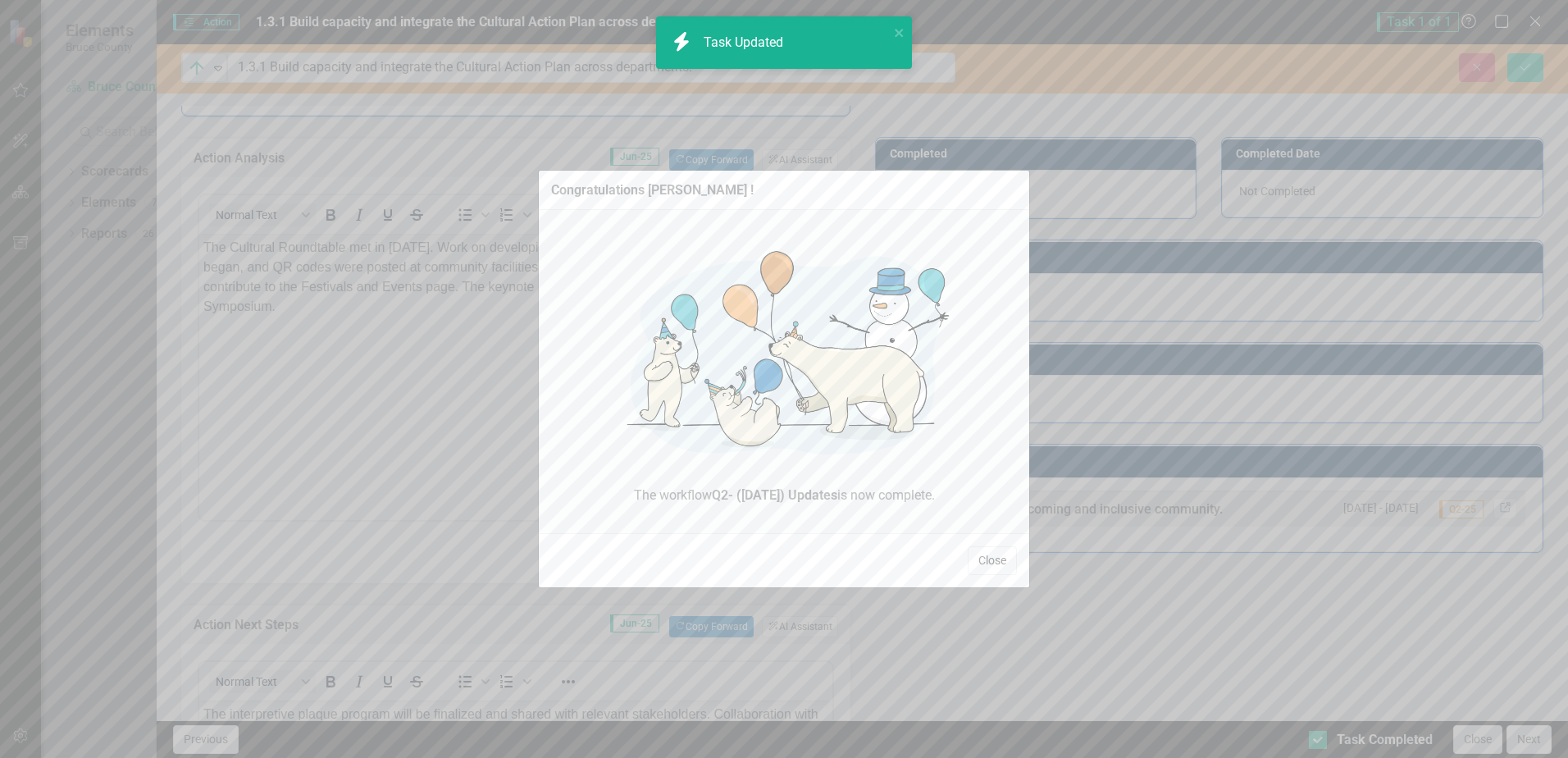
click at [999, 564] on button "Close" at bounding box center [992, 561] width 49 height 29
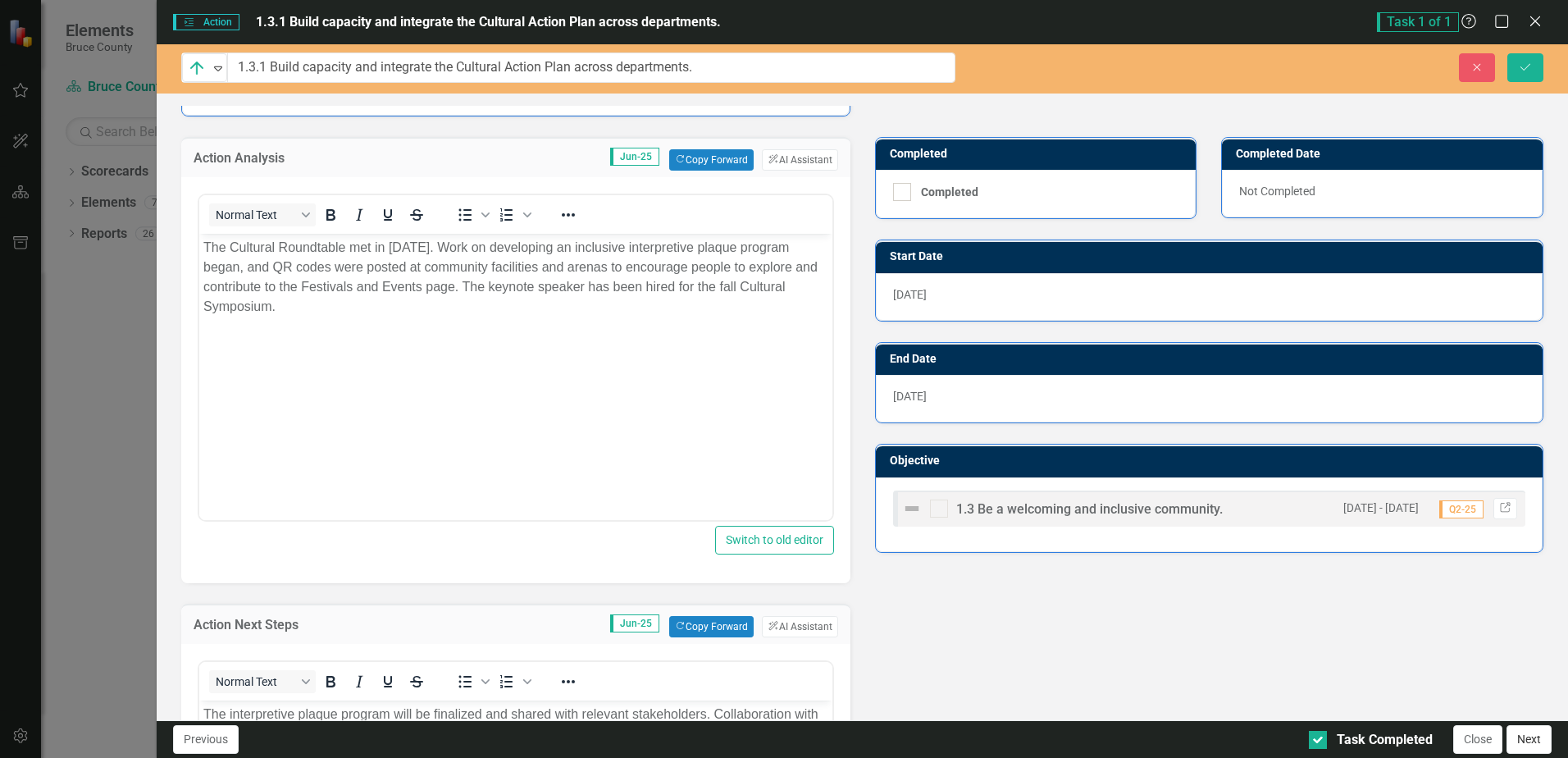
click at [1538, 734] on button "Next" at bounding box center [1529, 739] width 45 height 29
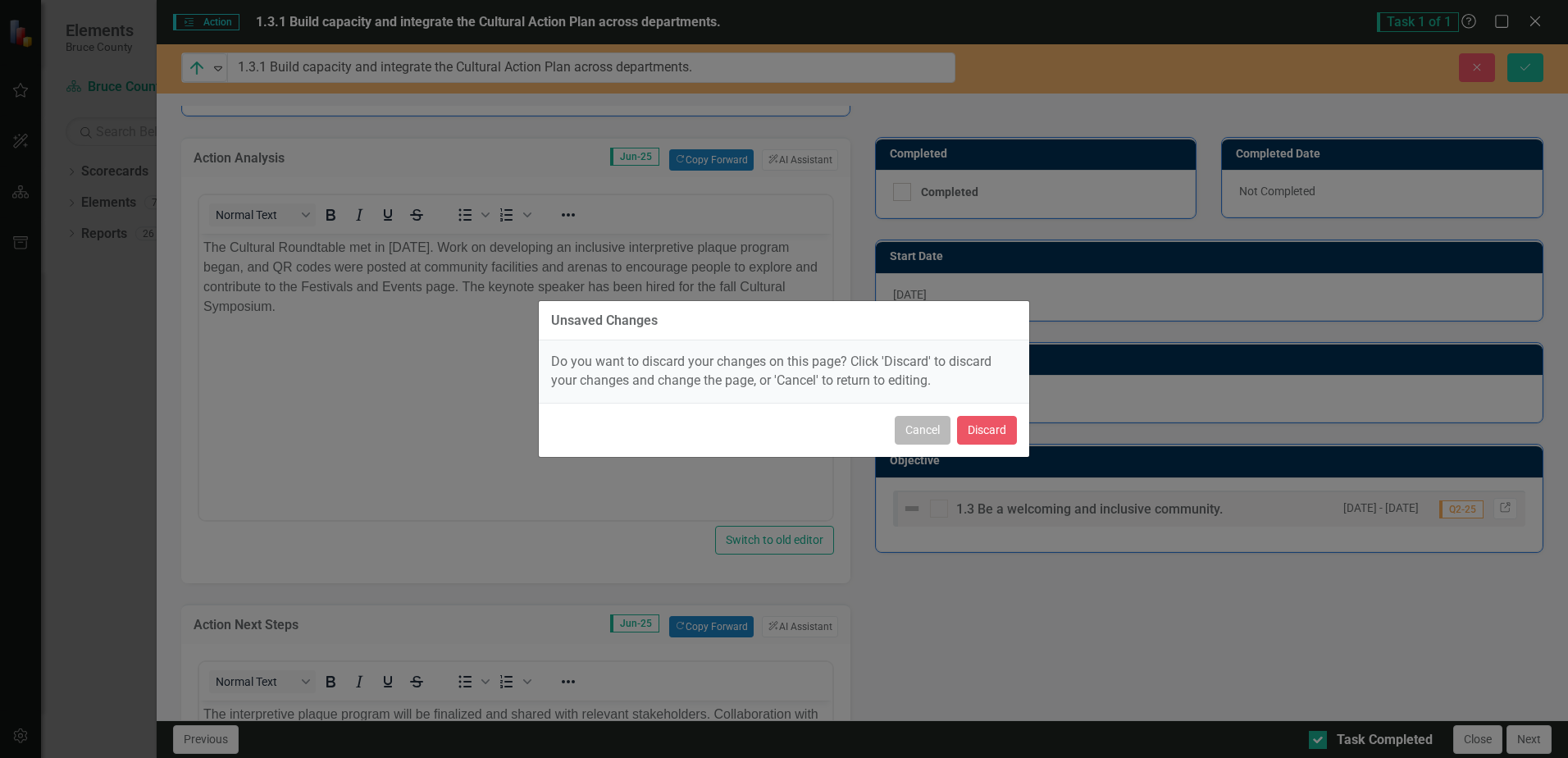
click at [928, 440] on button "Cancel" at bounding box center [923, 430] width 56 height 29
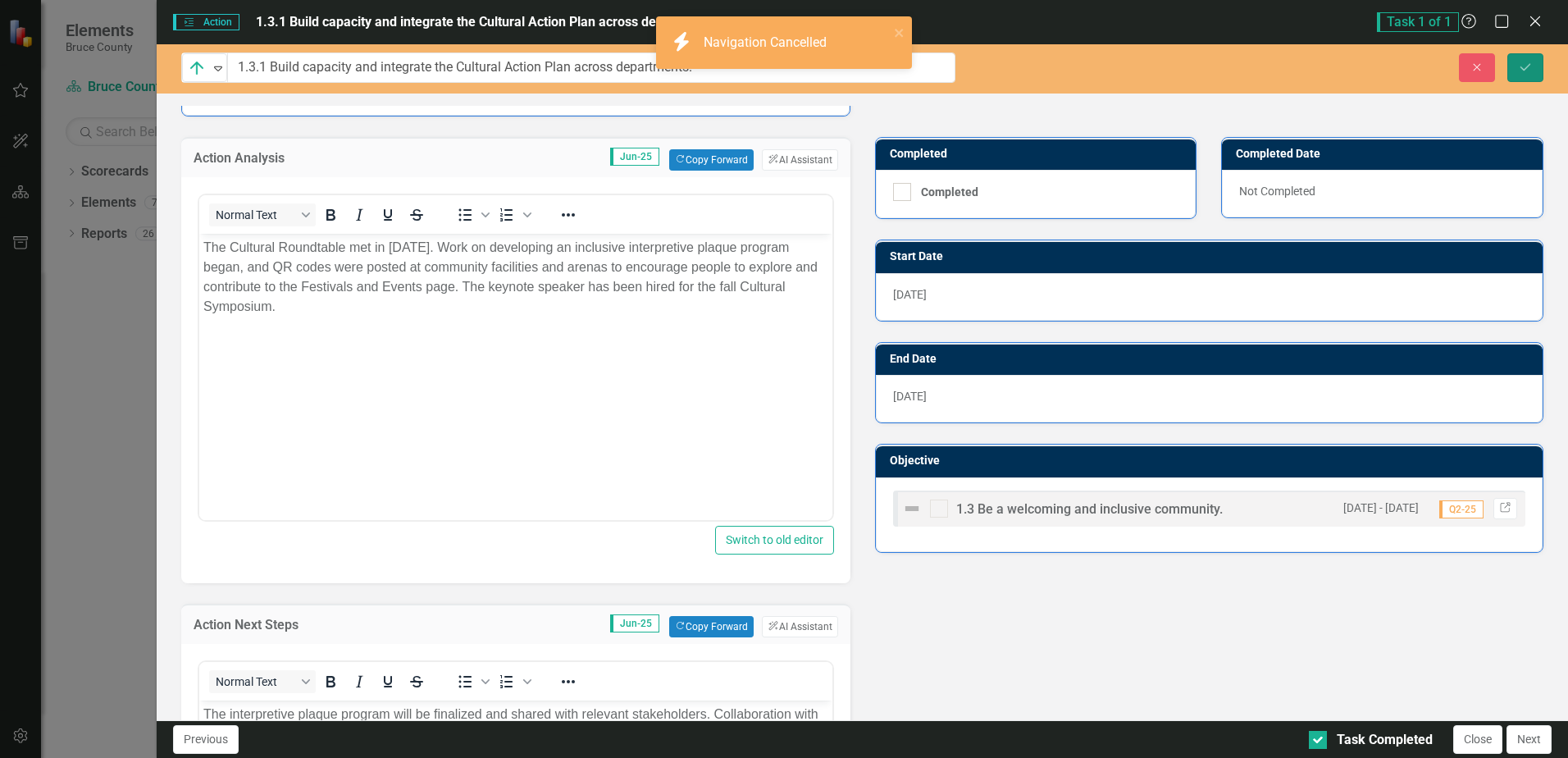
click at [1528, 71] on icon "Save" at bounding box center [1525, 67] width 15 height 11
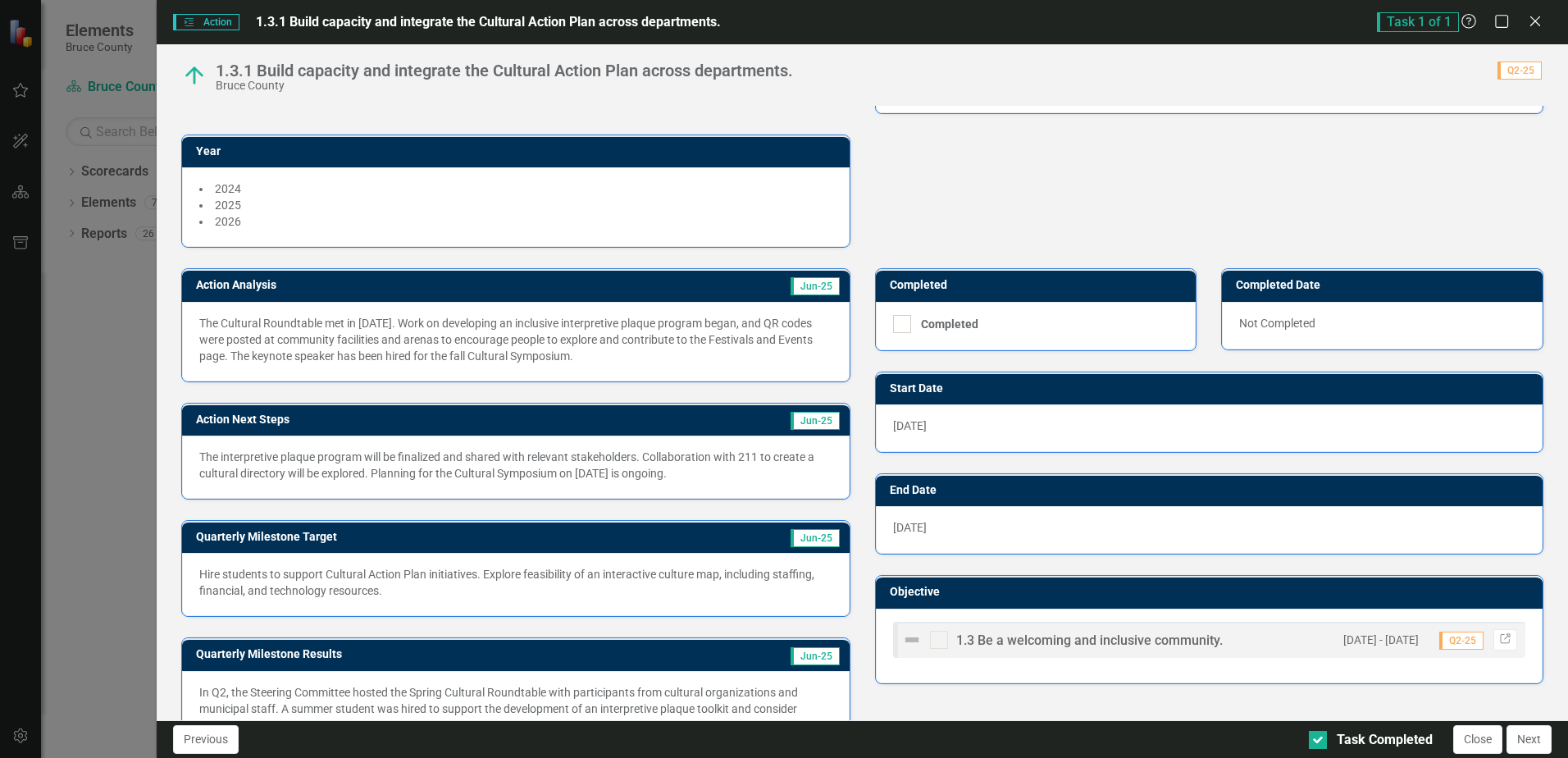
scroll to position [261, 0]
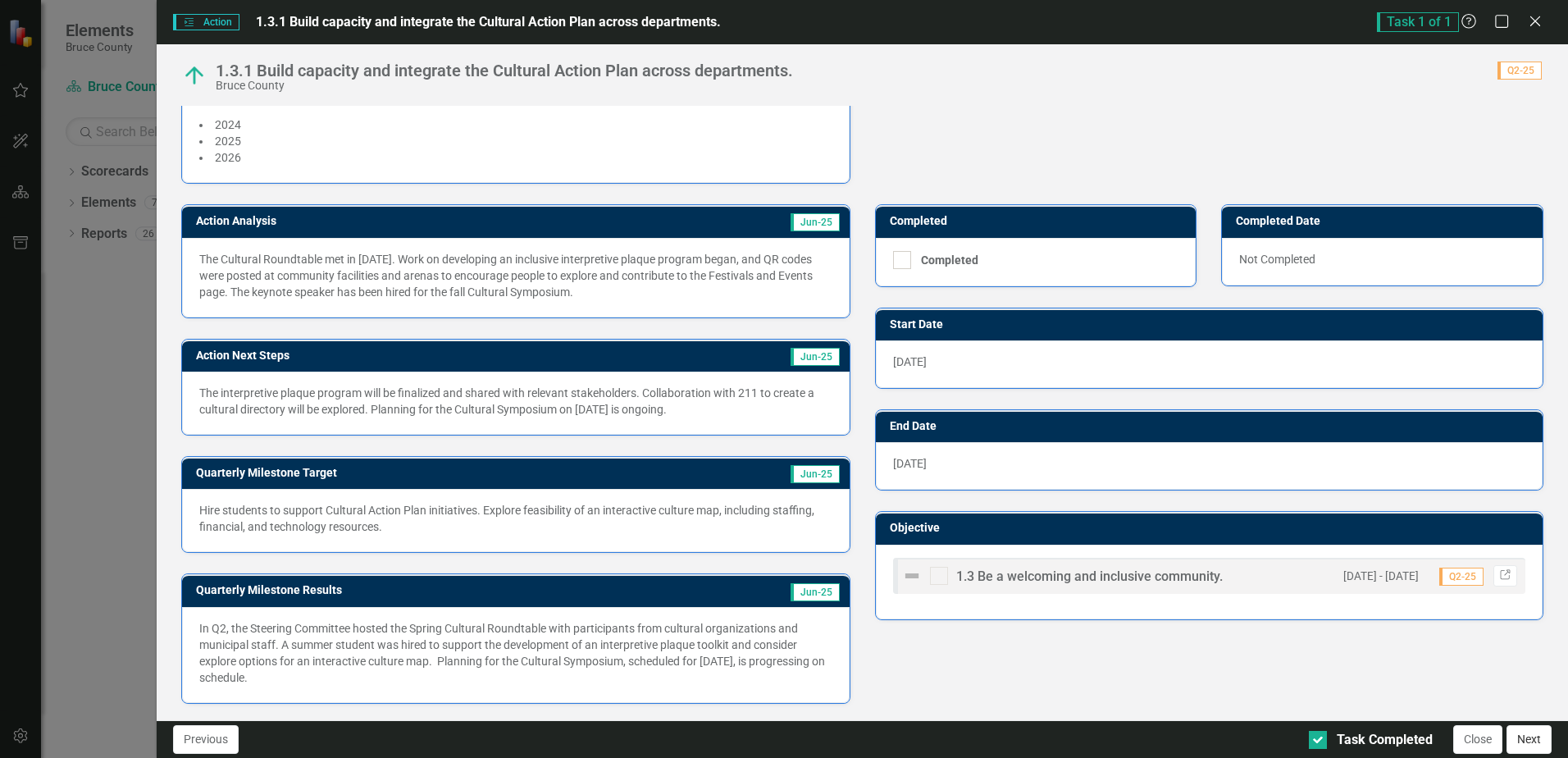
click at [1519, 730] on button "Next" at bounding box center [1529, 739] width 45 height 29
checkbox input "true"
click at [1521, 745] on button "Next" at bounding box center [1529, 739] width 45 height 29
click at [1540, 745] on button "Next" at bounding box center [1529, 739] width 45 height 29
click at [1519, 738] on button "Next" at bounding box center [1529, 739] width 45 height 29
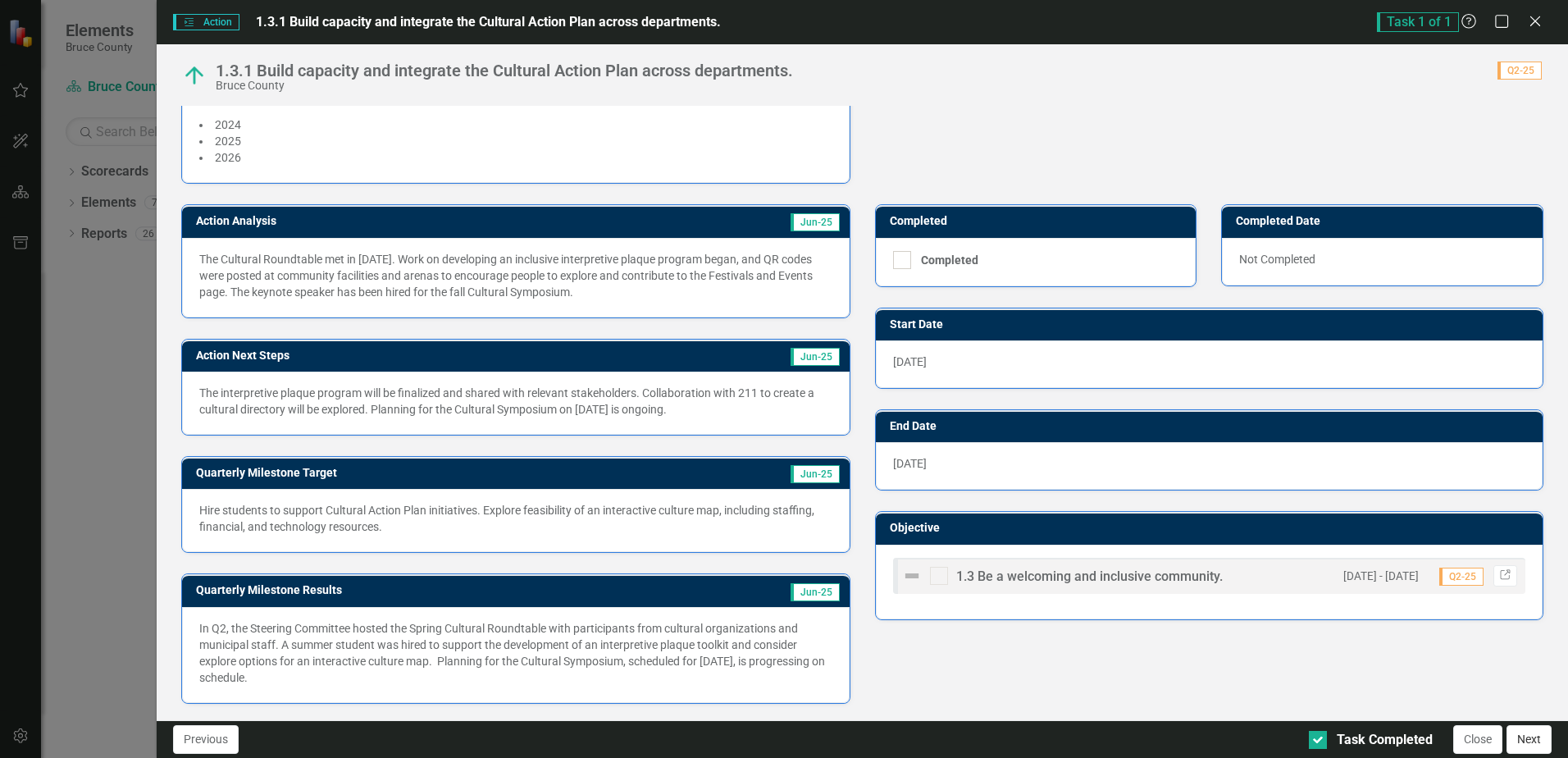
click at [1519, 738] on button "Next" at bounding box center [1529, 739] width 45 height 29
click at [1466, 740] on button "Close" at bounding box center [1478, 739] width 49 height 29
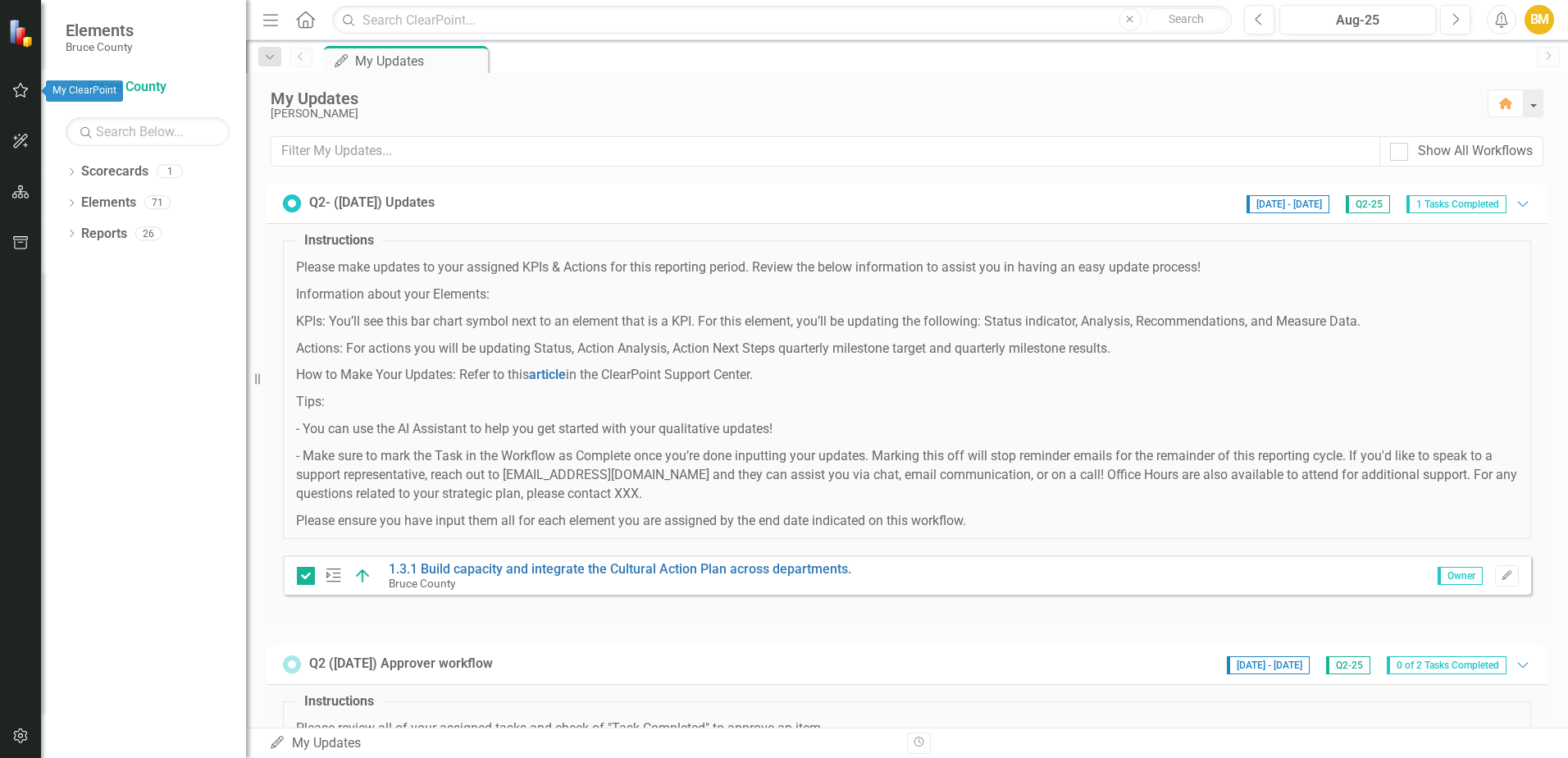
click at [14, 92] on icon "button" at bounding box center [20, 90] width 17 height 13
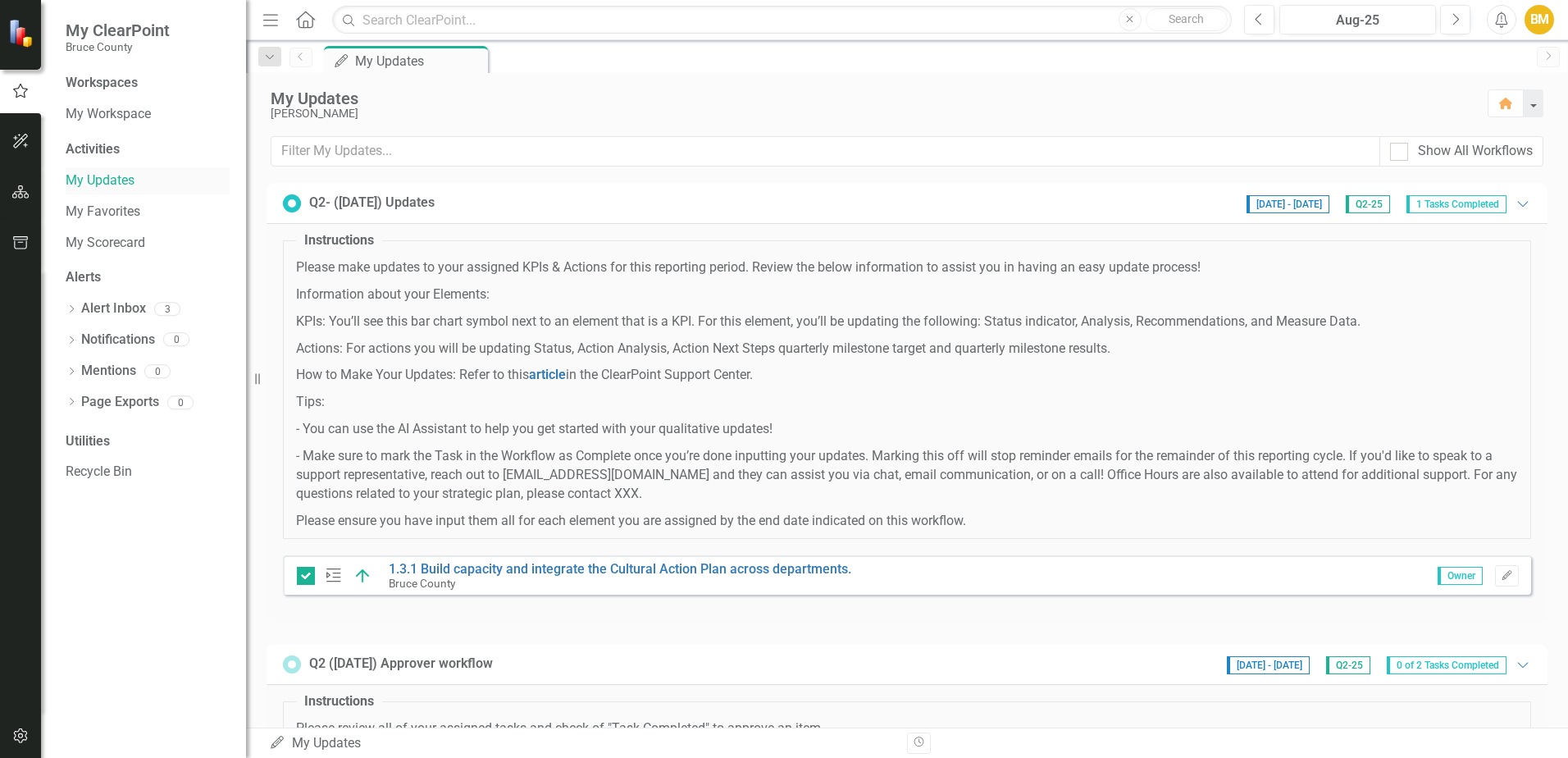
click at [101, 180] on link "My Updates" at bounding box center [147, 181] width 164 height 19
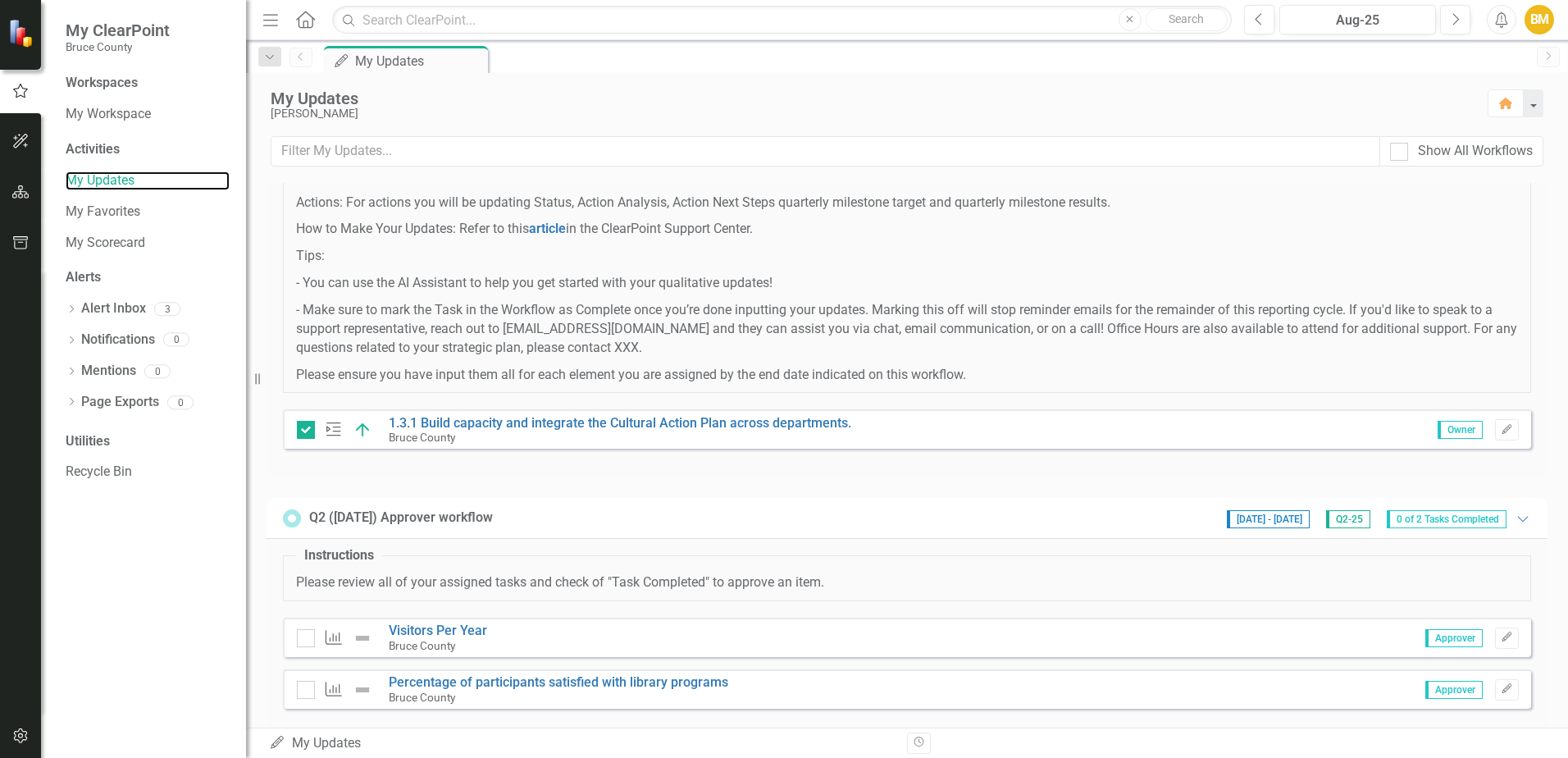
scroll to position [176, 0]
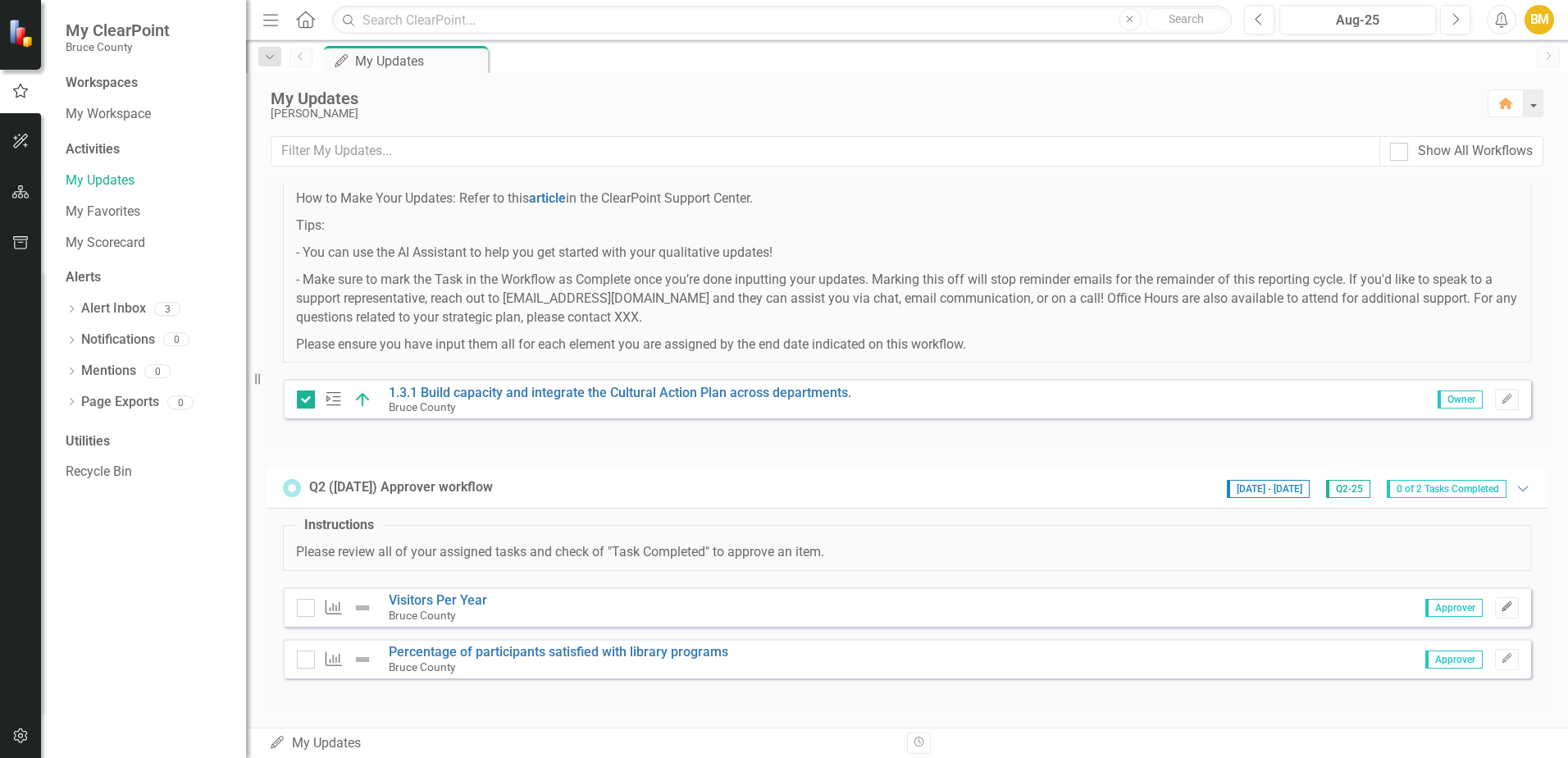
click at [1501, 607] on icon "Edit" at bounding box center [1507, 607] width 12 height 10
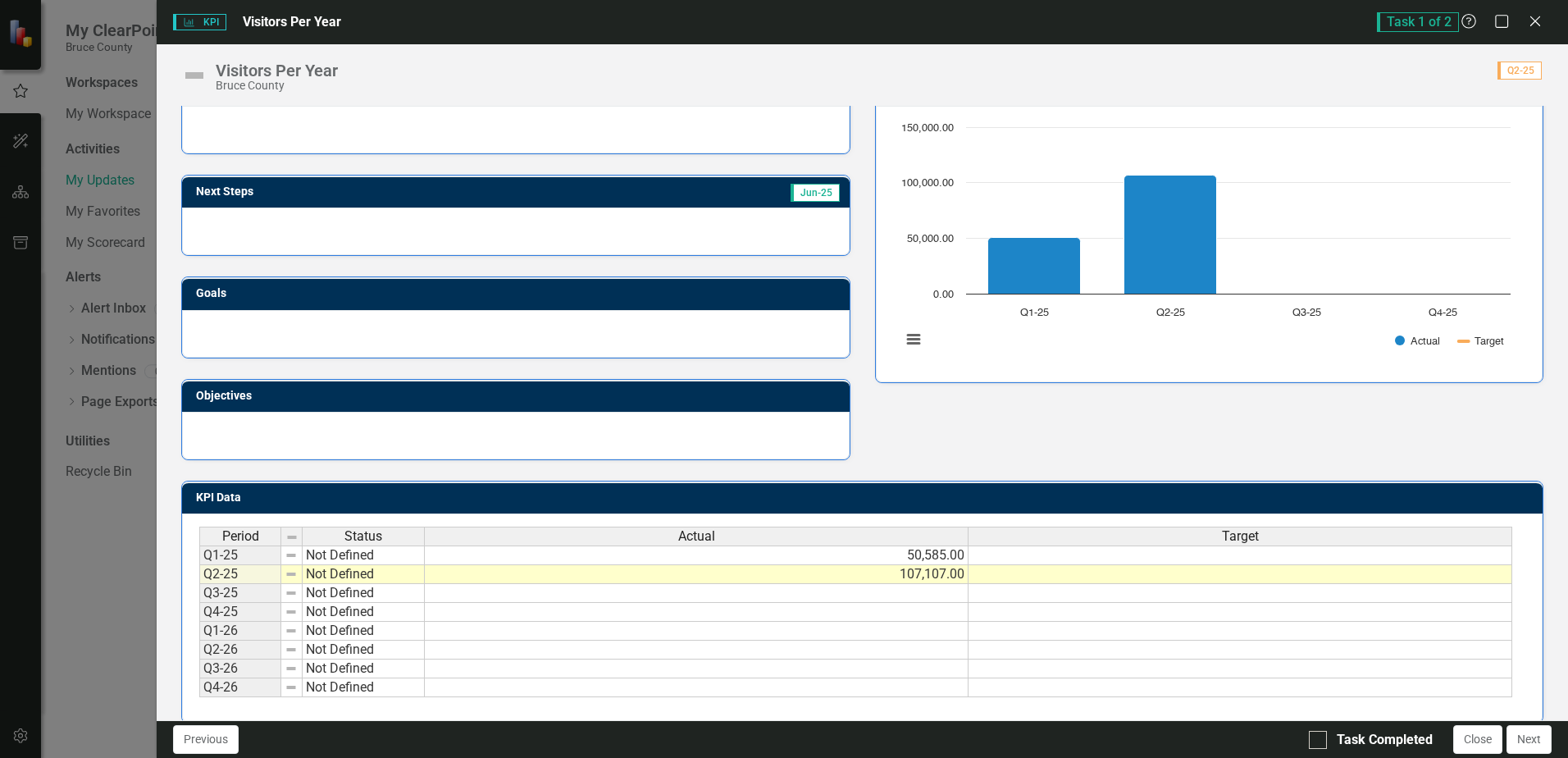
scroll to position [161, 0]
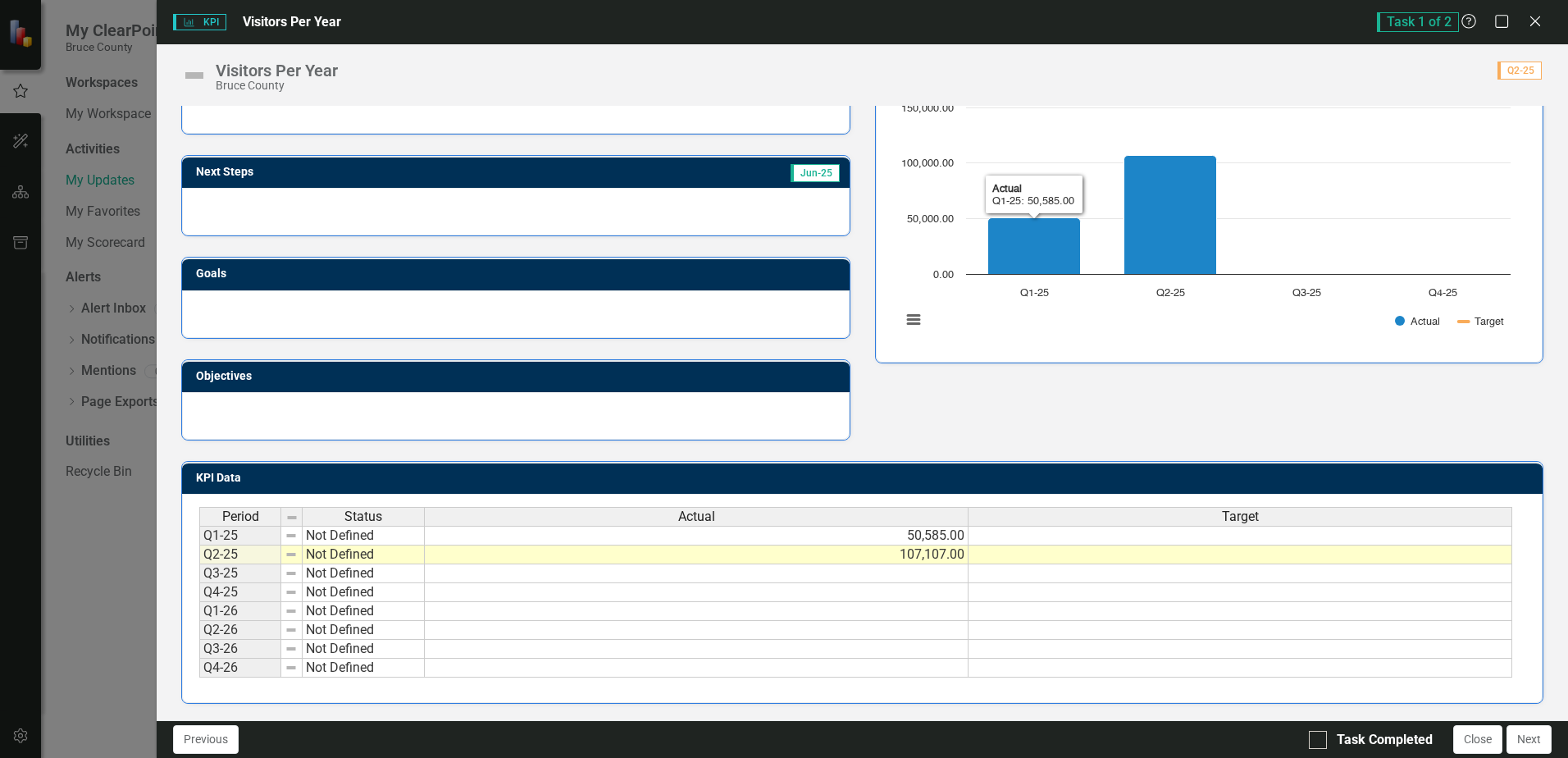
click at [1086, 537] on td at bounding box center [1240, 535] width 544 height 20
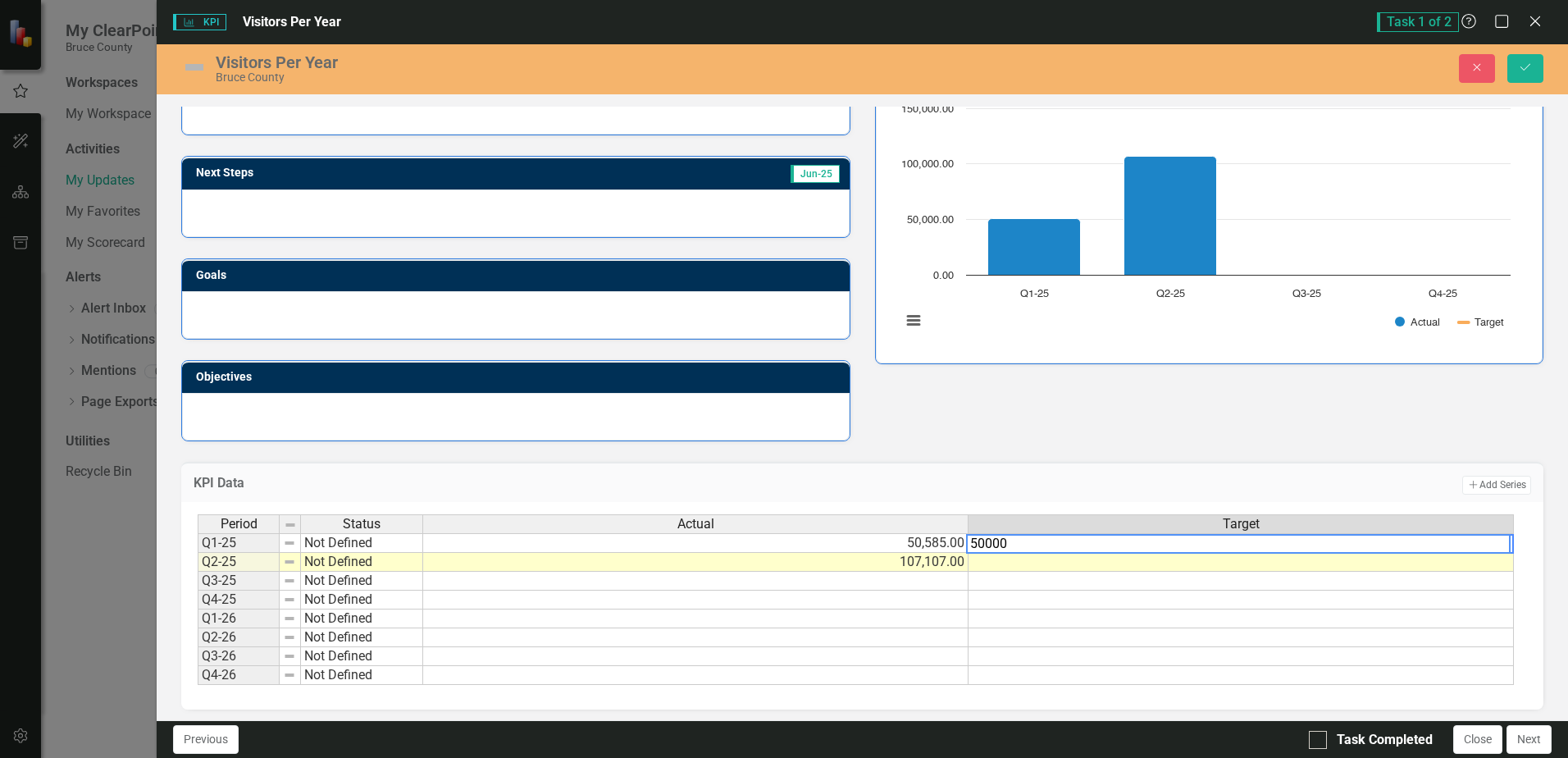
type textarea "50000"
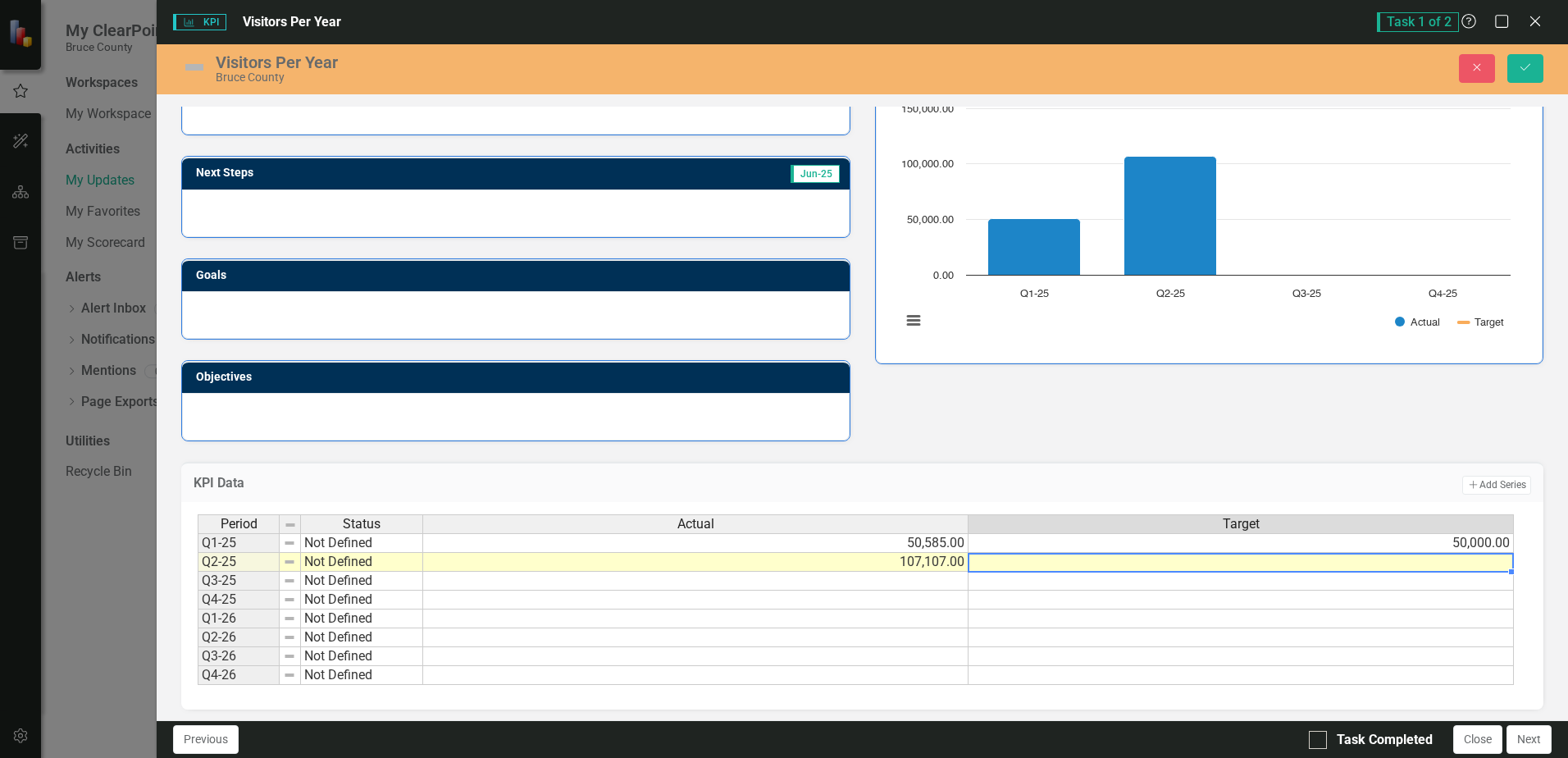
click at [1085, 562] on td at bounding box center [1241, 562] width 546 height 19
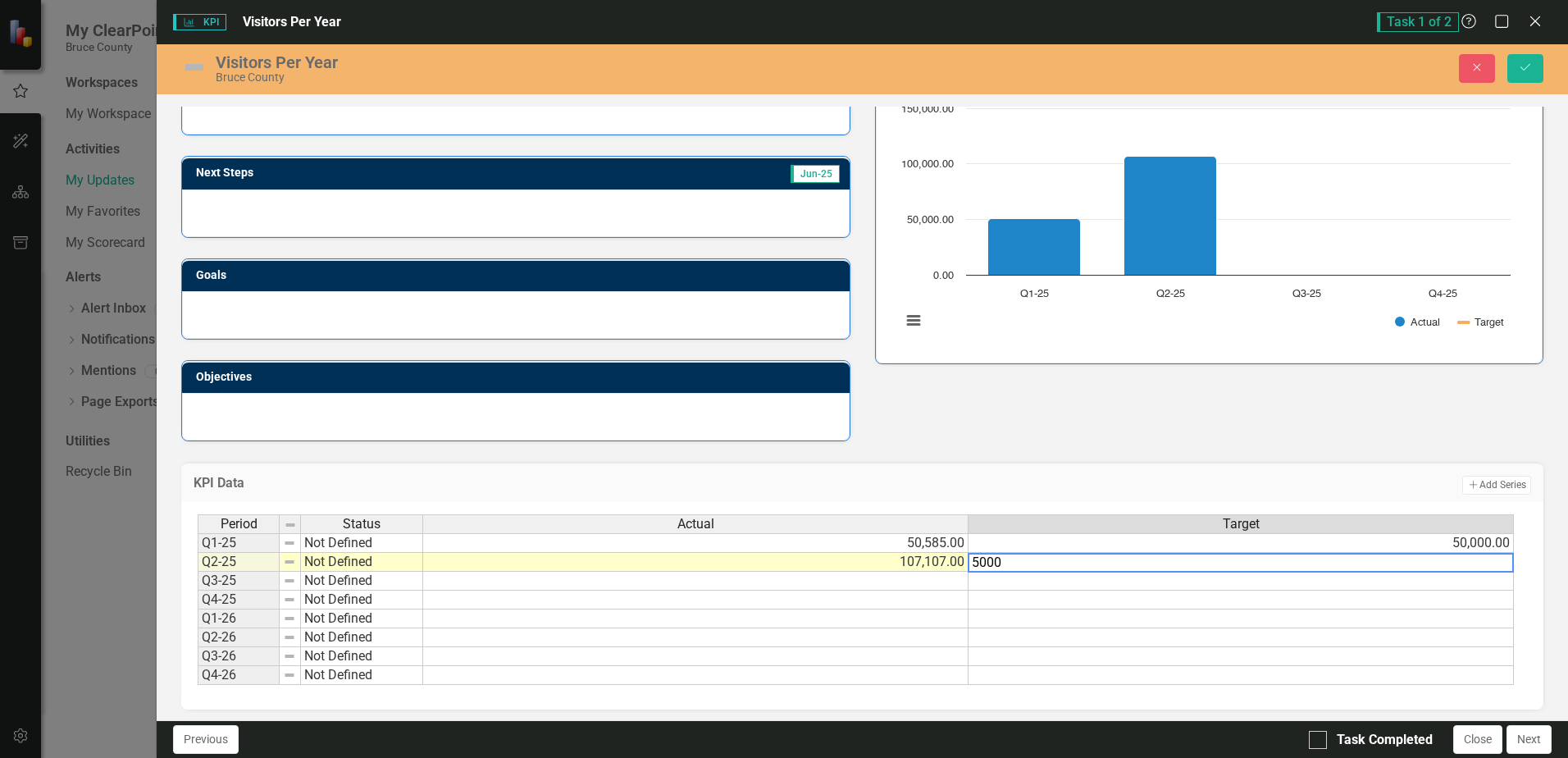
type textarea "50000"
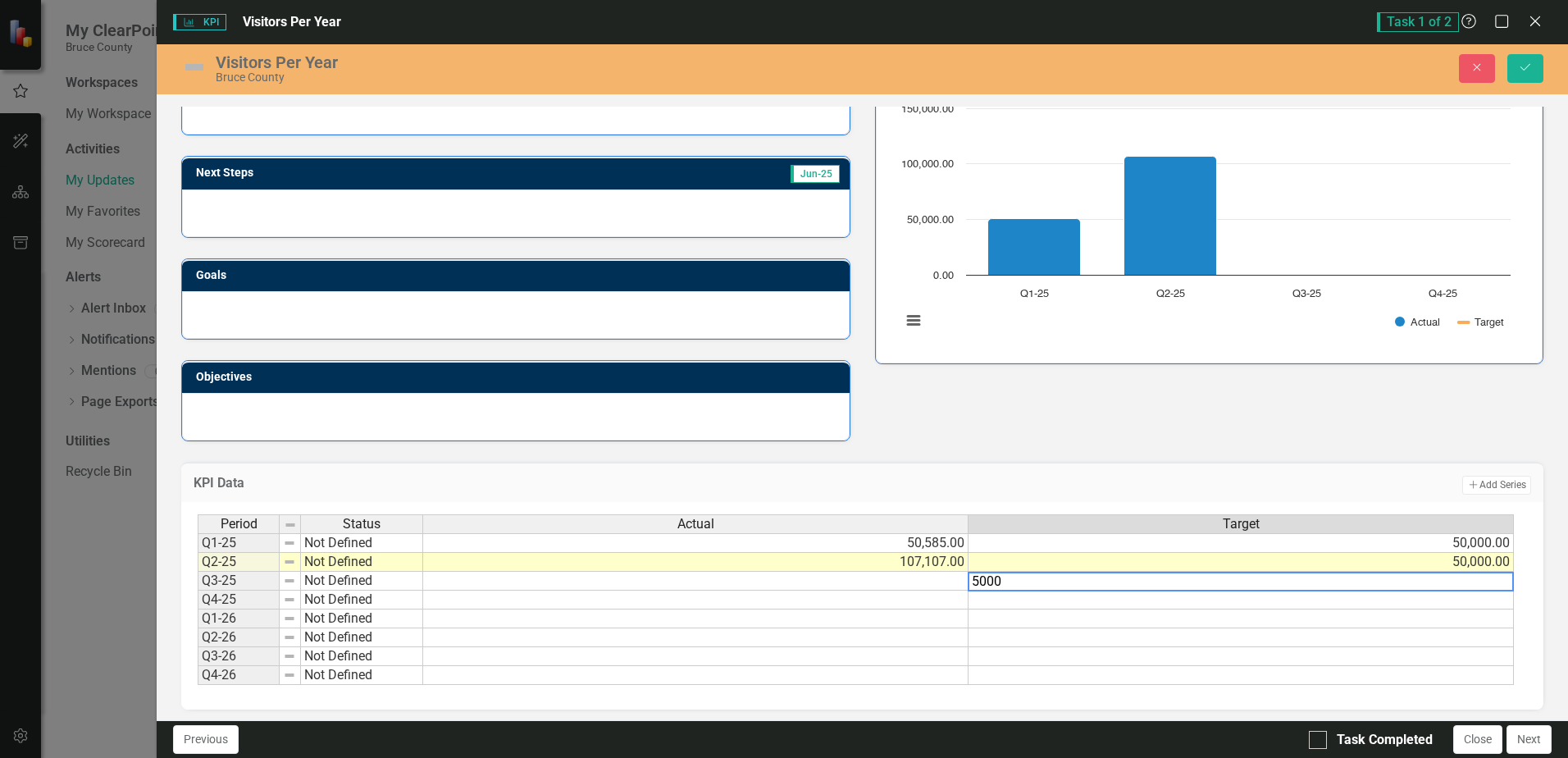
type textarea "50000"
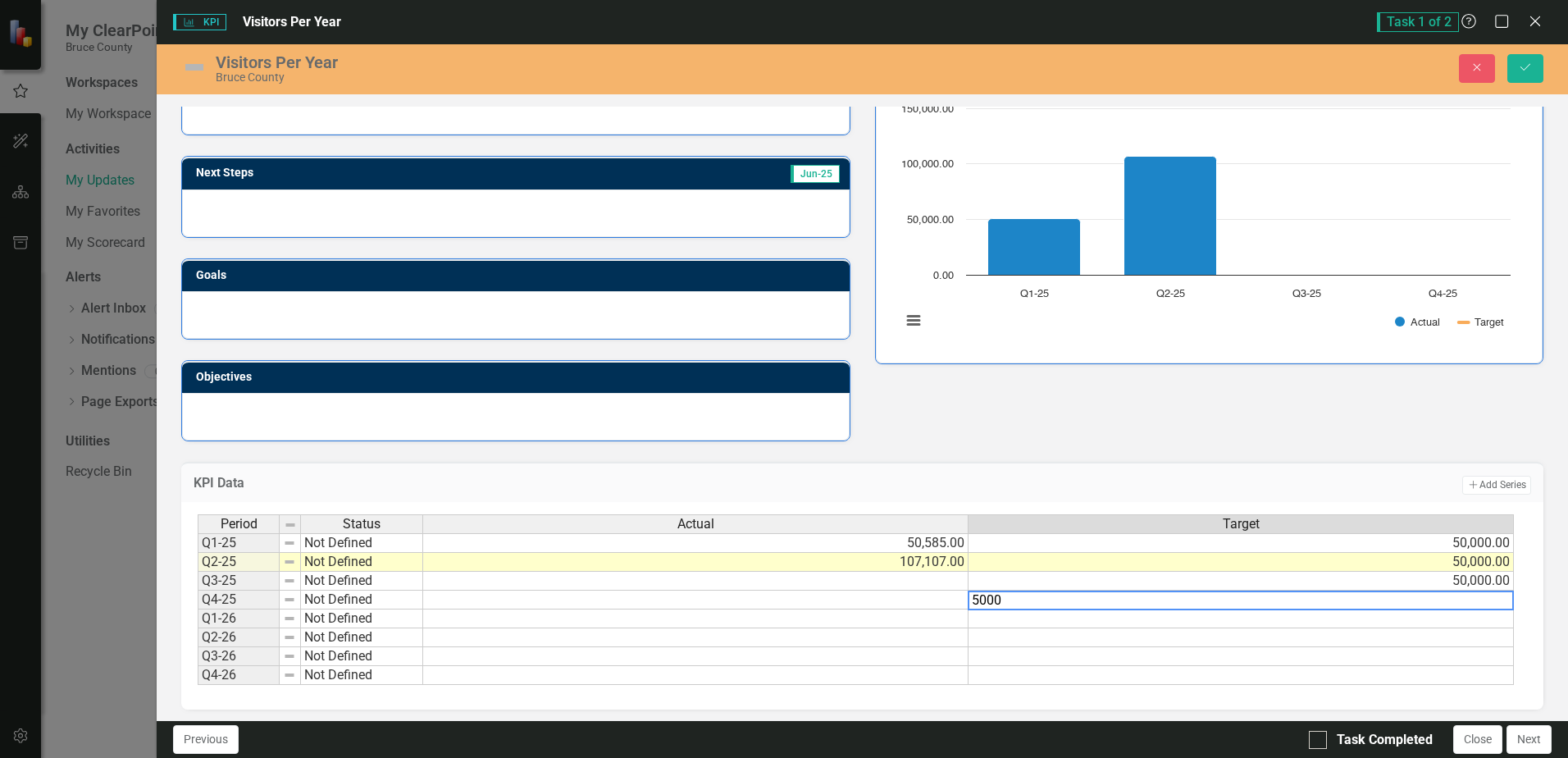
type textarea "50000"
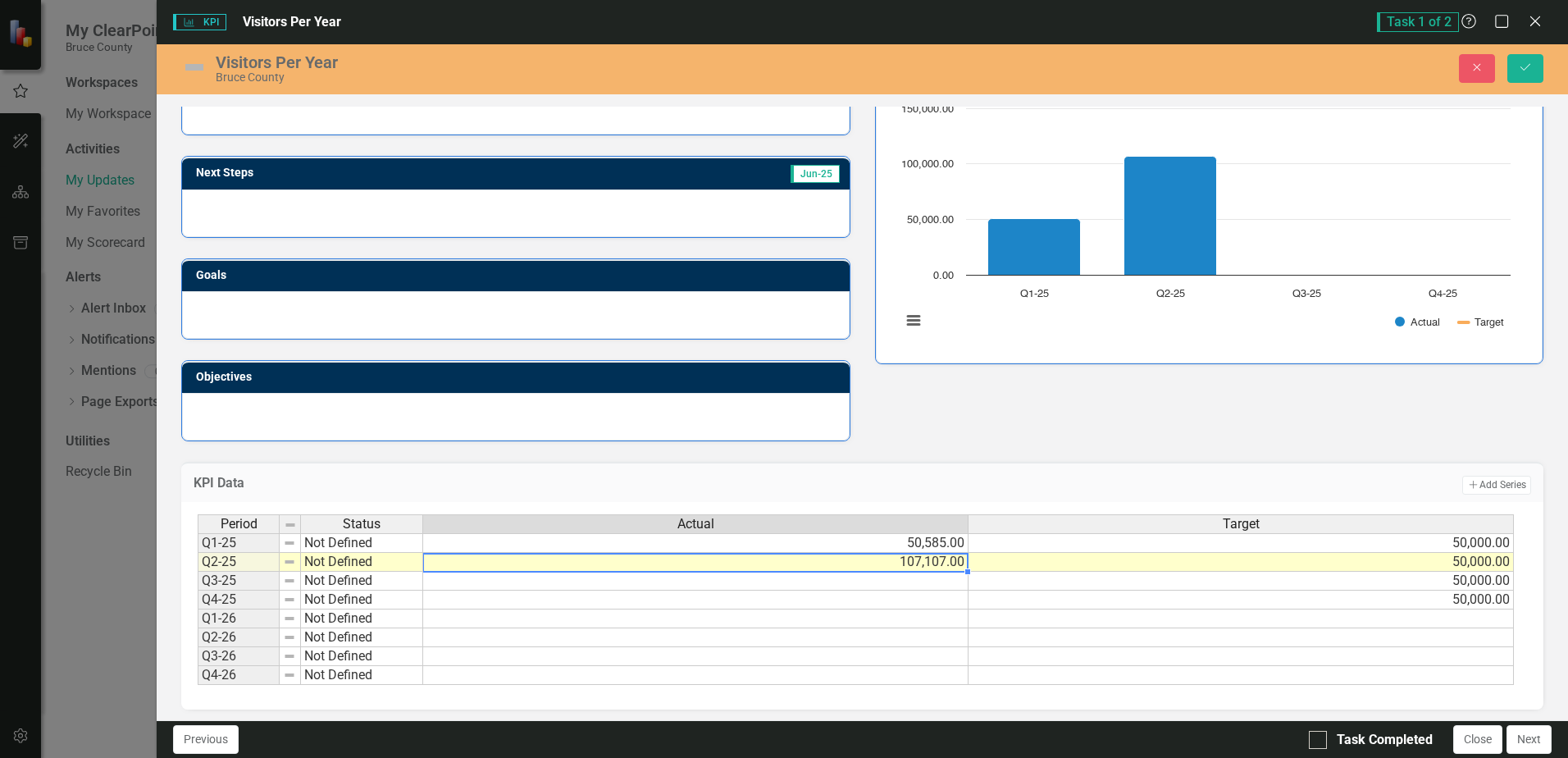
click at [885, 563] on td "107,107.00" at bounding box center [696, 562] width 546 height 19
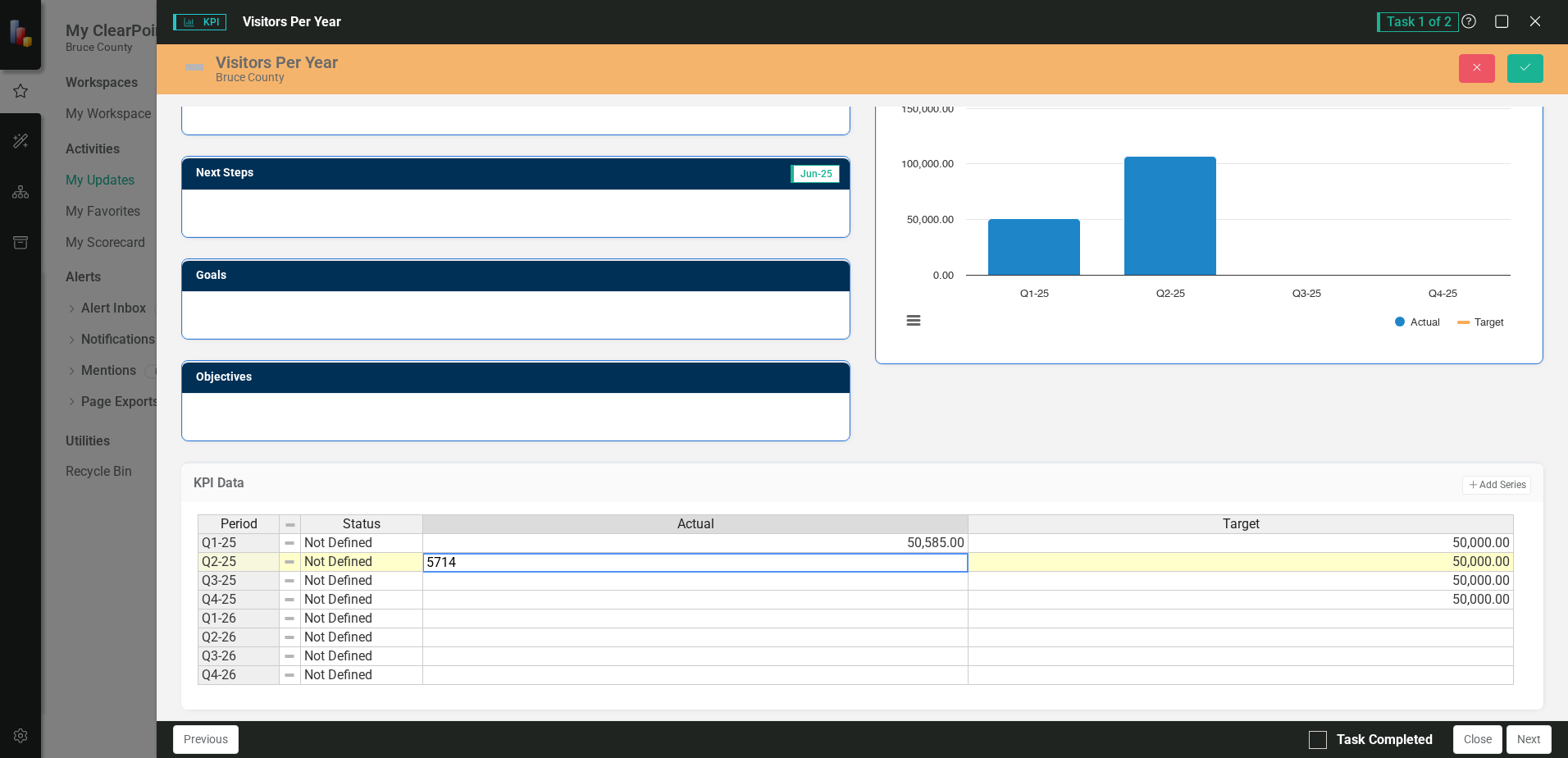
type textarea "57149"
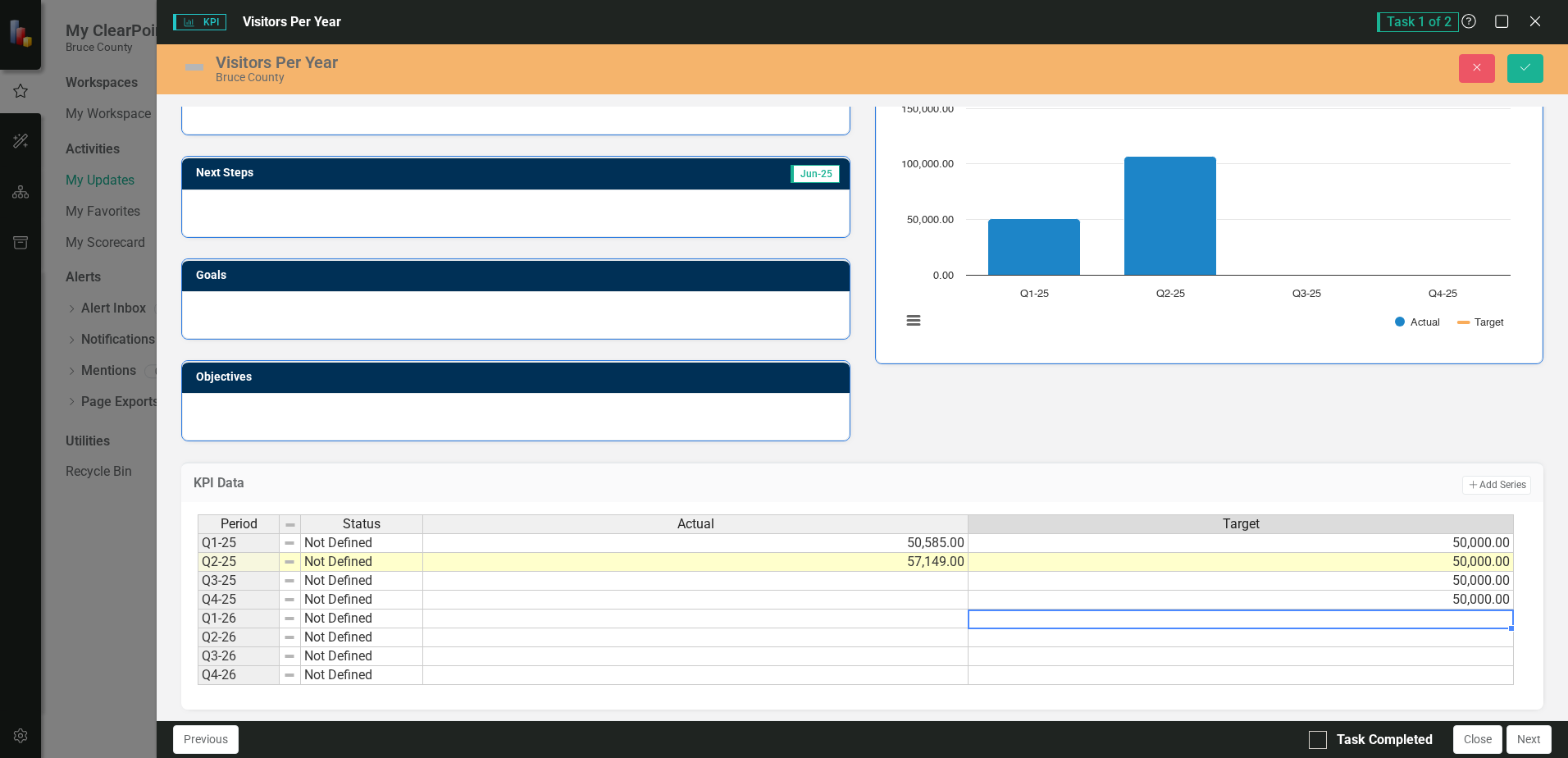
click at [1056, 626] on td at bounding box center [1241, 618] width 546 height 19
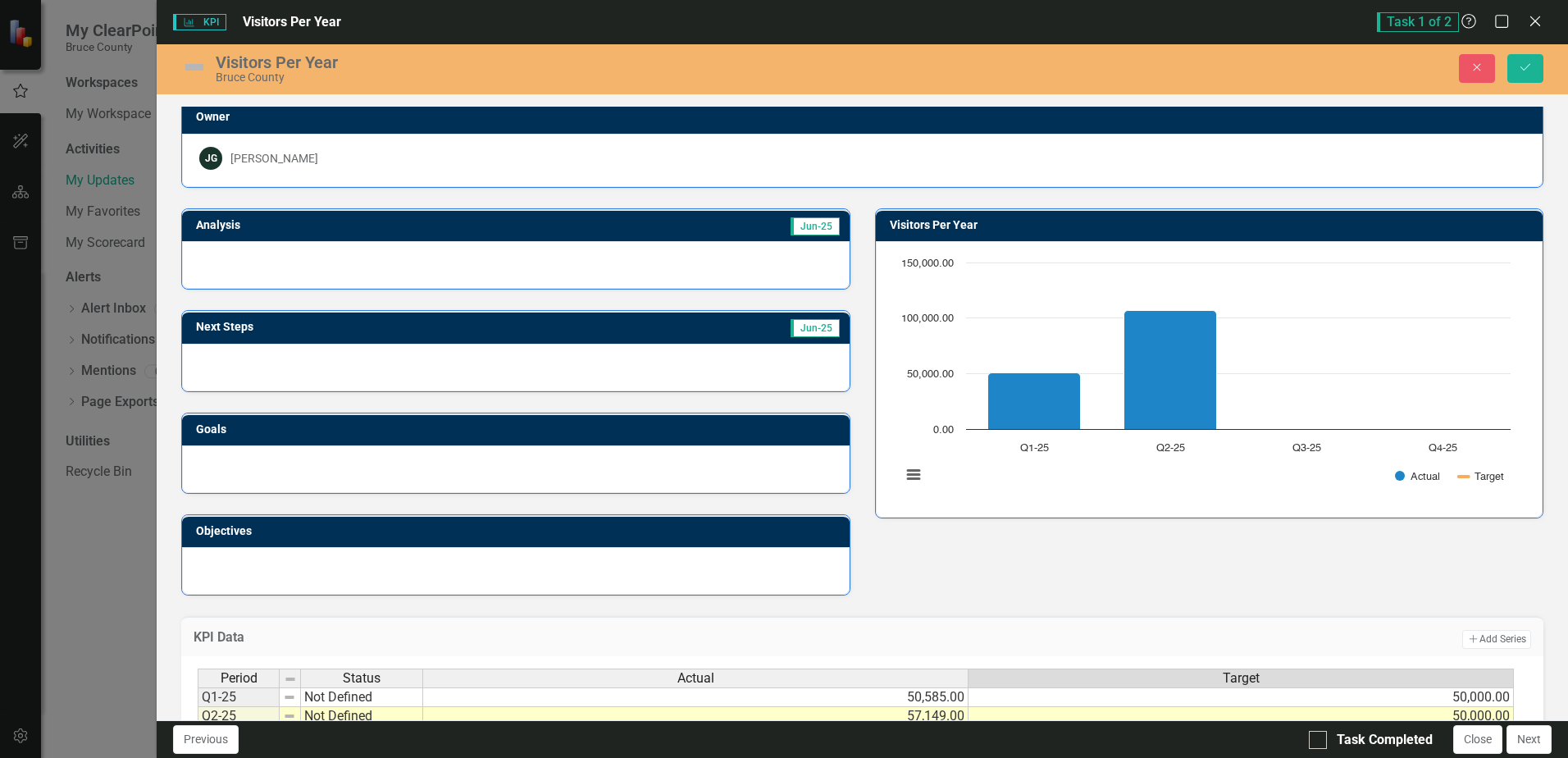
scroll to position [0, 0]
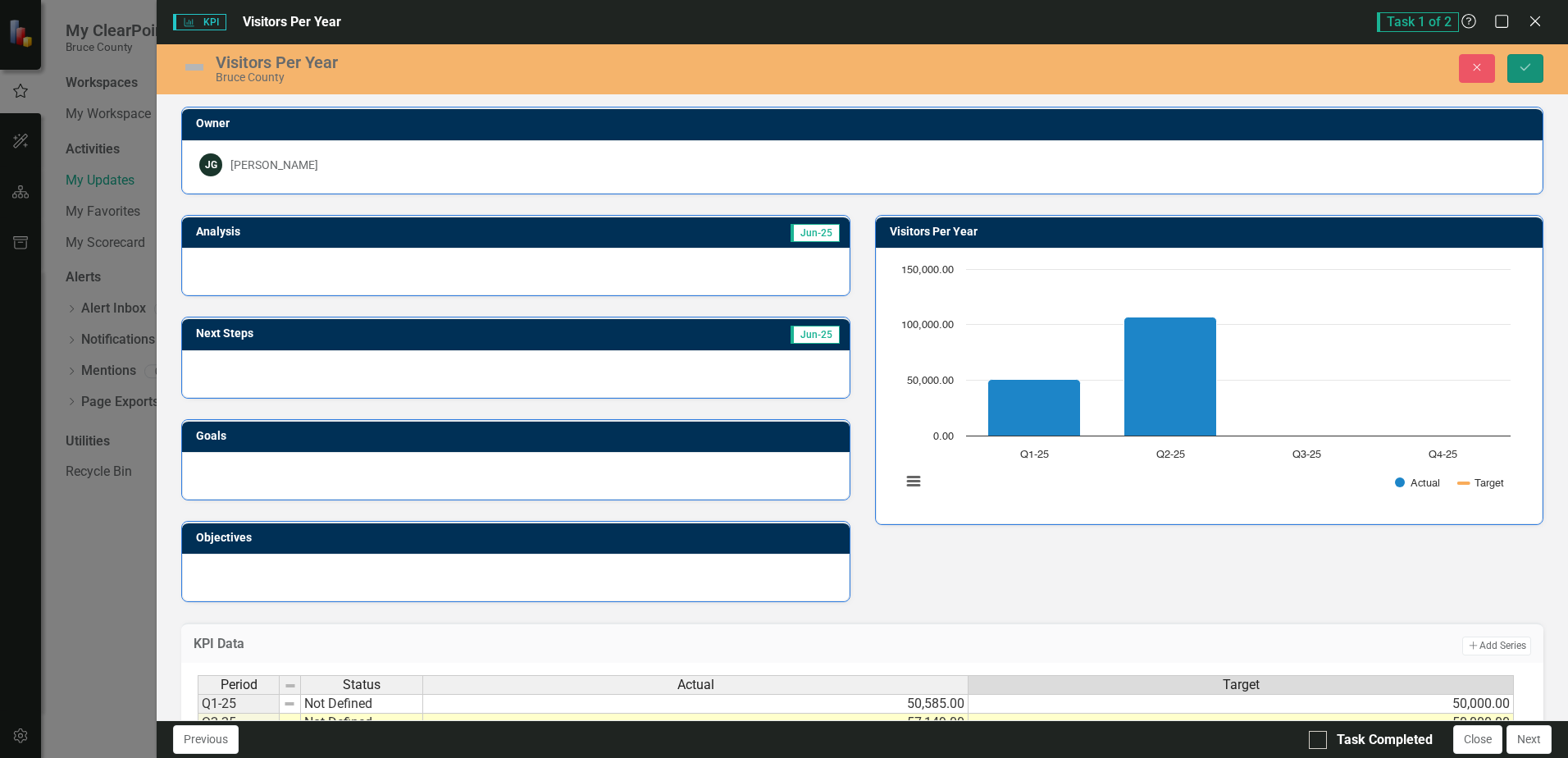
click at [1530, 72] on icon "Save" at bounding box center [1525, 67] width 15 height 11
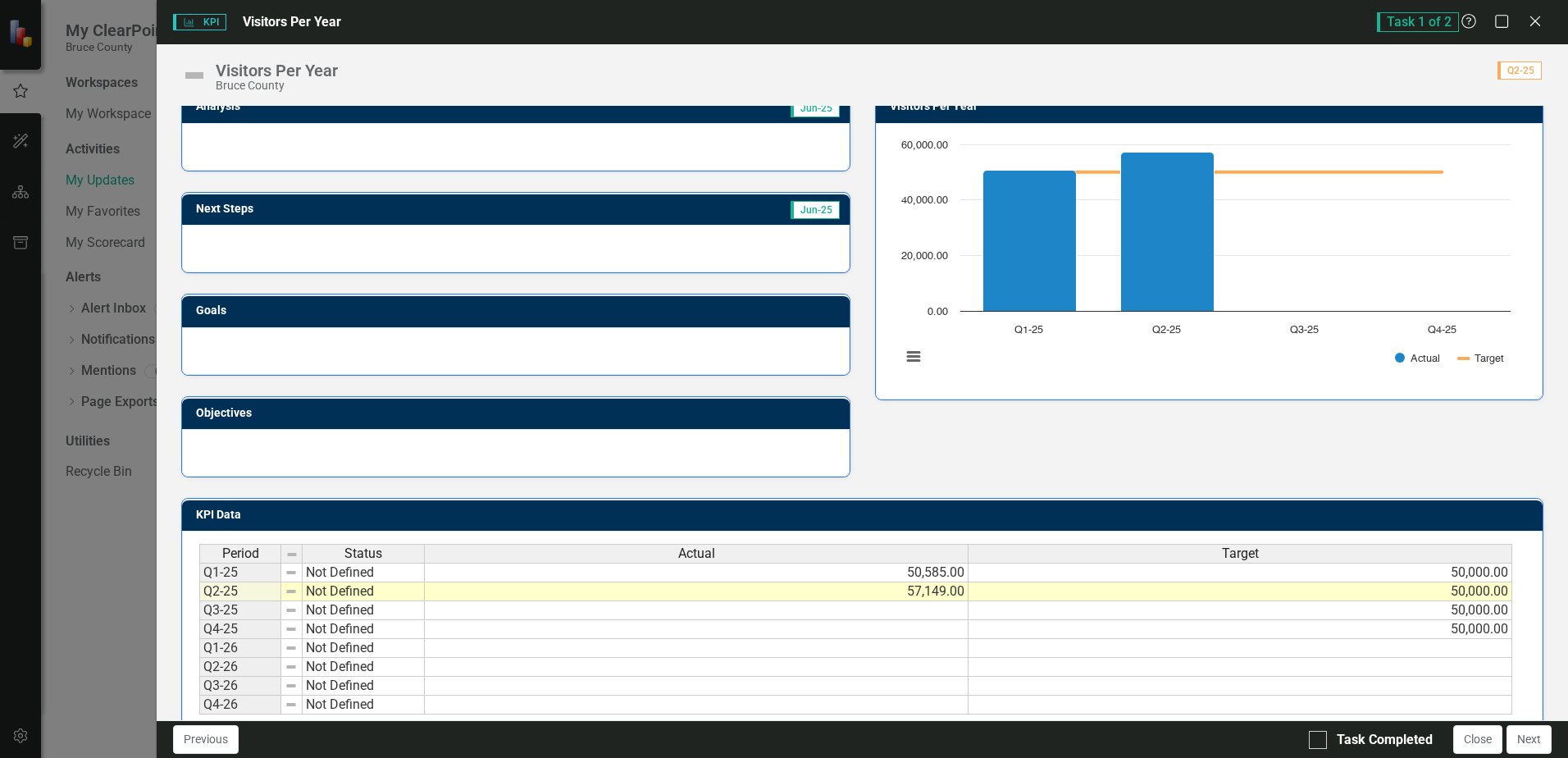
scroll to position [161, 0]
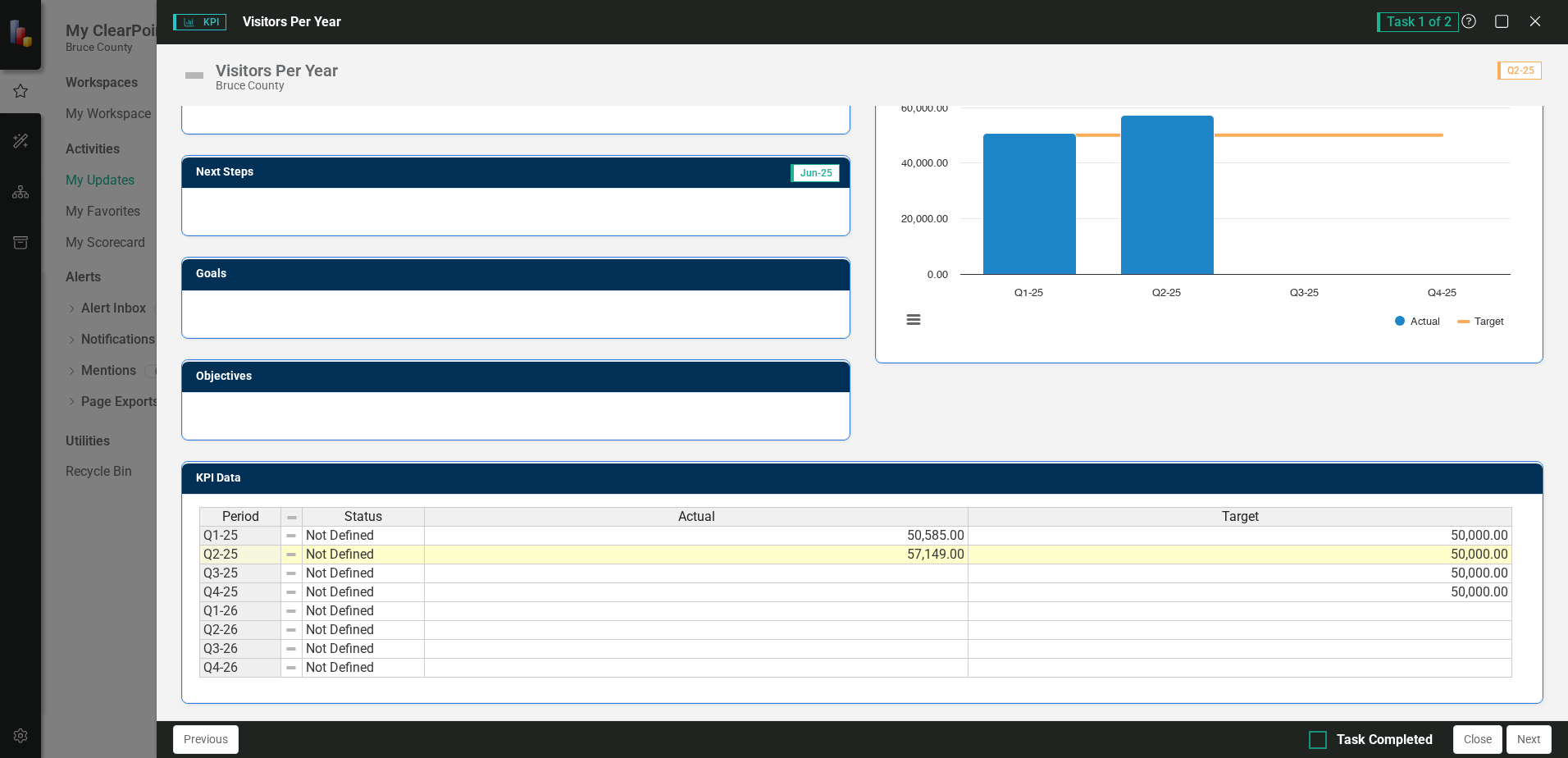
click at [1323, 739] on div at bounding box center [1318, 739] width 18 height 18
click at [1319, 739] on input "Task Completed" at bounding box center [1314, 736] width 10 height 10
checkbox input "true"
click at [1538, 740] on button "Next" at bounding box center [1529, 739] width 45 height 29
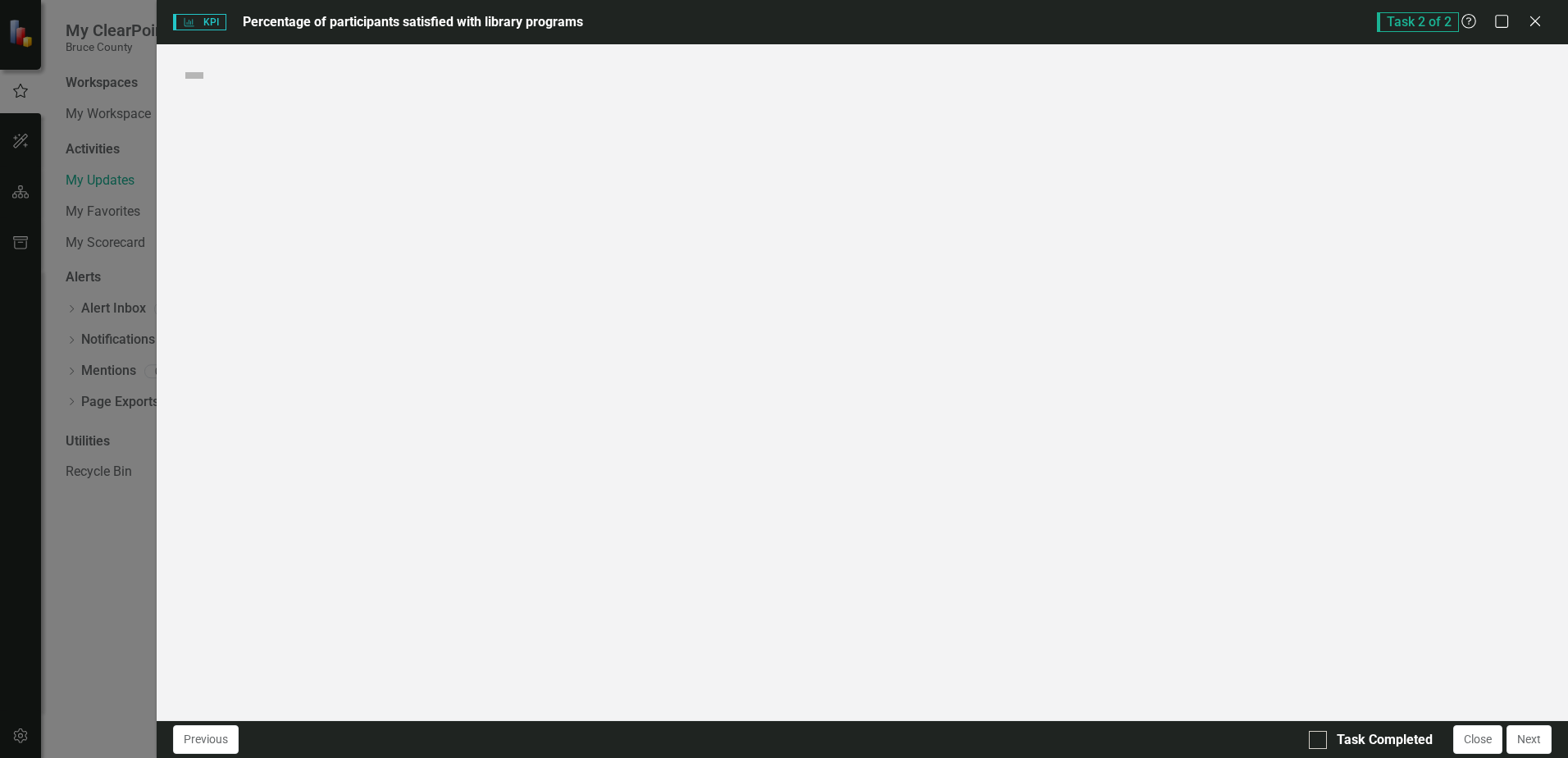
checkbox input "true"
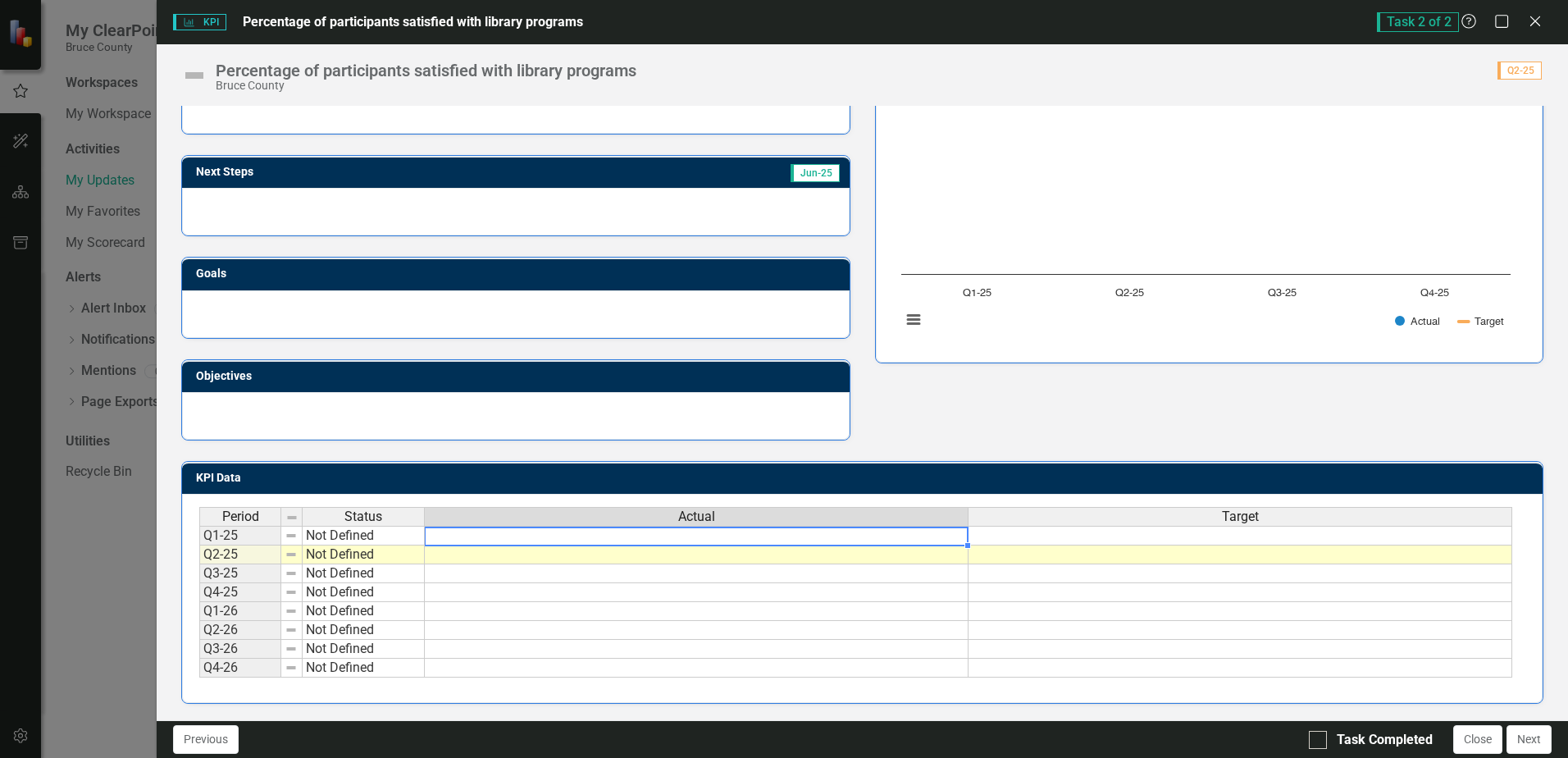
click at [803, 544] on td at bounding box center [696, 535] width 544 height 20
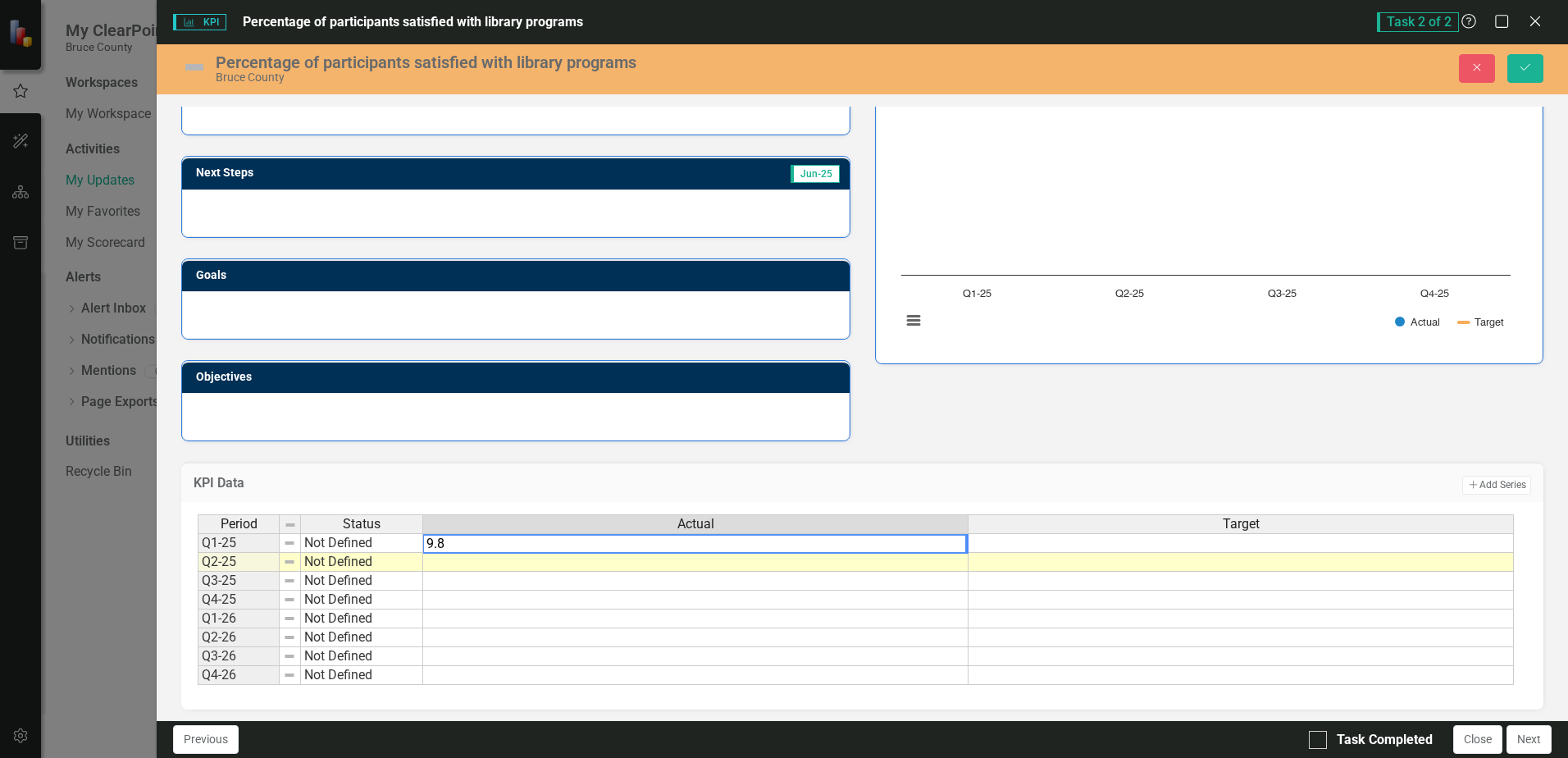
type textarea "9.86"
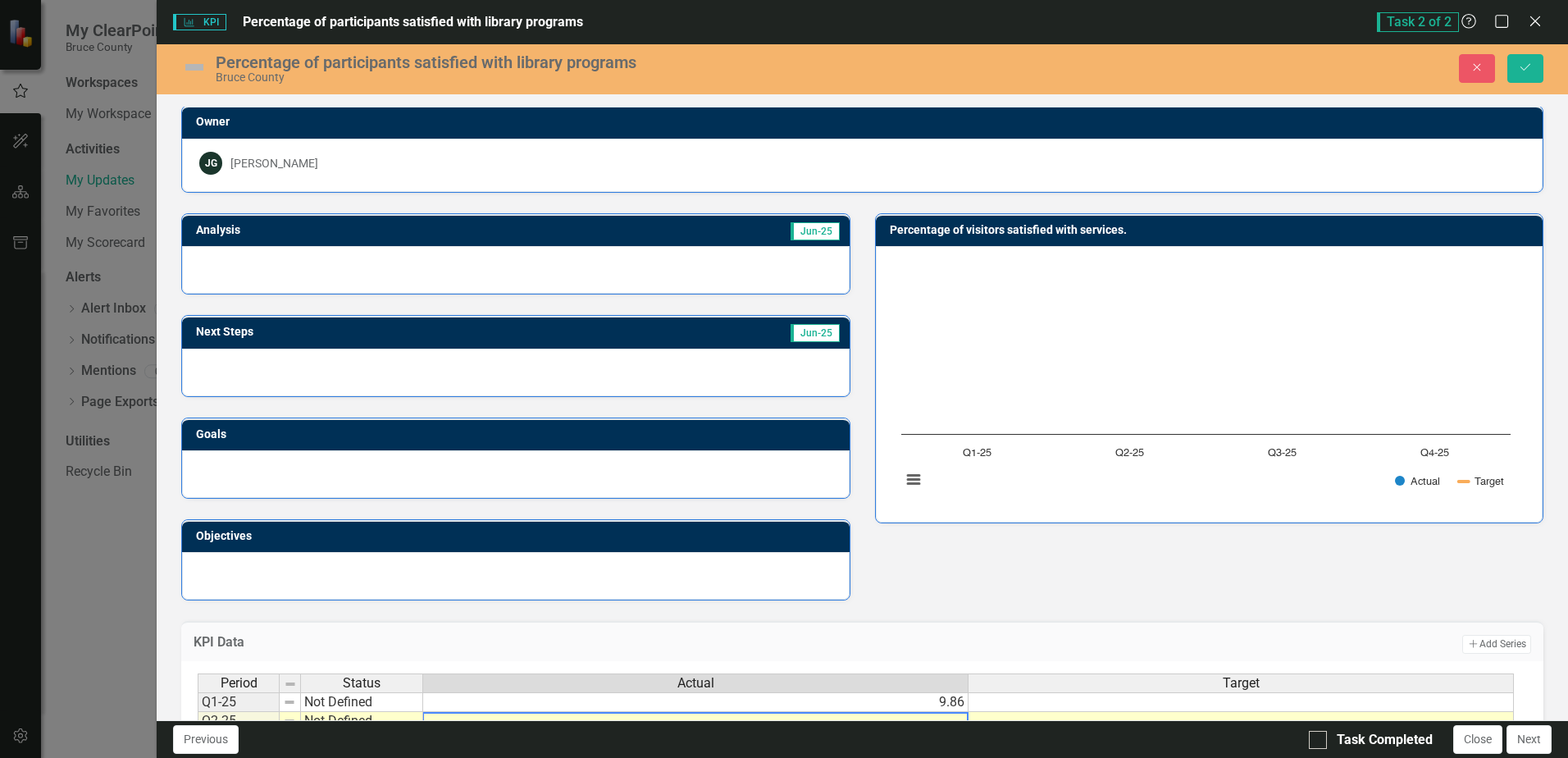
scroll to position [0, 0]
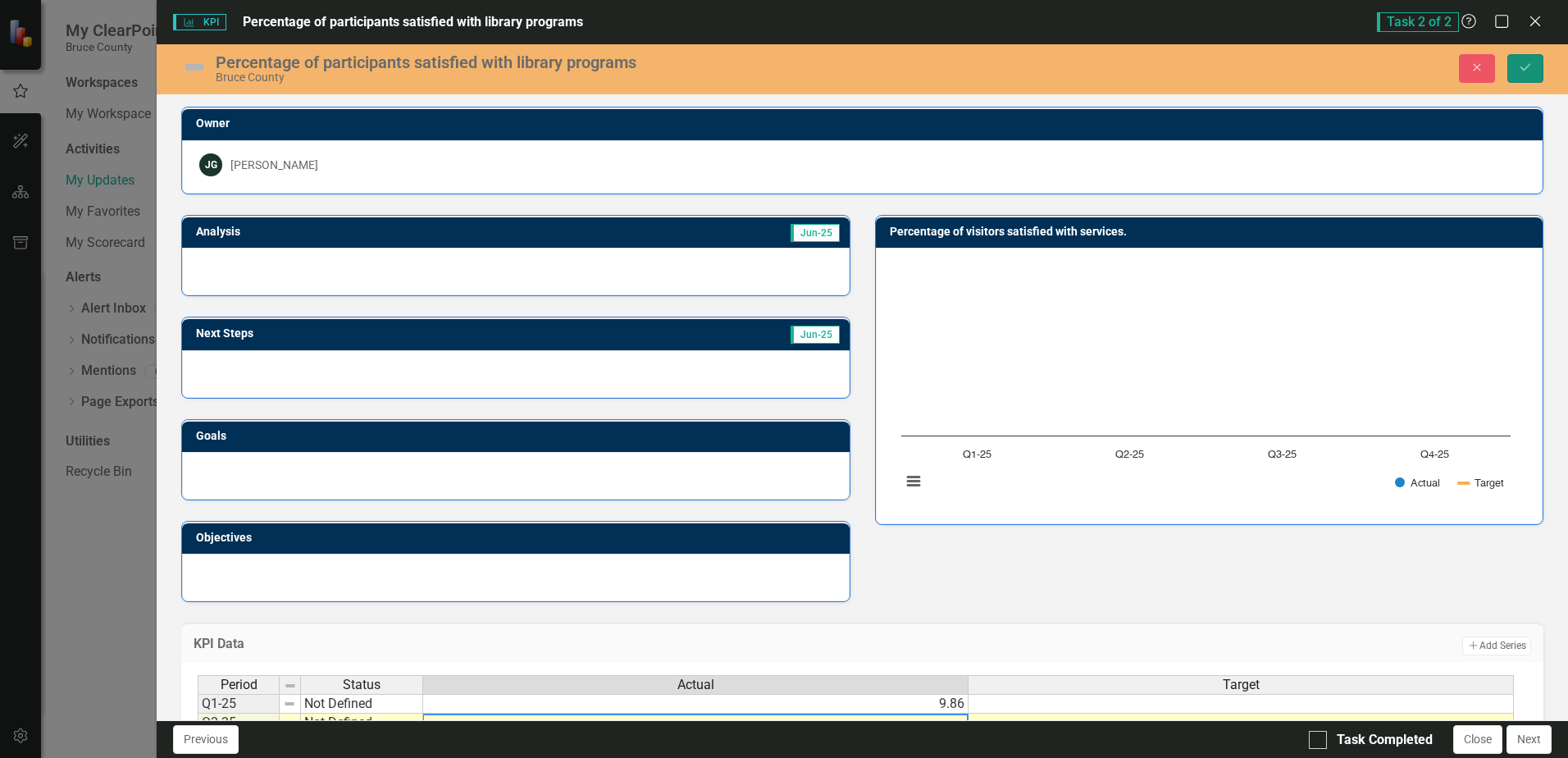
click at [1518, 69] on button "Save" at bounding box center [1525, 68] width 36 height 29
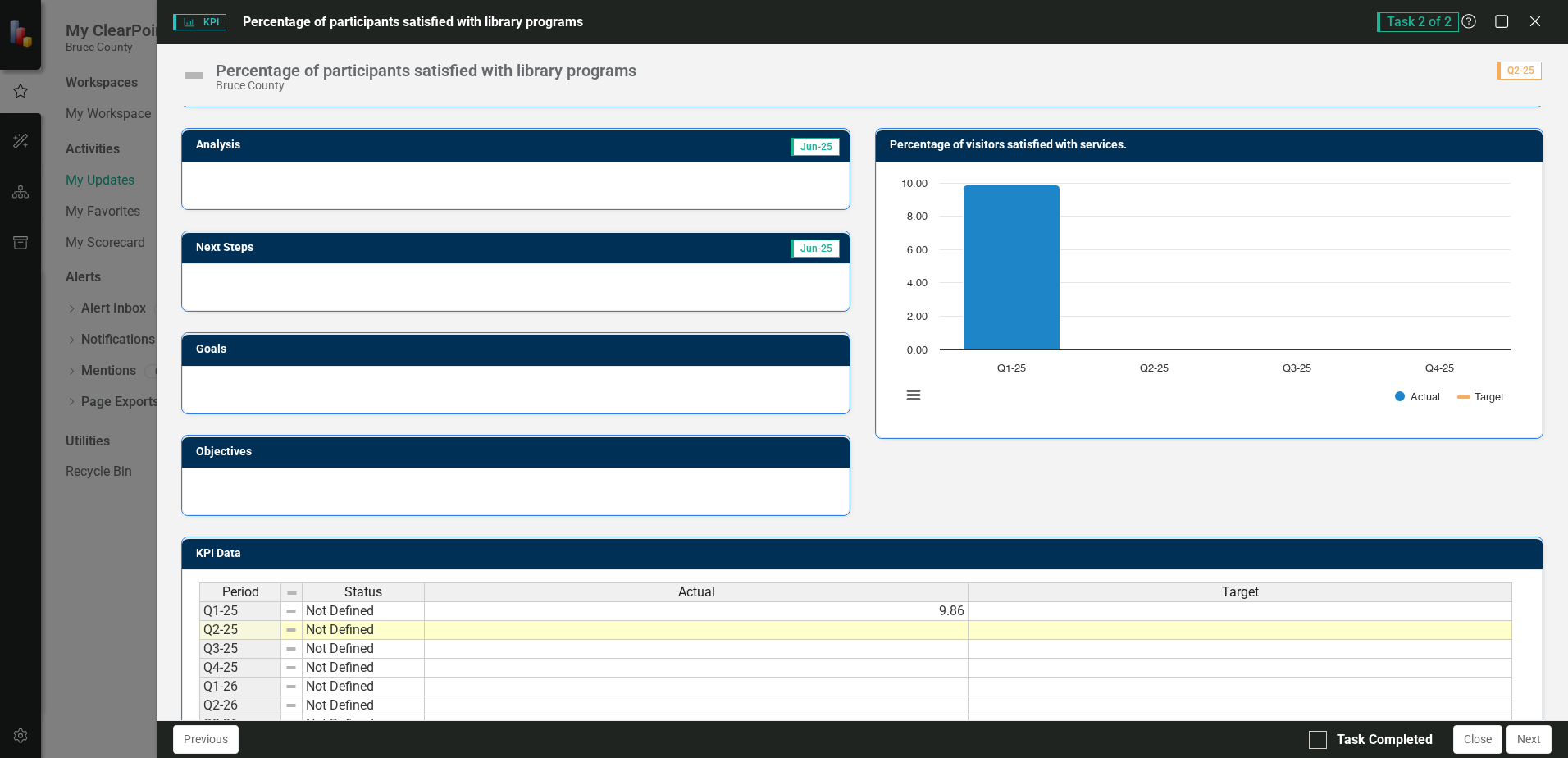
scroll to position [161, 0]
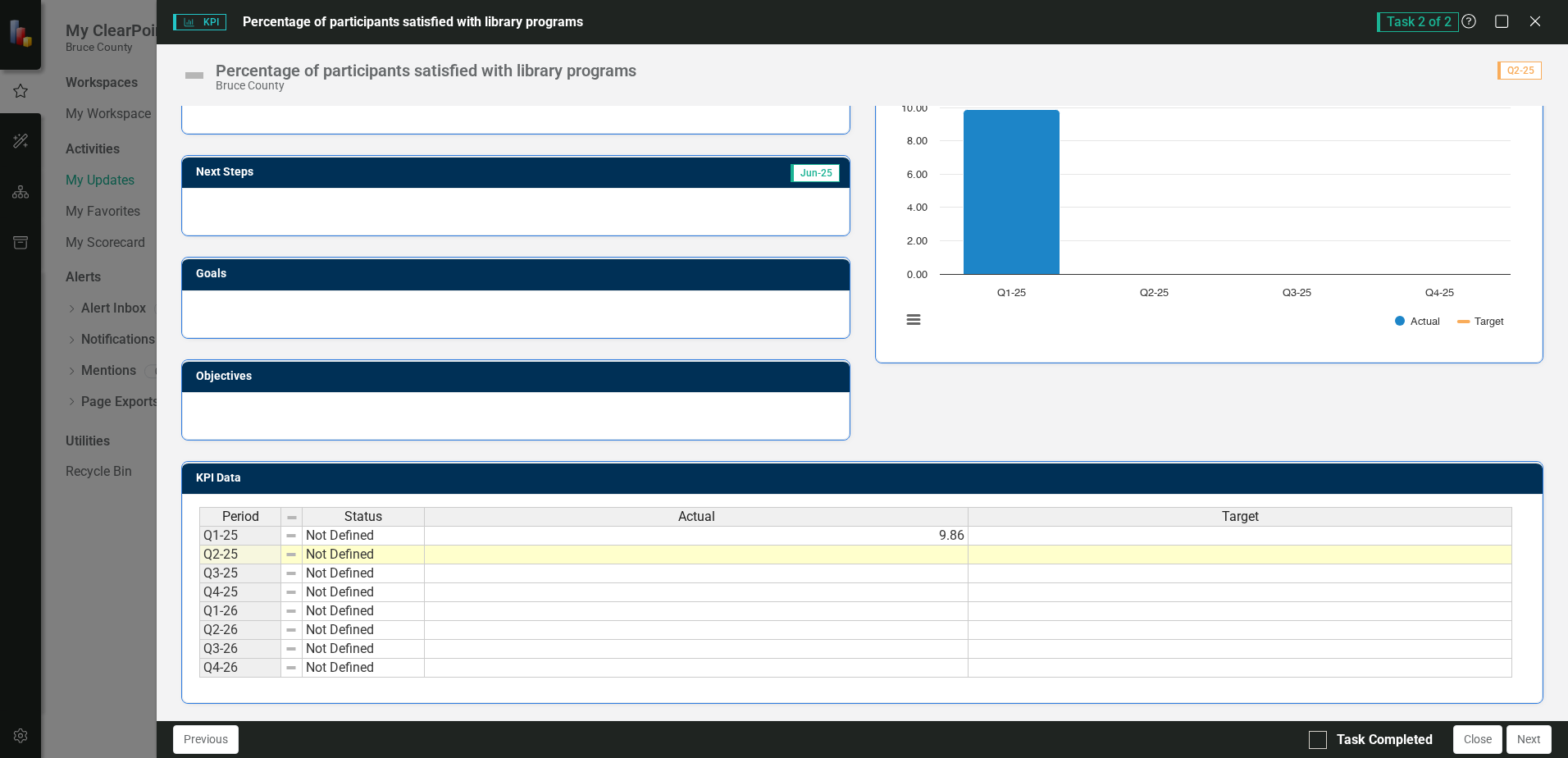
click at [930, 540] on td "9.86" at bounding box center [696, 535] width 544 height 20
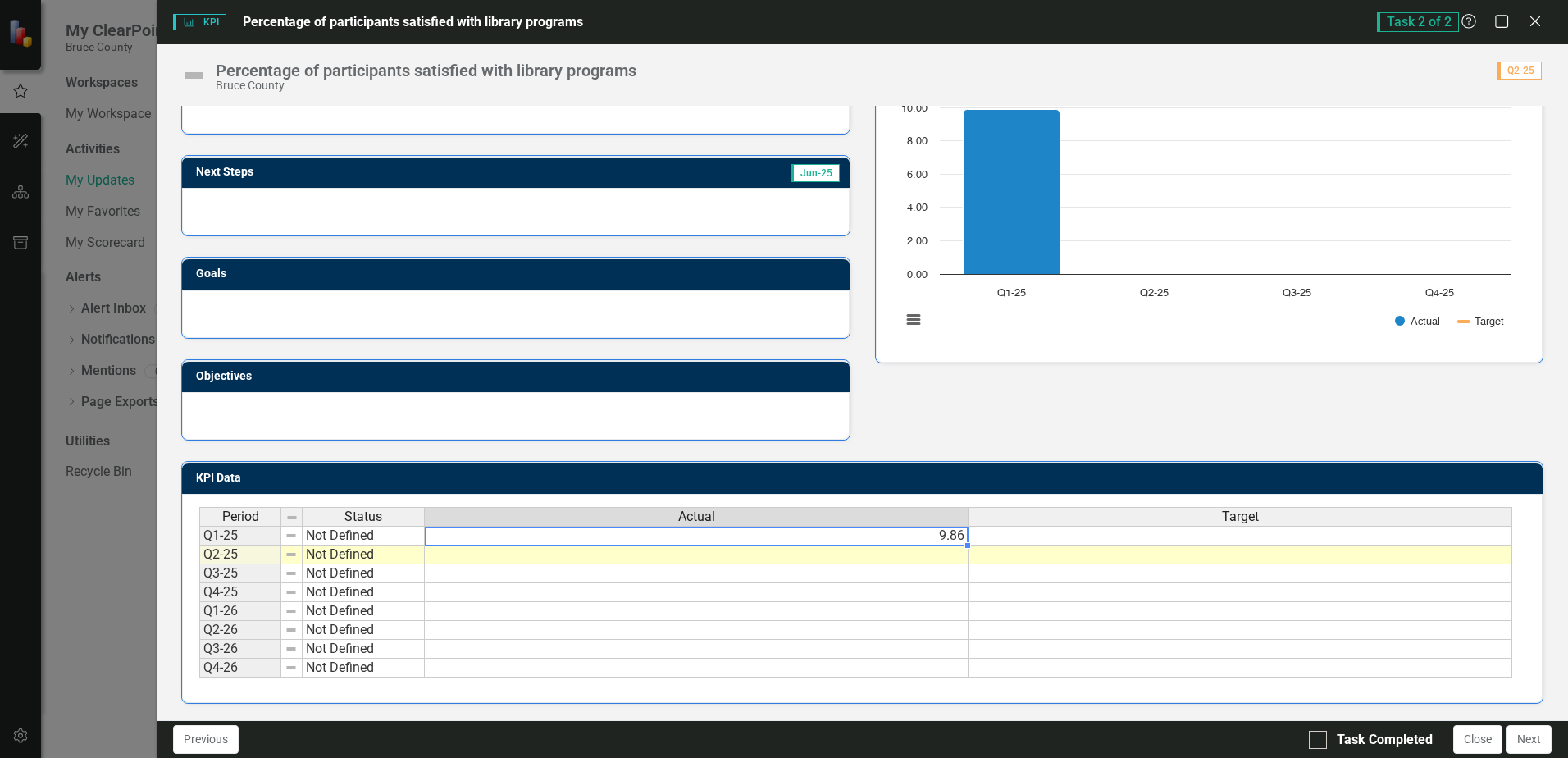
click at [959, 540] on td "9.86" at bounding box center [696, 535] width 544 height 20
click at [962, 540] on td "9.86" at bounding box center [696, 535] width 544 height 20
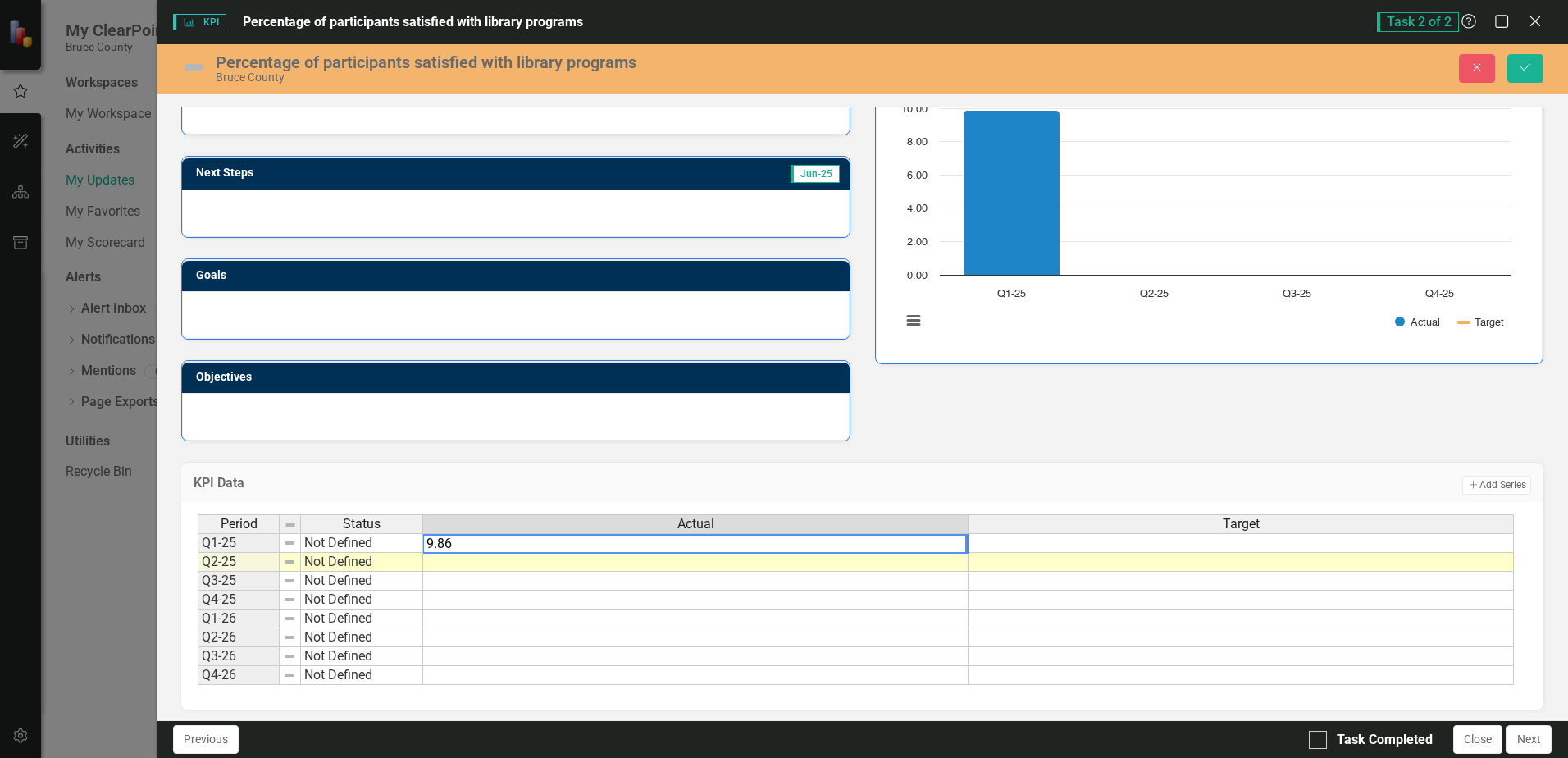
drag, startPoint x: 476, startPoint y: 546, endPoint x: 416, endPoint y: 546, distance: 60.0
click at [416, 546] on div "Period Status Actual Target Q1-25 Not Defined 9.86 Q2-25 Not Defined Q3-25 Not …" at bounding box center [856, 600] width 1317 height 171
type textarea "98.6"
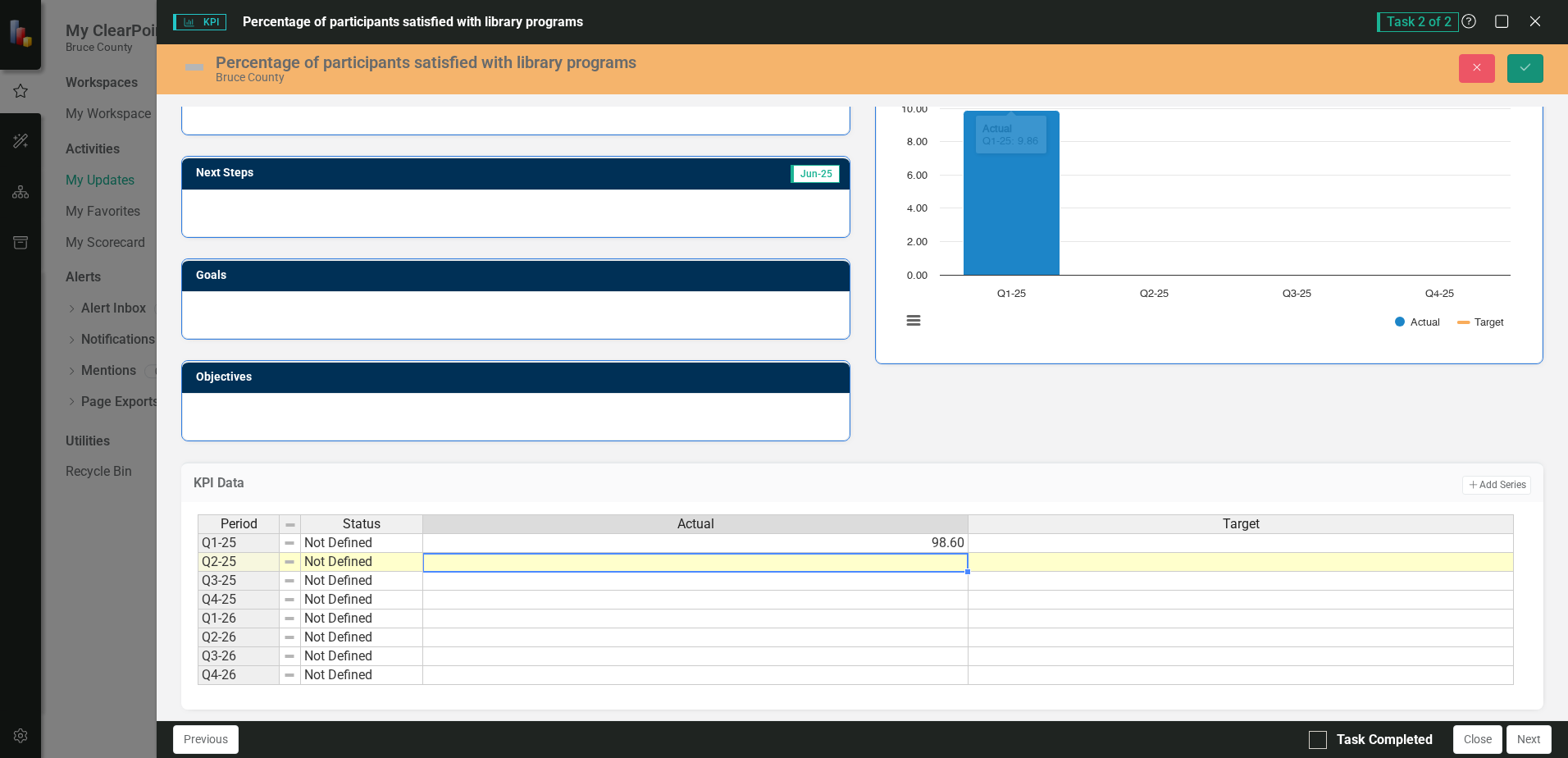
click at [1535, 67] on button "Save" at bounding box center [1525, 68] width 36 height 29
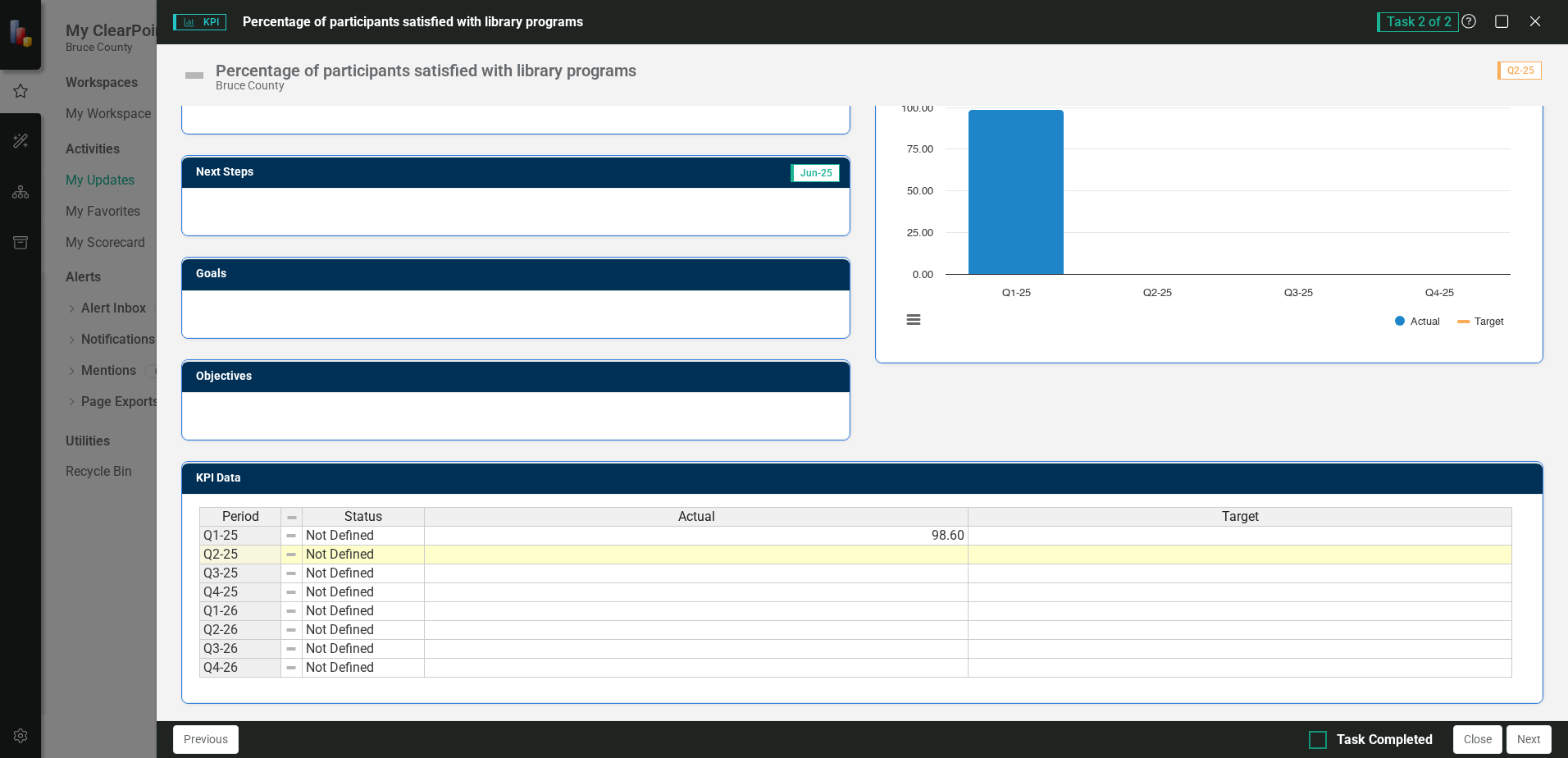
click at [1316, 738] on input "Task Completed" at bounding box center [1314, 736] width 10 height 10
checkbox input "true"
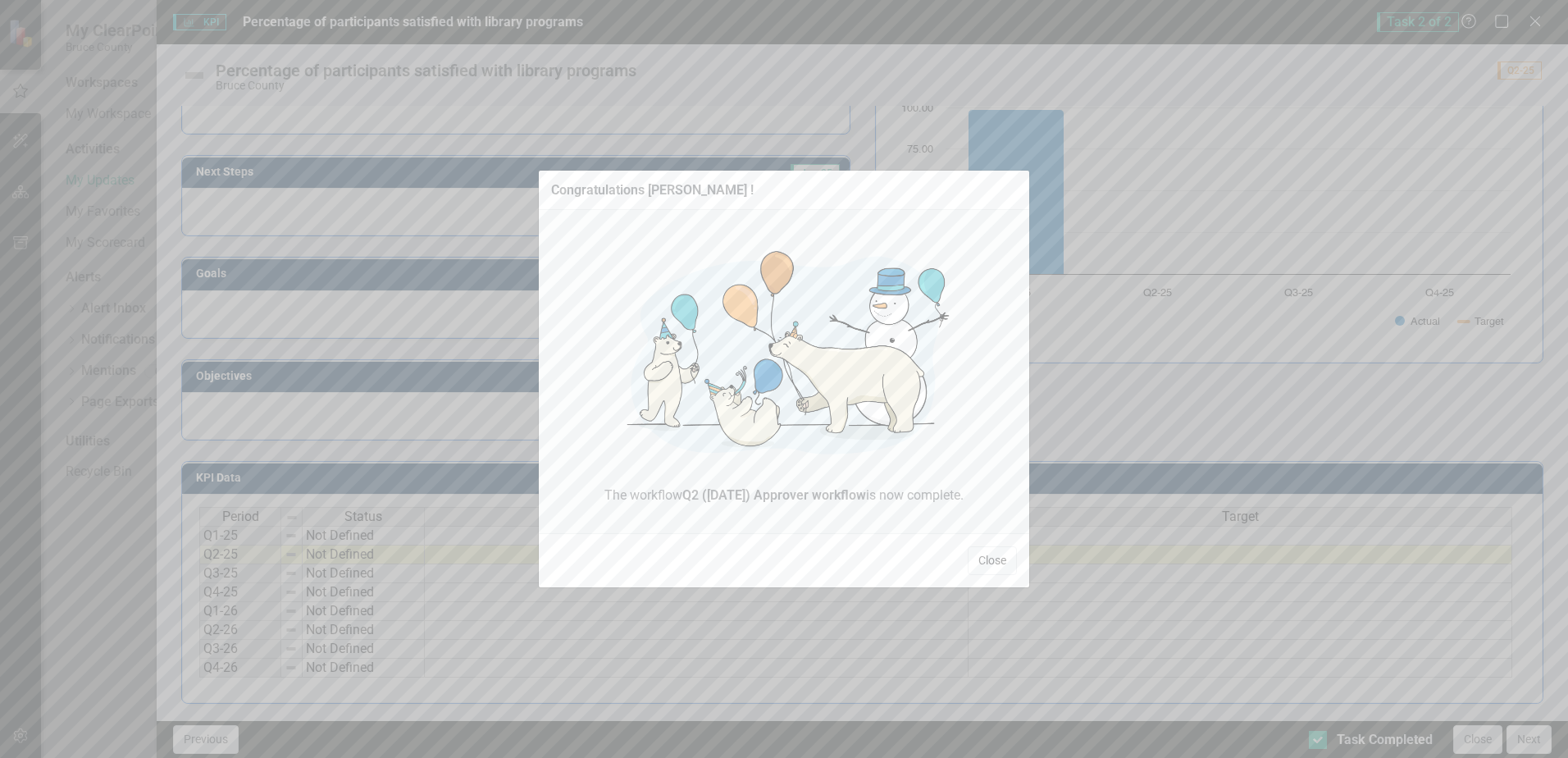
click at [982, 562] on button "Close" at bounding box center [992, 561] width 49 height 29
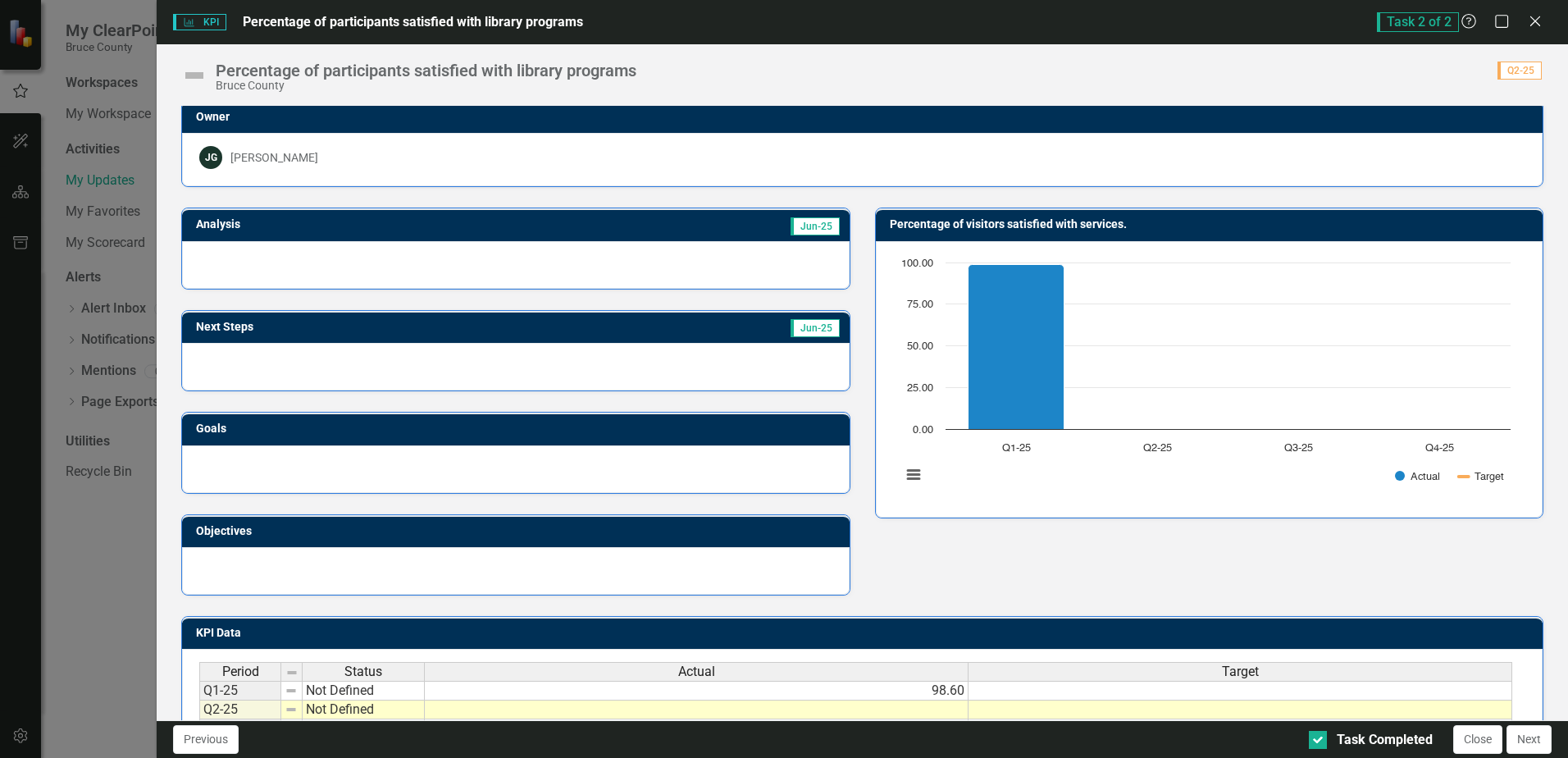
scroll to position [0, 0]
